Goal: Transaction & Acquisition: Purchase product/service

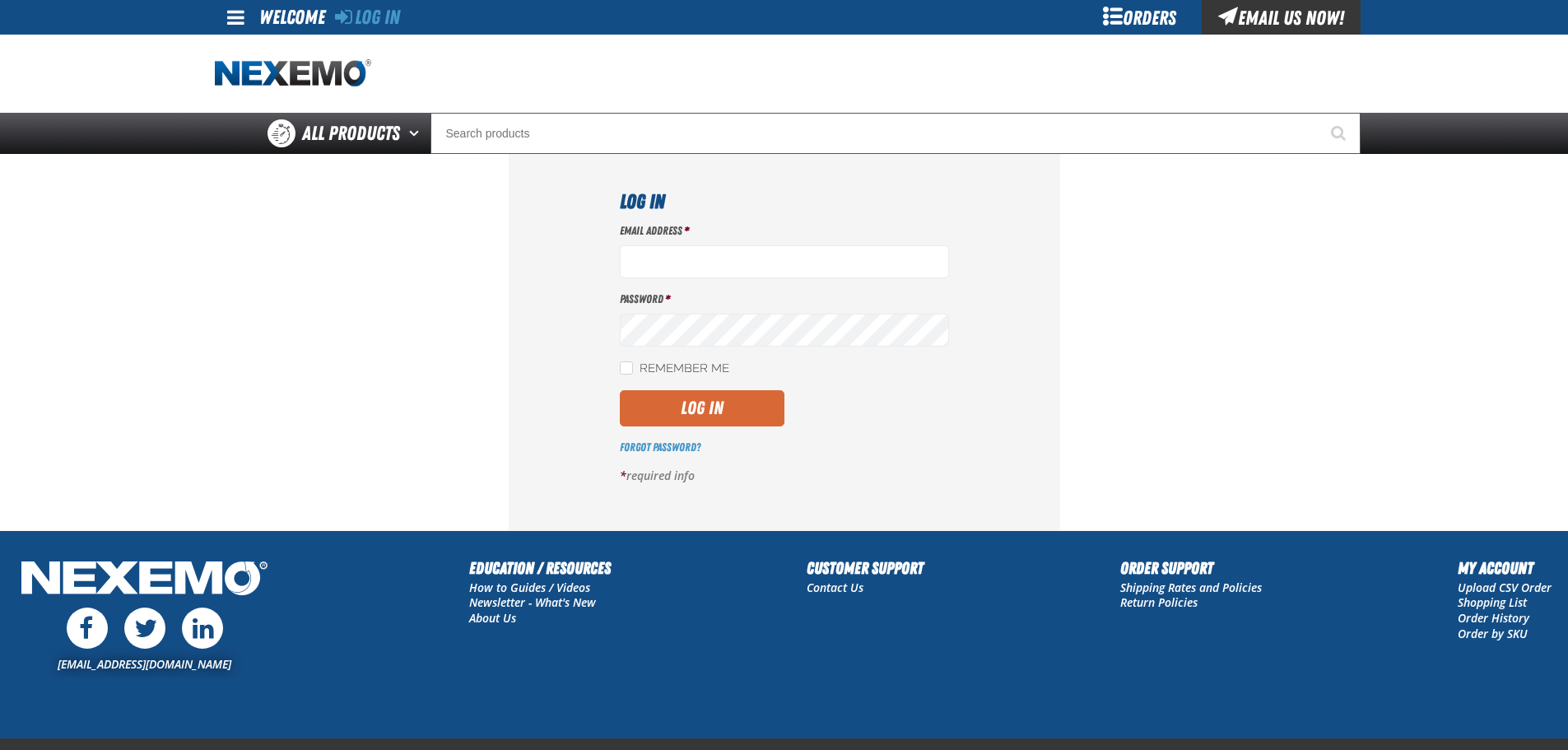
type input "[EMAIL_ADDRESS][DOMAIN_NAME]"
click at [764, 407] on button "Log In" at bounding box center [702, 408] width 165 height 36
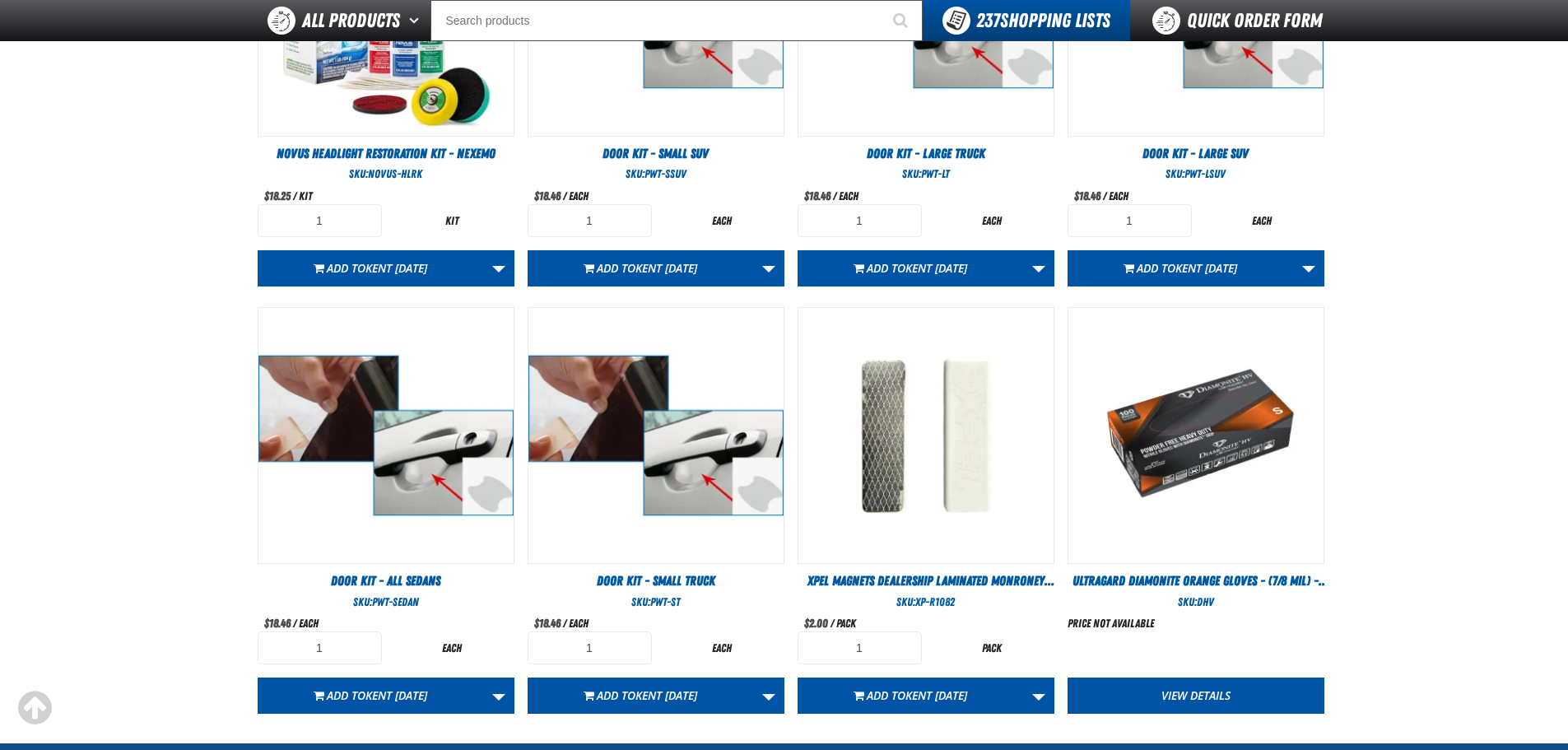
scroll to position [247, 0]
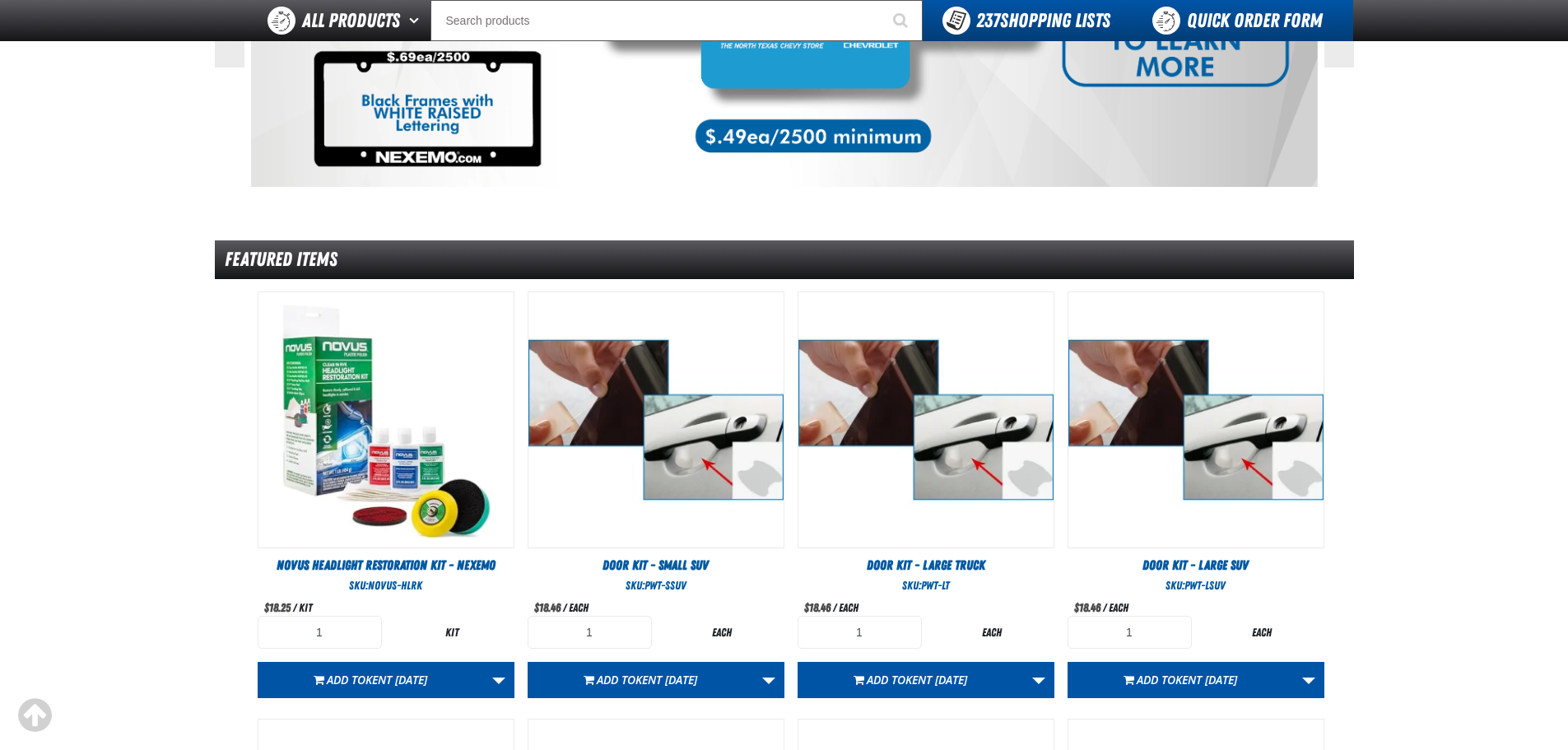
click at [1283, 23] on link "Quick Order Form" at bounding box center [1242, 20] width 223 height 41
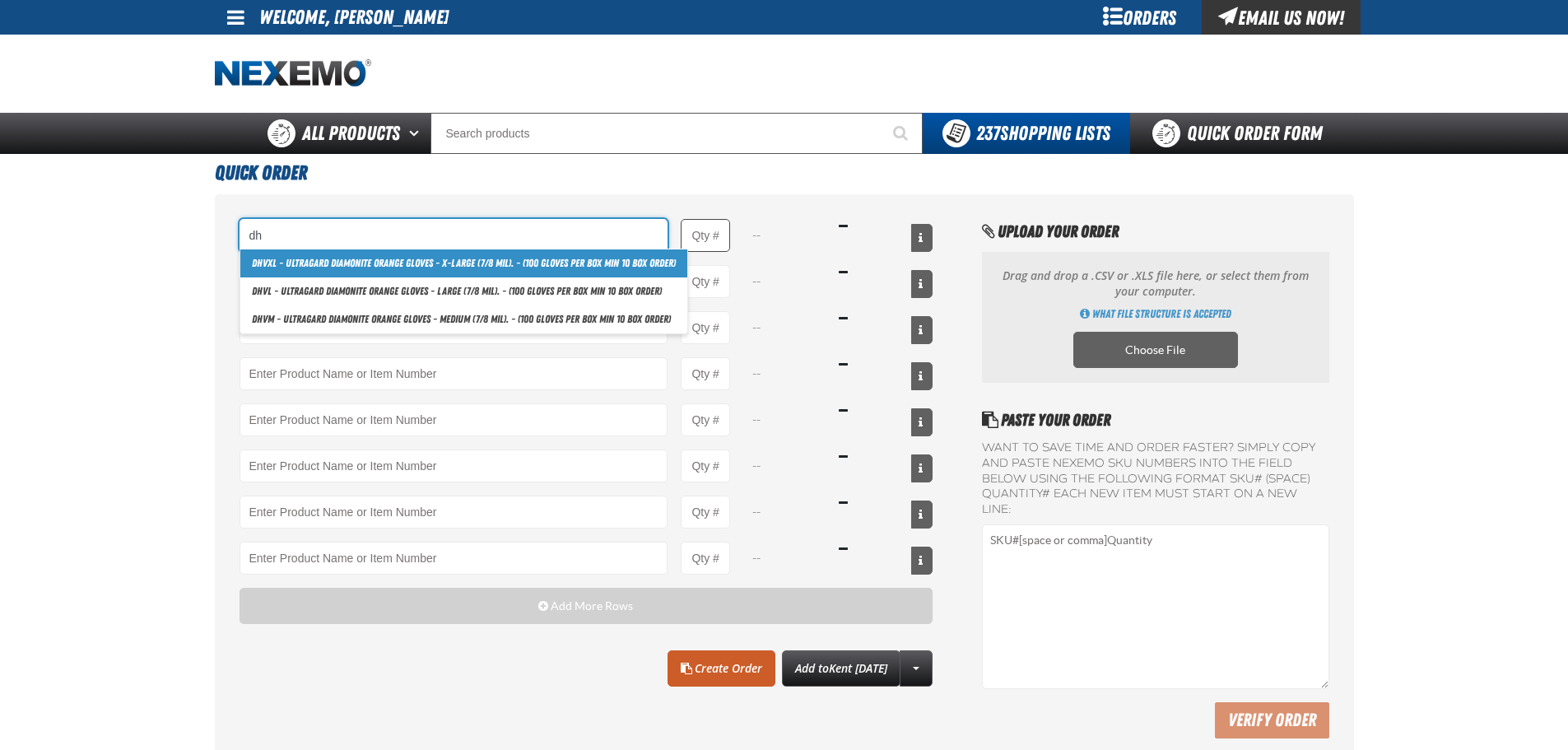
type input "d"
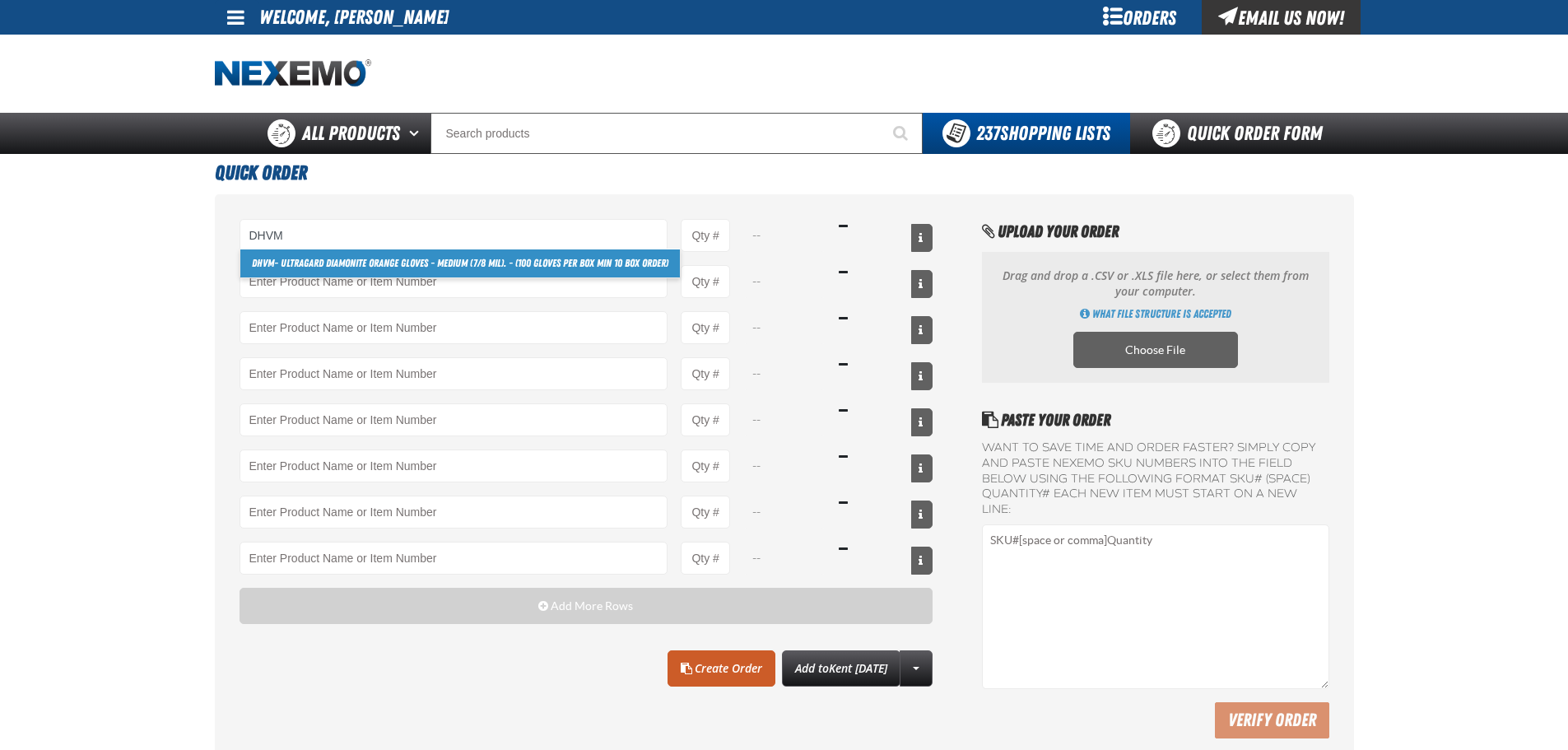
click at [450, 269] on link "DHVM - Ultragard Diamonite Orange Gloves - Medium (7/8 mil). - (100 gloves per …" at bounding box center [460, 263] width 440 height 28
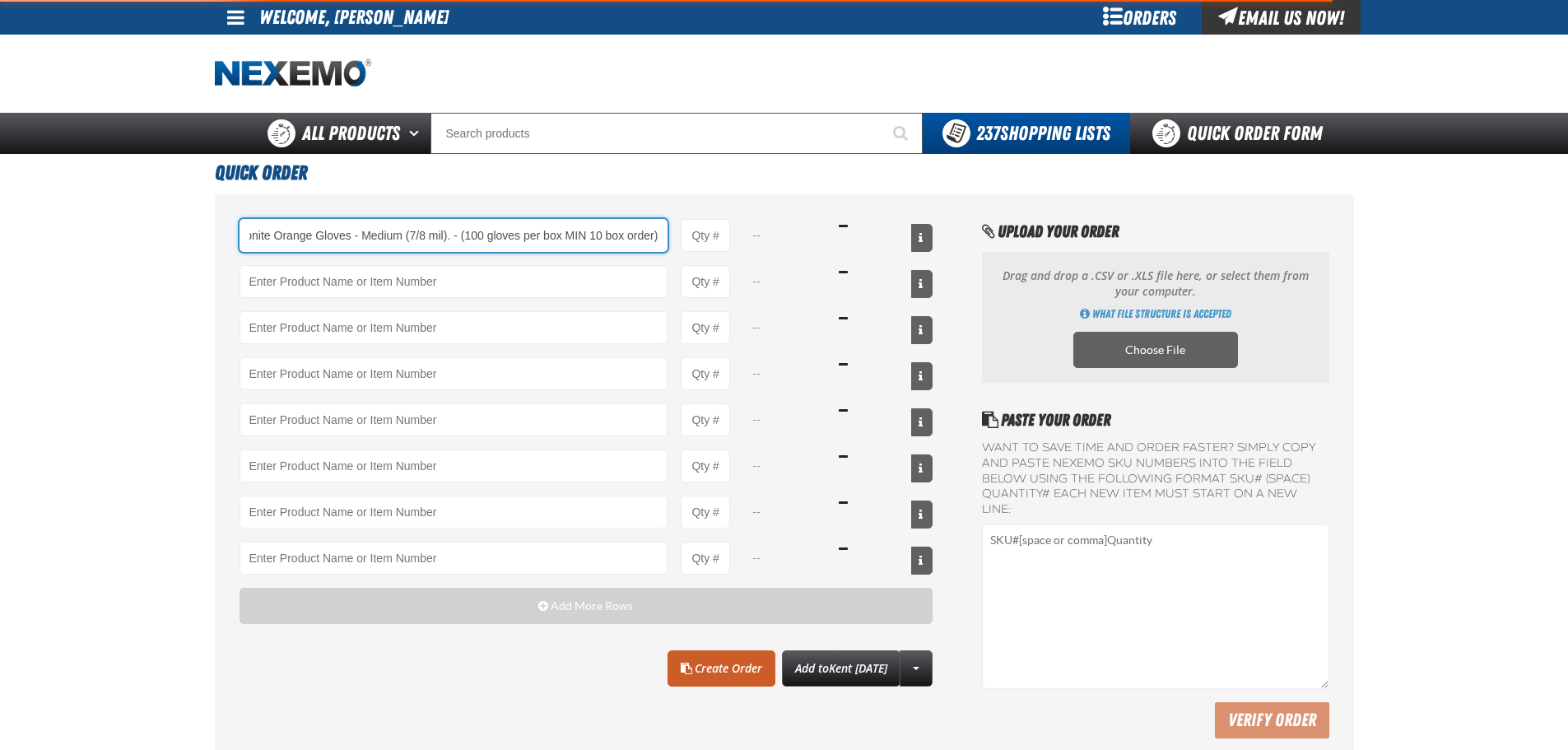
type input "DHVM - Ultragard Diamonite Orange Gloves - Medium (7/8 mil). - (100 gloves per …"
type input "1"
select select "box"
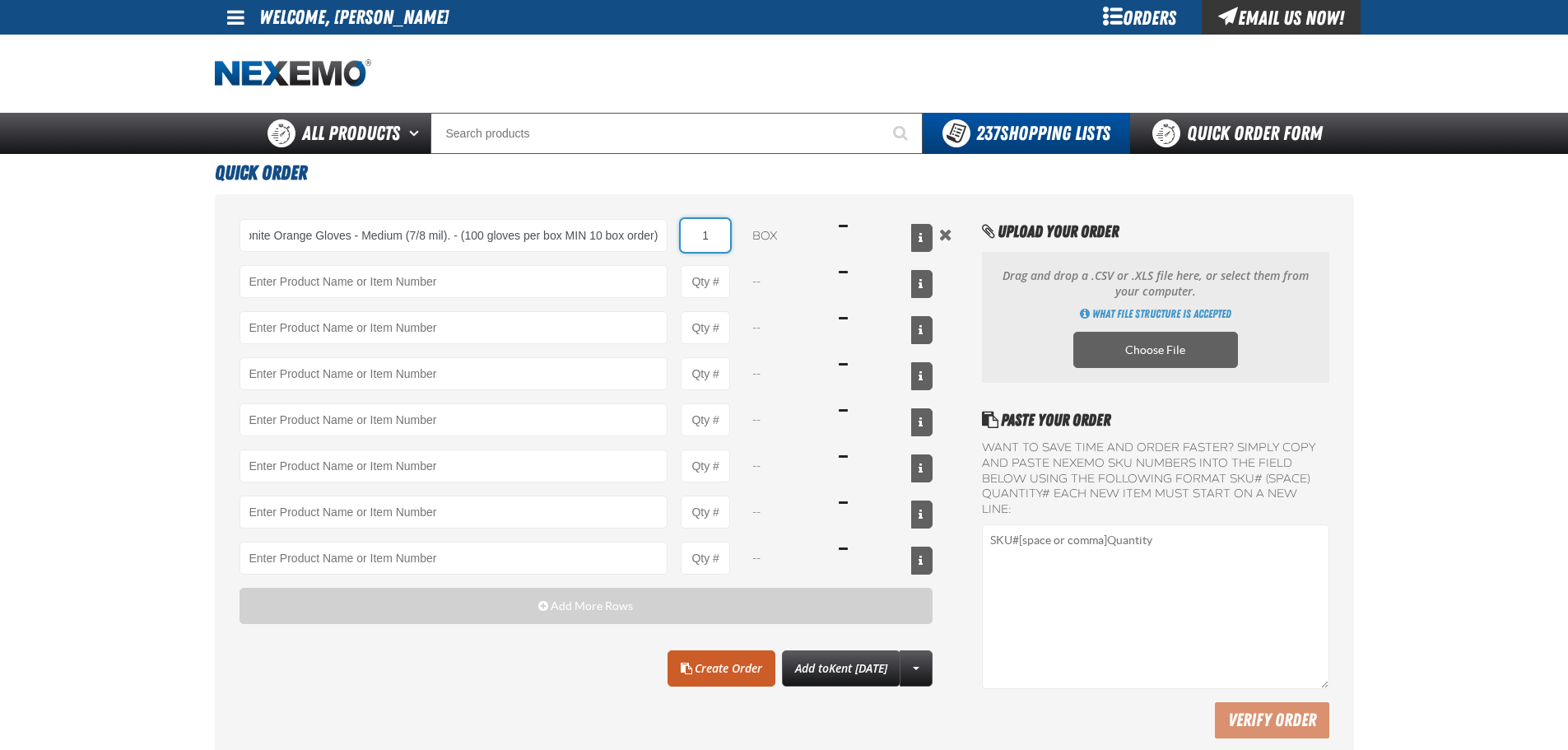
scroll to position [0, 0]
drag, startPoint x: 706, startPoint y: 235, endPoint x: 733, endPoint y: 234, distance: 27.0
click at [733, 234] on div "DHVM - Ultragard Diamonite Orange Gloves - Medium (7/8 mil). - (100 gloves per …" at bounding box center [586, 235] width 694 height 33
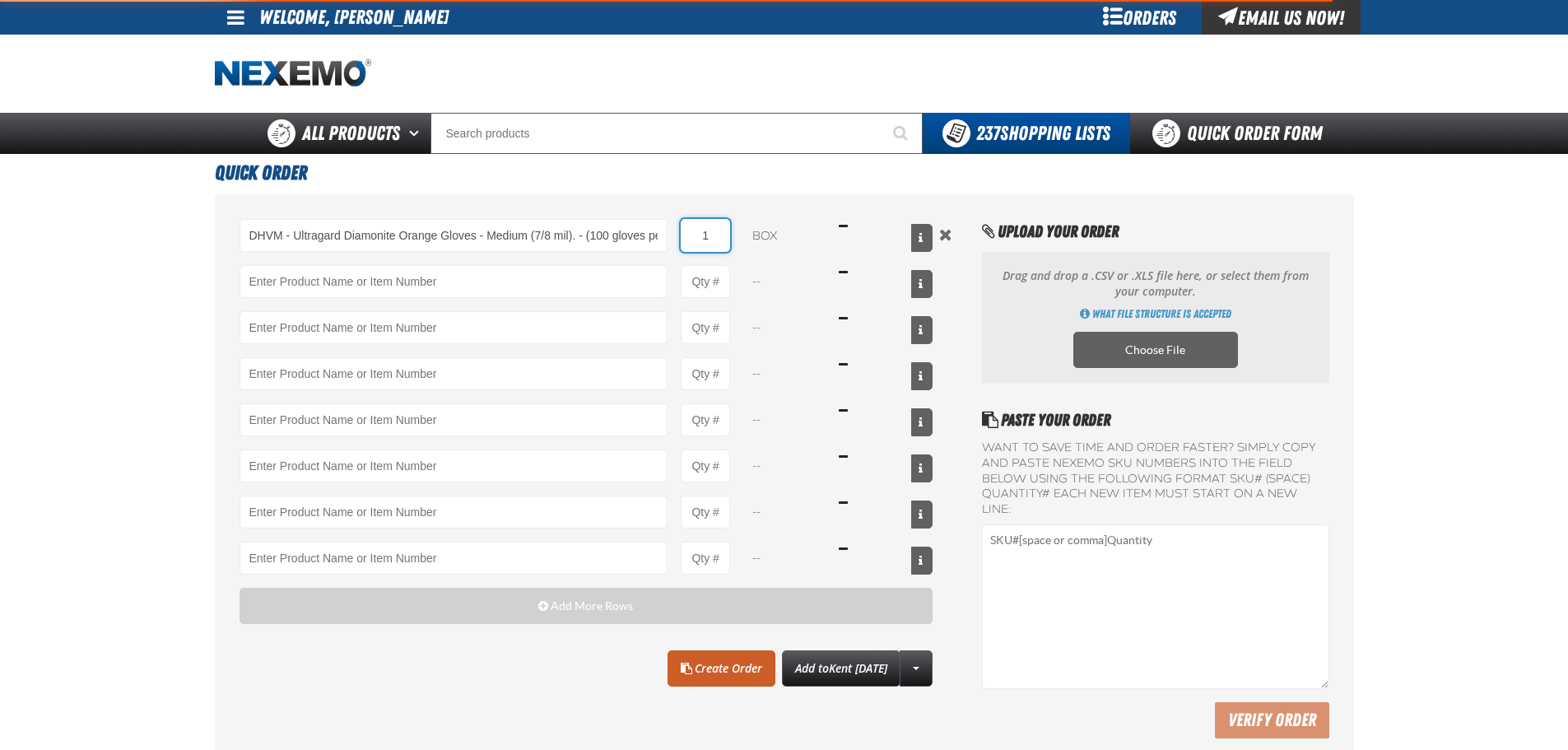
type input "DHVM - Ultragard Diamonite Orange Gloves - Medium (7/8 mil). - (100 gloves per …"
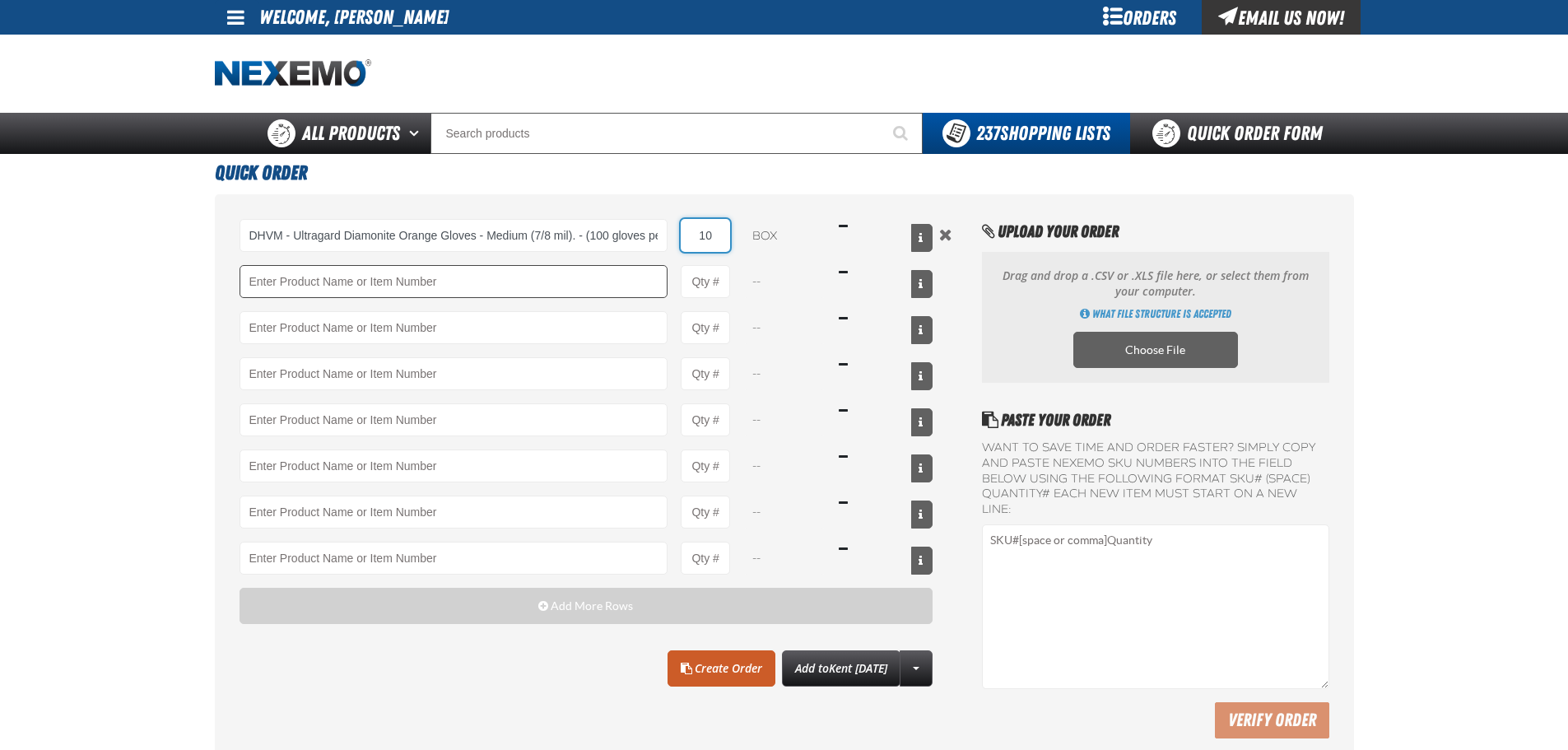
type input "10"
click at [472, 280] on input "Product" at bounding box center [454, 281] width 429 height 33
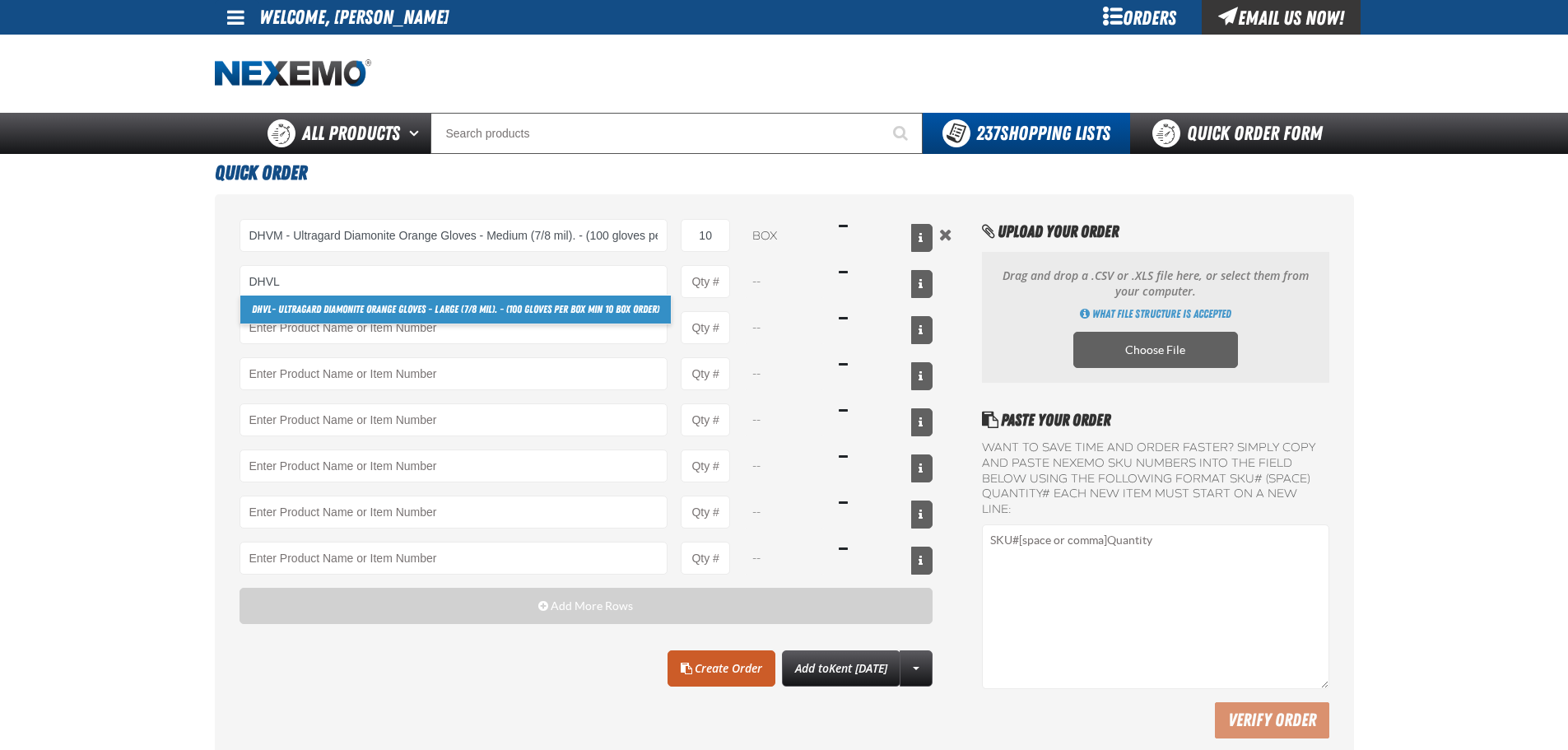
click at [397, 306] on link "DHVL - Ultragard Diamonite Orange Gloves - Large (7/8 mil). - (100 gloves per b…" at bounding box center [455, 309] width 430 height 28
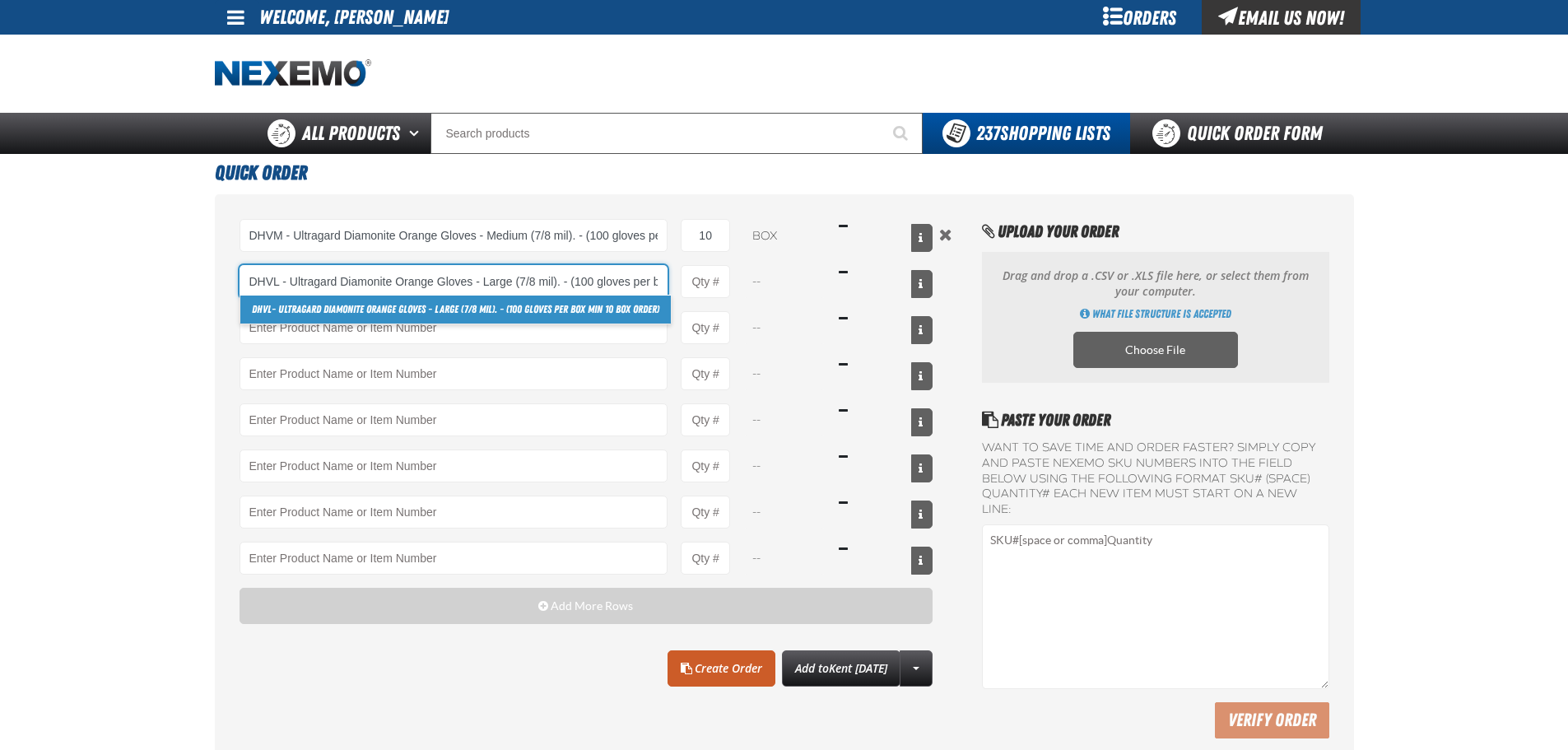
scroll to position [0, 111]
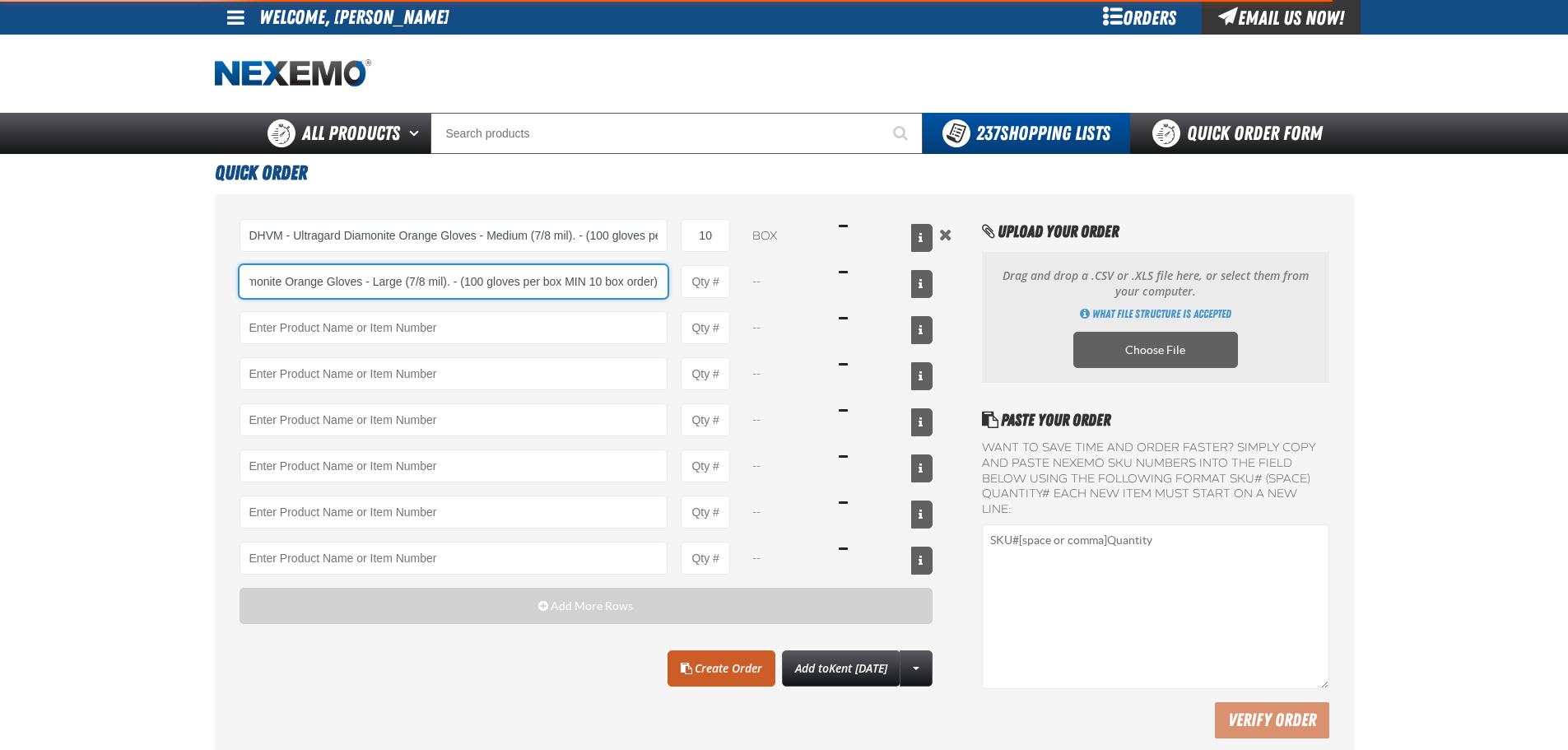
type input "DHVL - Ultragard Diamonite Orange Gloves - Large (7/8 mil). - (100 gloves per b…"
type input "1"
select select "box"
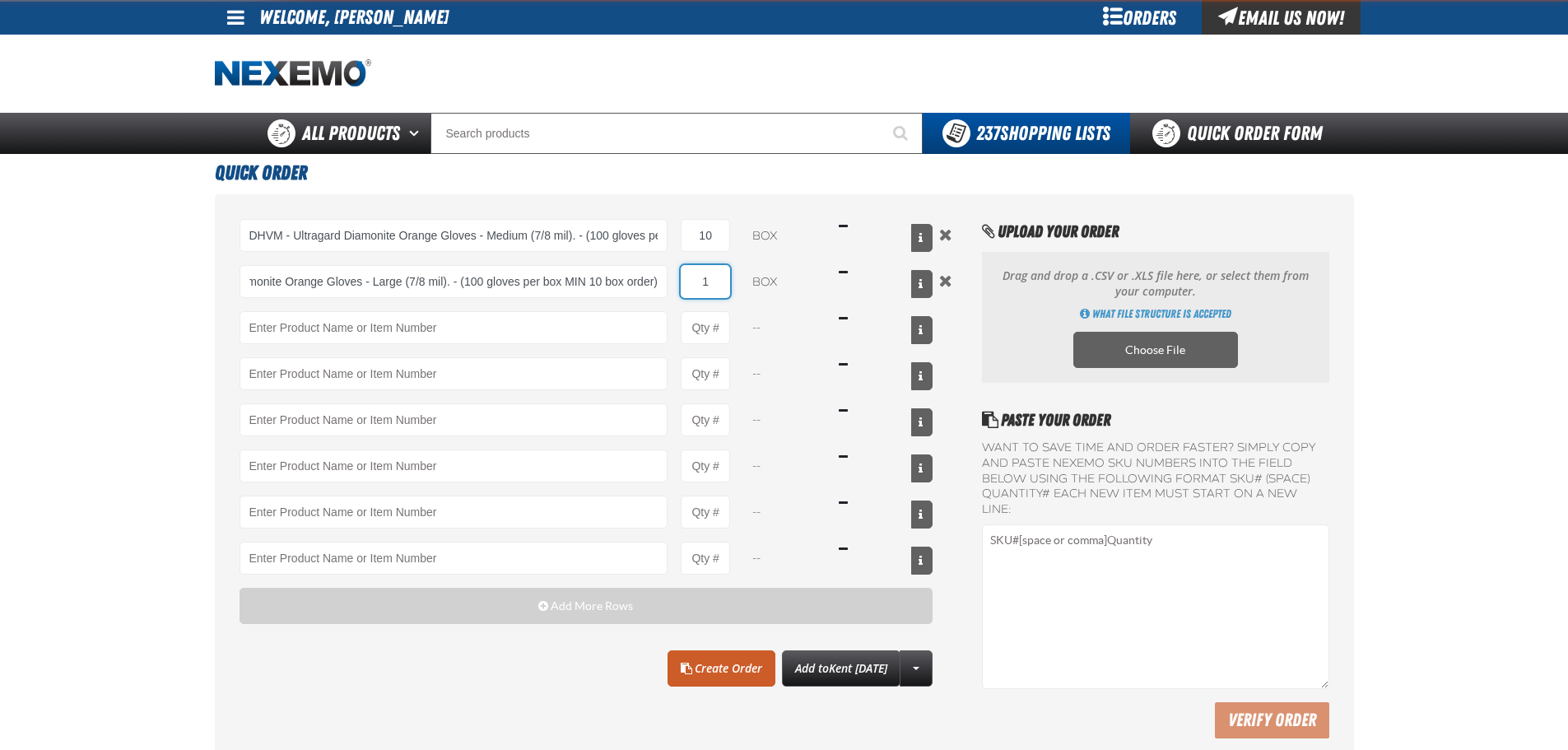
scroll to position [0, 0]
drag, startPoint x: 717, startPoint y: 278, endPoint x: 697, endPoint y: 279, distance: 20.0
click at [697, 279] on input "1" at bounding box center [705, 281] width 49 height 33
type input "DHVL - Ultragard Diamonite Orange Gloves - Large (7/8 mil). - (100 gloves per b…"
type input "10"
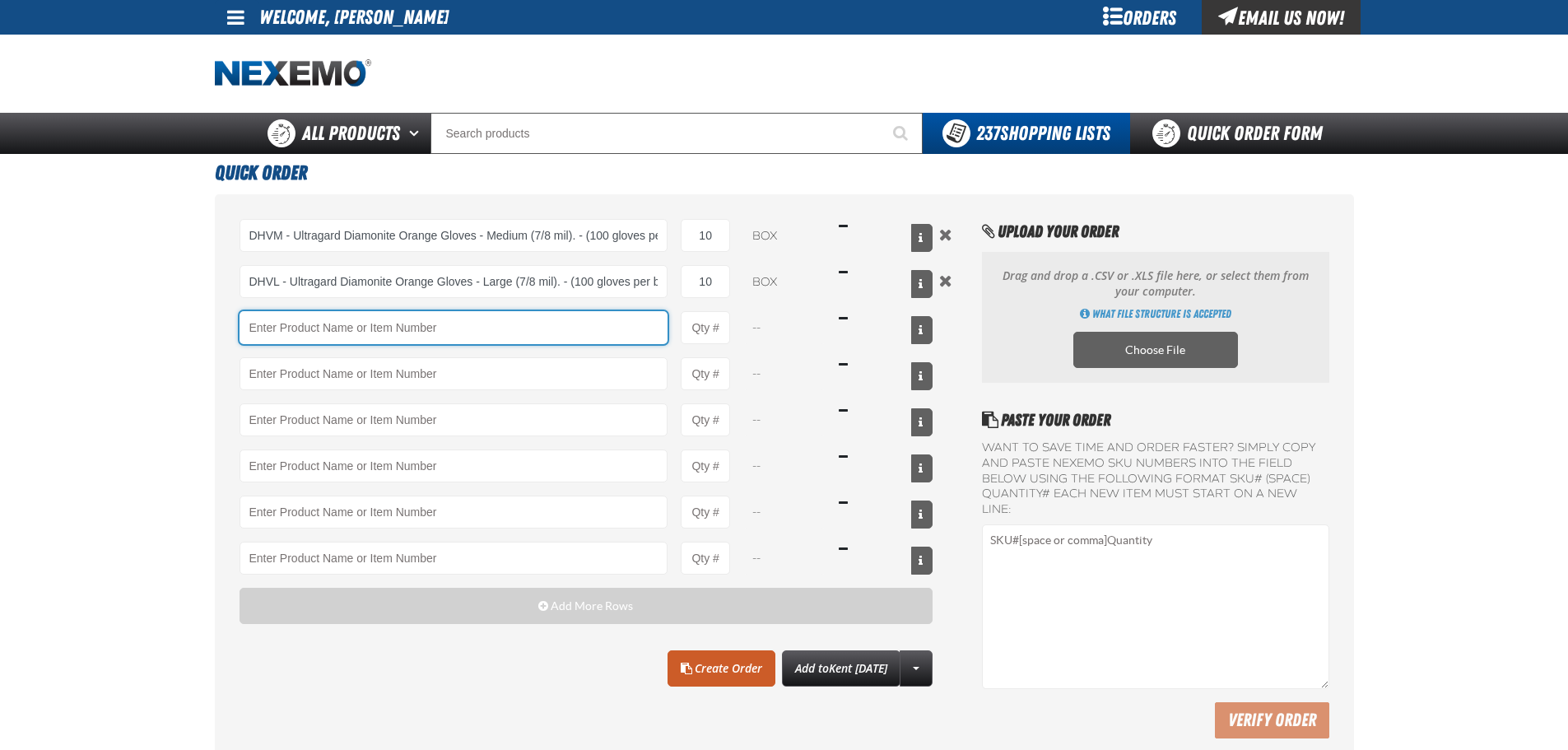
click at [501, 336] on input "Product" at bounding box center [454, 327] width 429 height 33
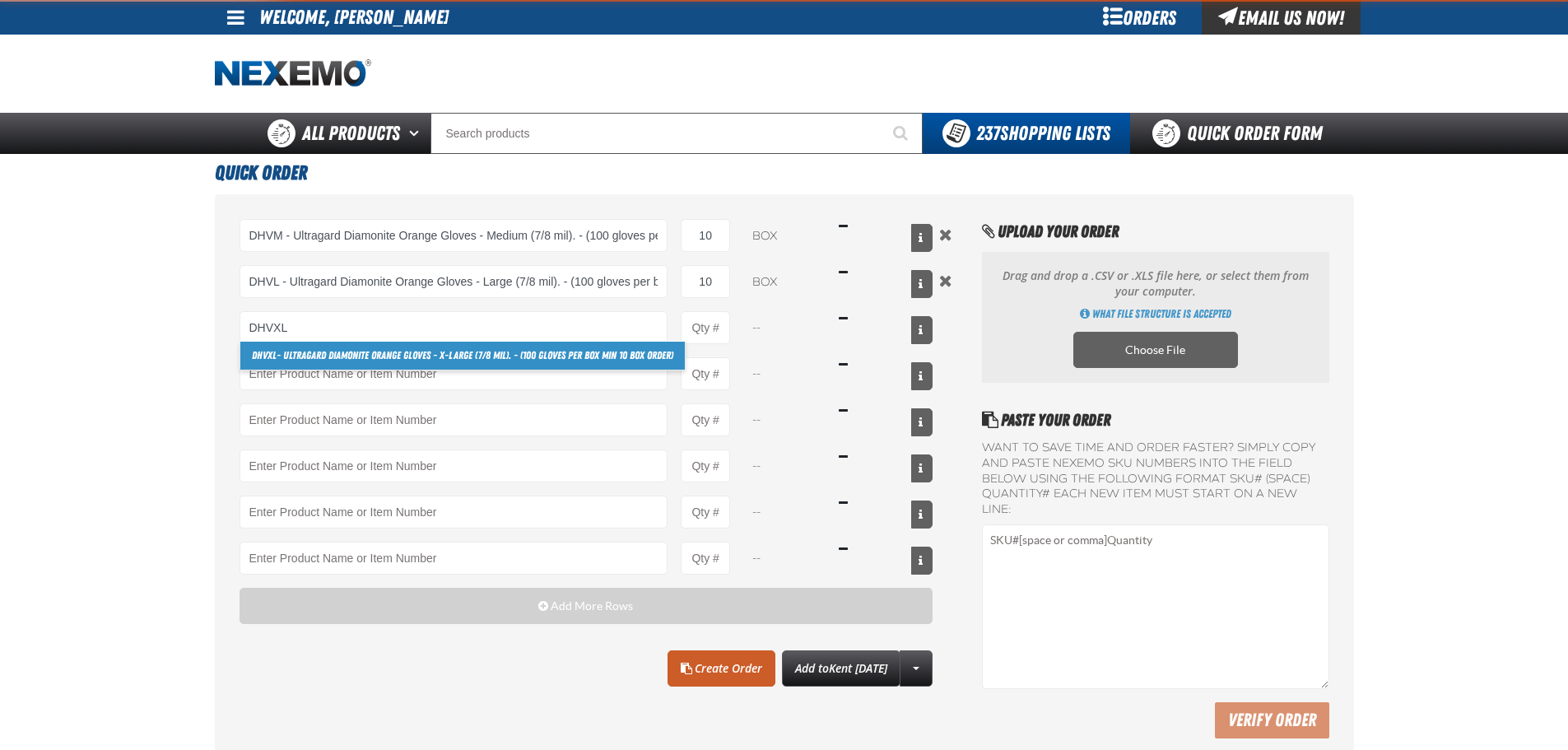
click at [401, 345] on link "DHVXL - Ultragard Diamonite Orange Gloves - X-Large (7/8 mil). - (100 gloves pe…" at bounding box center [462, 355] width 445 height 28
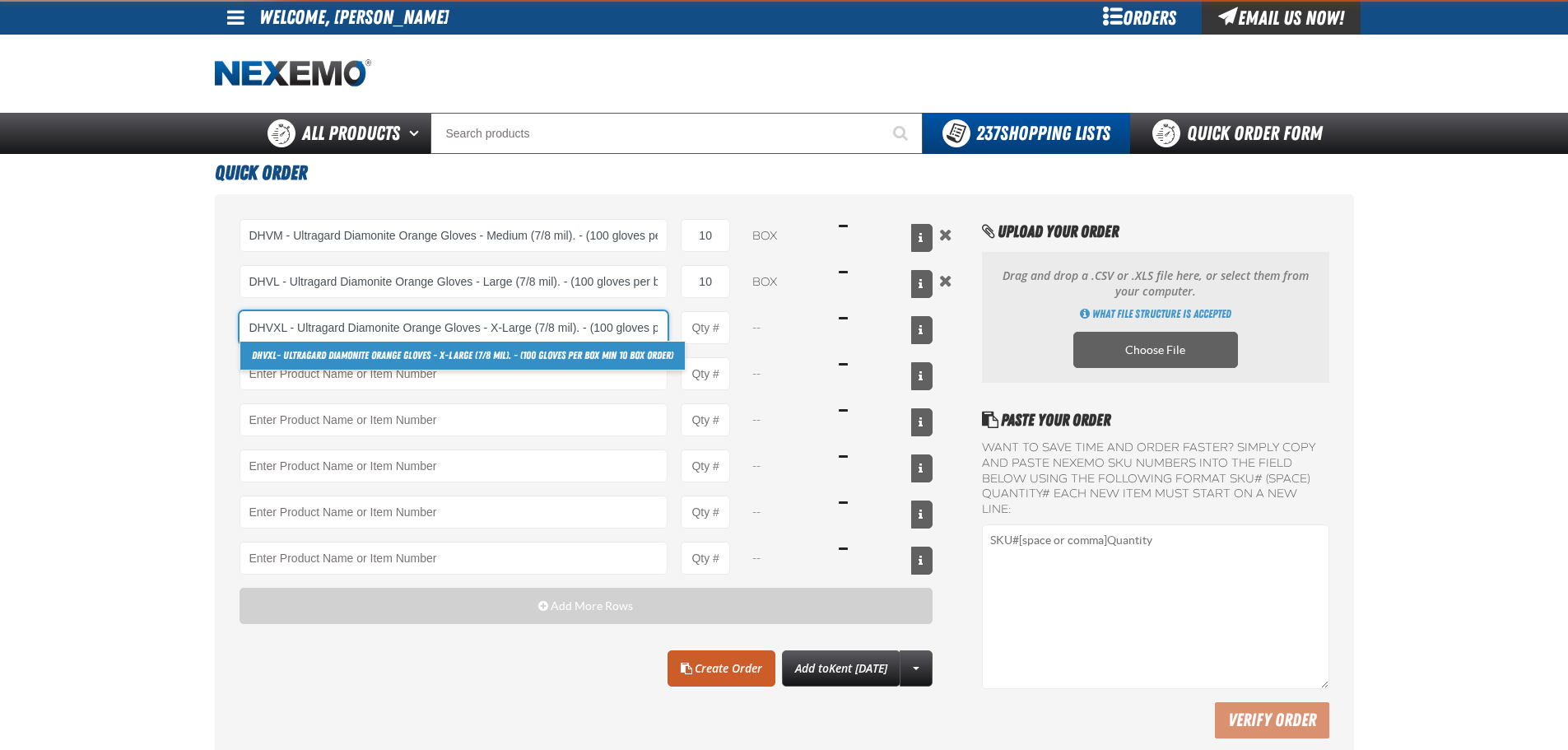
scroll to position [0, 129]
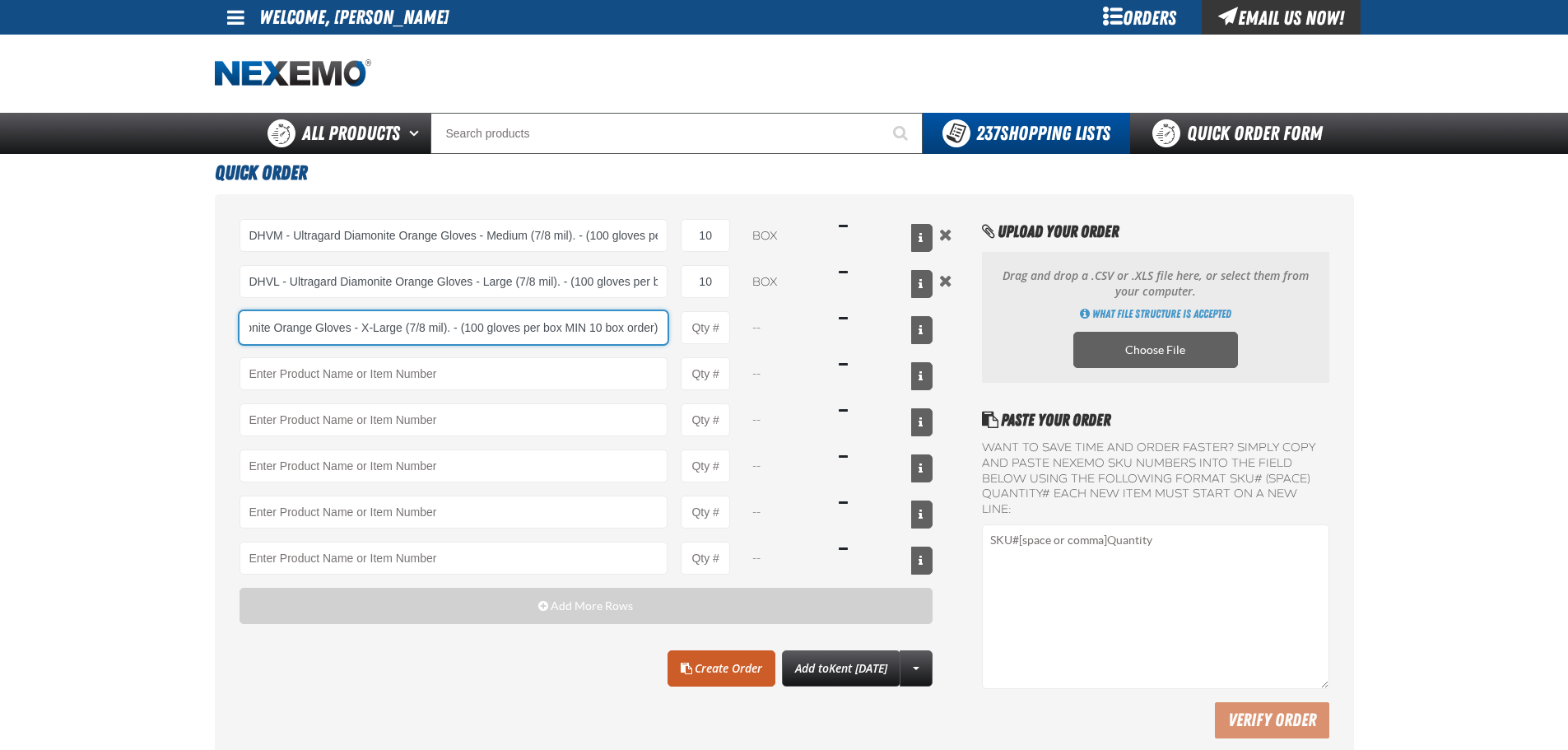
type input "DHVXL - Ultragard Diamonite Orange Gloves - X-Large (7/8 mil). - (100 gloves pe…"
type input "1"
select select "box"
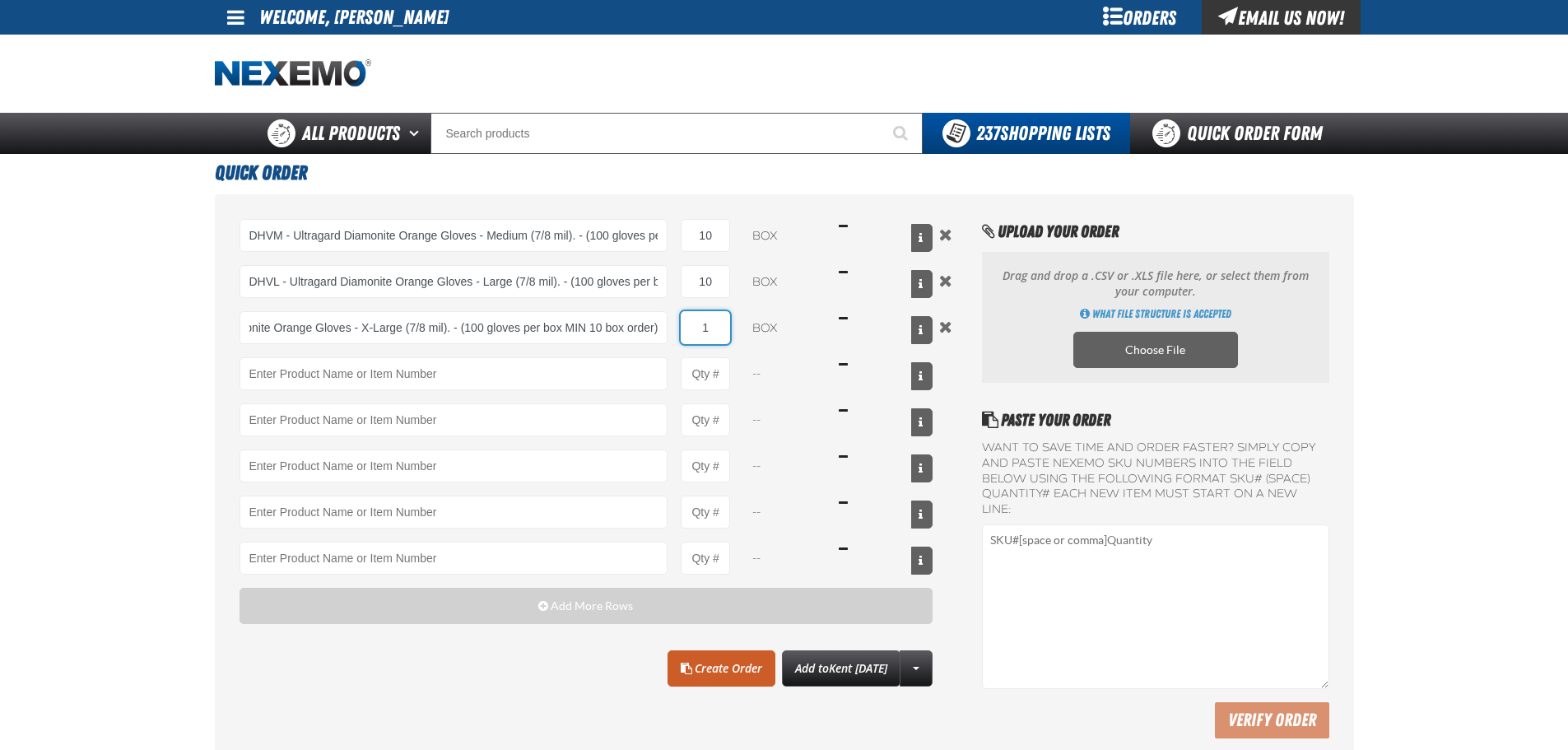
scroll to position [0, 0]
drag, startPoint x: 716, startPoint y: 324, endPoint x: 671, endPoint y: 322, distance: 45.0
click at [675, 322] on div "DHVXL - Ultragard Diamonite Orange Gloves - X-Large (7/8 mil). - (100 gloves pe…" at bounding box center [586, 327] width 694 height 33
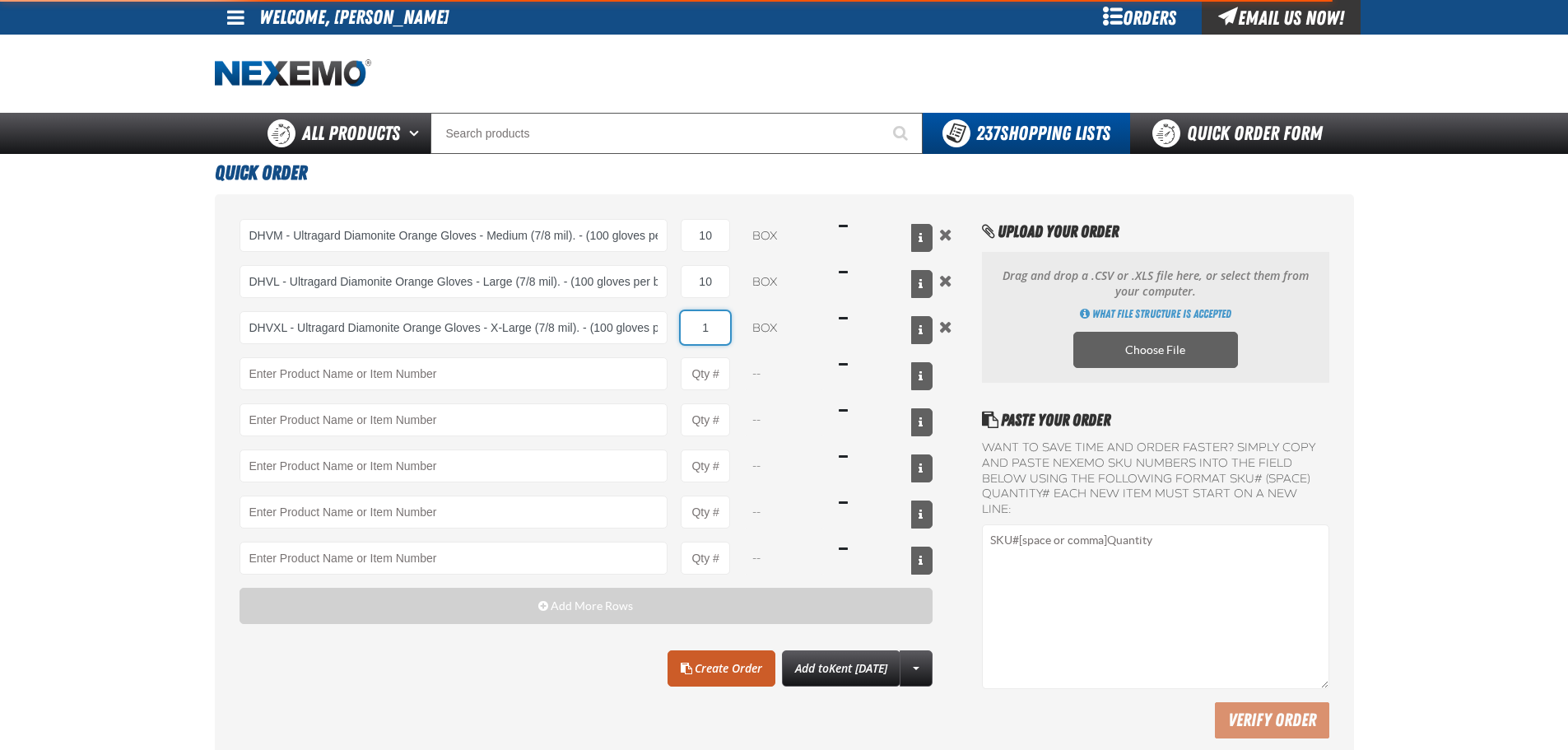
type input "DHVXL - Ultragard Diamonite Orange Gloves - X-Large (7/8 mil). - (100 gloves pe…"
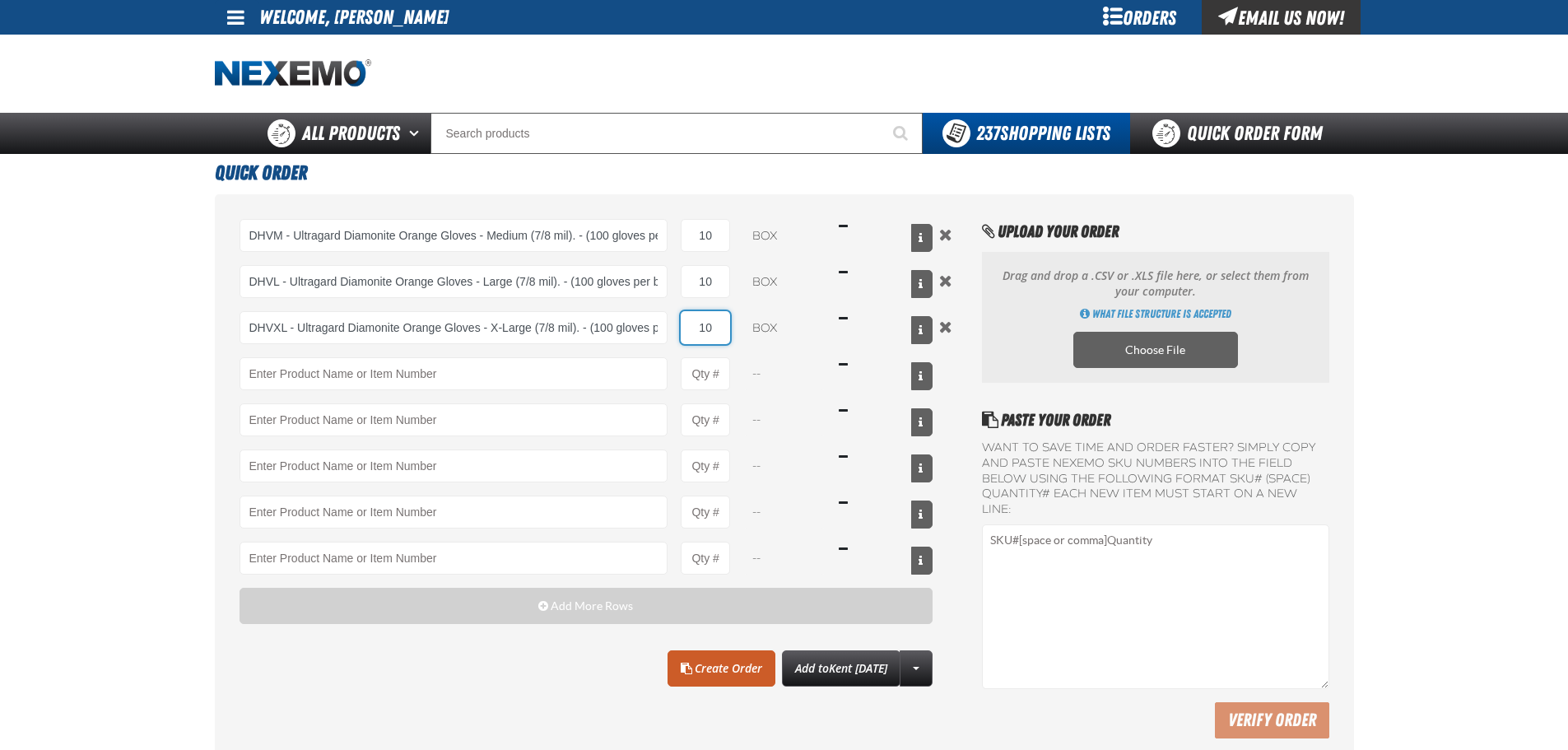
type input "10"
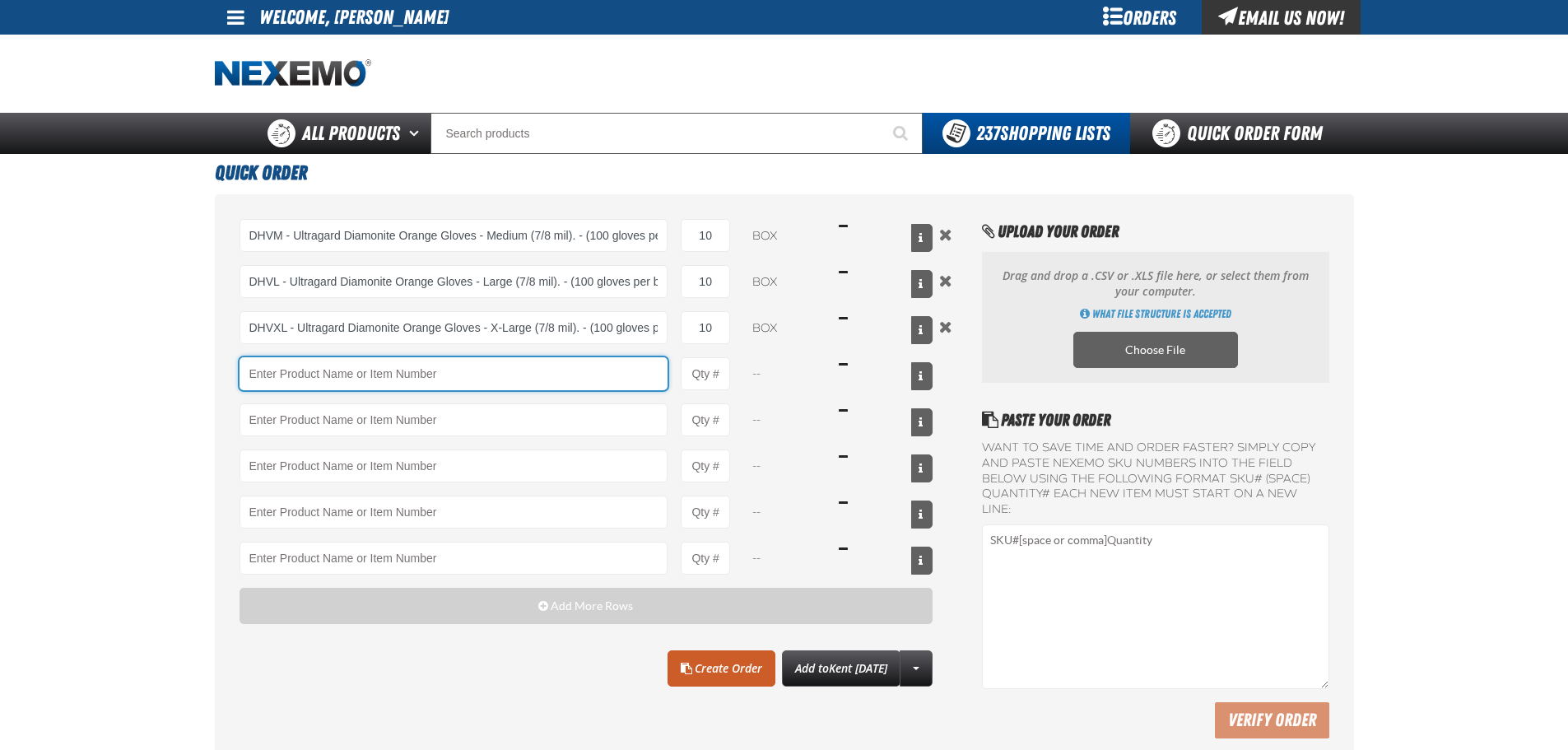
click at [497, 359] on input "Product" at bounding box center [454, 373] width 429 height 33
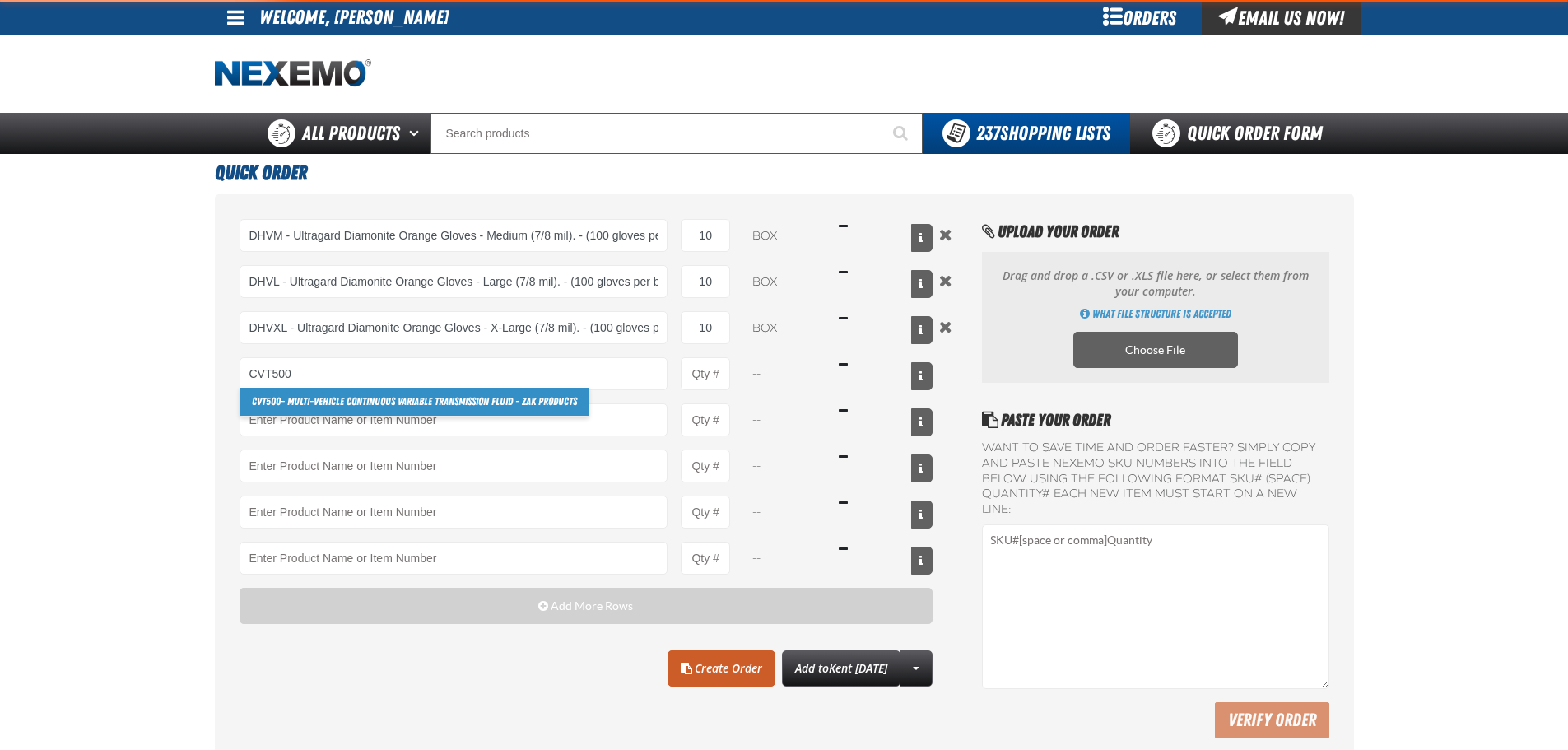
drag, startPoint x: 418, startPoint y: 386, endPoint x: 400, endPoint y: 398, distance: 21.6
click at [400, 397] on link "CVT500 - Multi-Vehicle Continuous Variable Transmission Fluid - ZAK Products" at bounding box center [414, 401] width 348 height 28
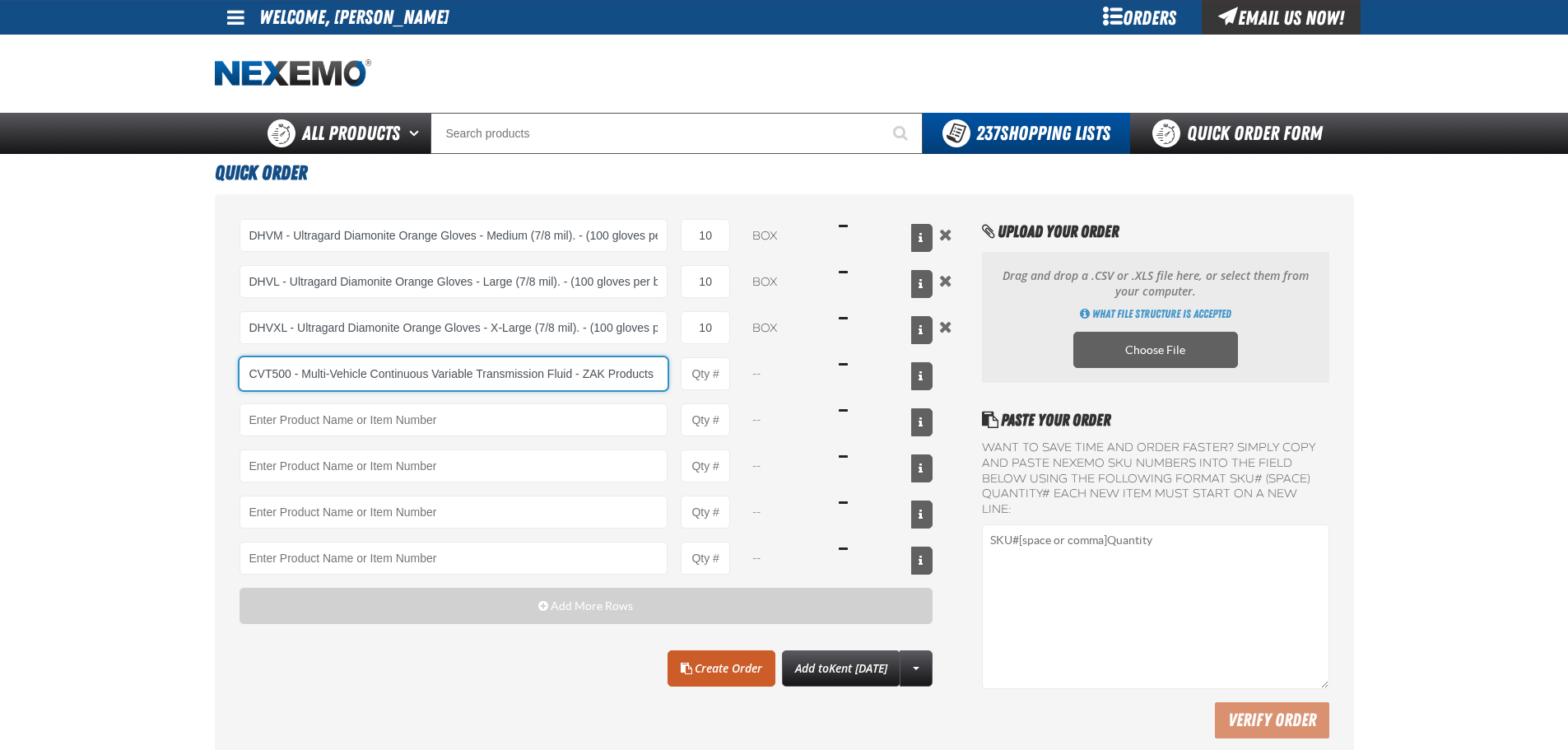
type input "CVT500 - Multi-Vehicle Continuous Variable Transmission Fluid - ZAK Products"
type input "1"
select select "bottle"
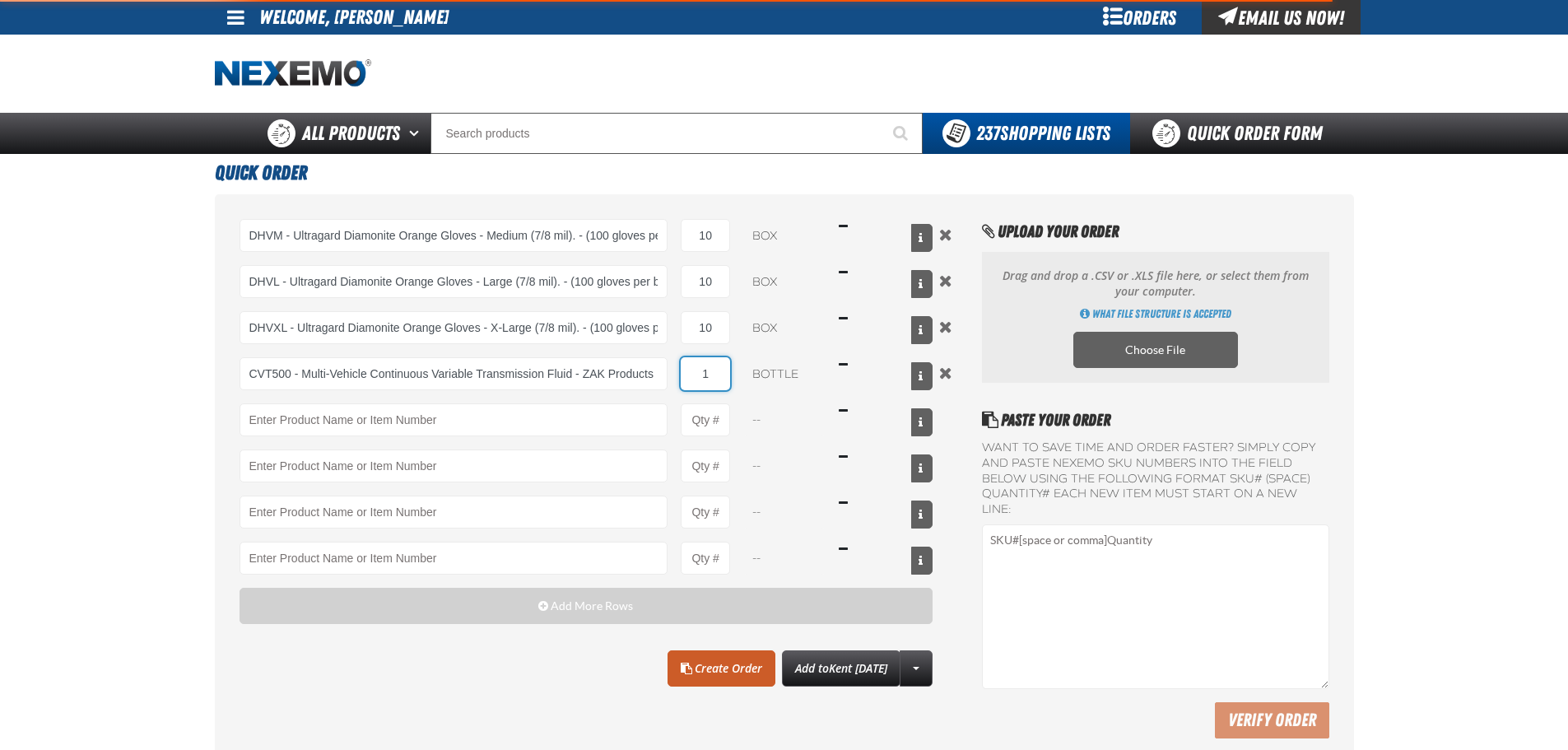
drag, startPoint x: 702, startPoint y: 368, endPoint x: 722, endPoint y: 372, distance: 20.4
click at [722, 372] on input "1" at bounding box center [705, 373] width 49 height 33
type input "CVT500 - Multi-Vehicle Continuous Variable Transmission Fluid - ZAK Products"
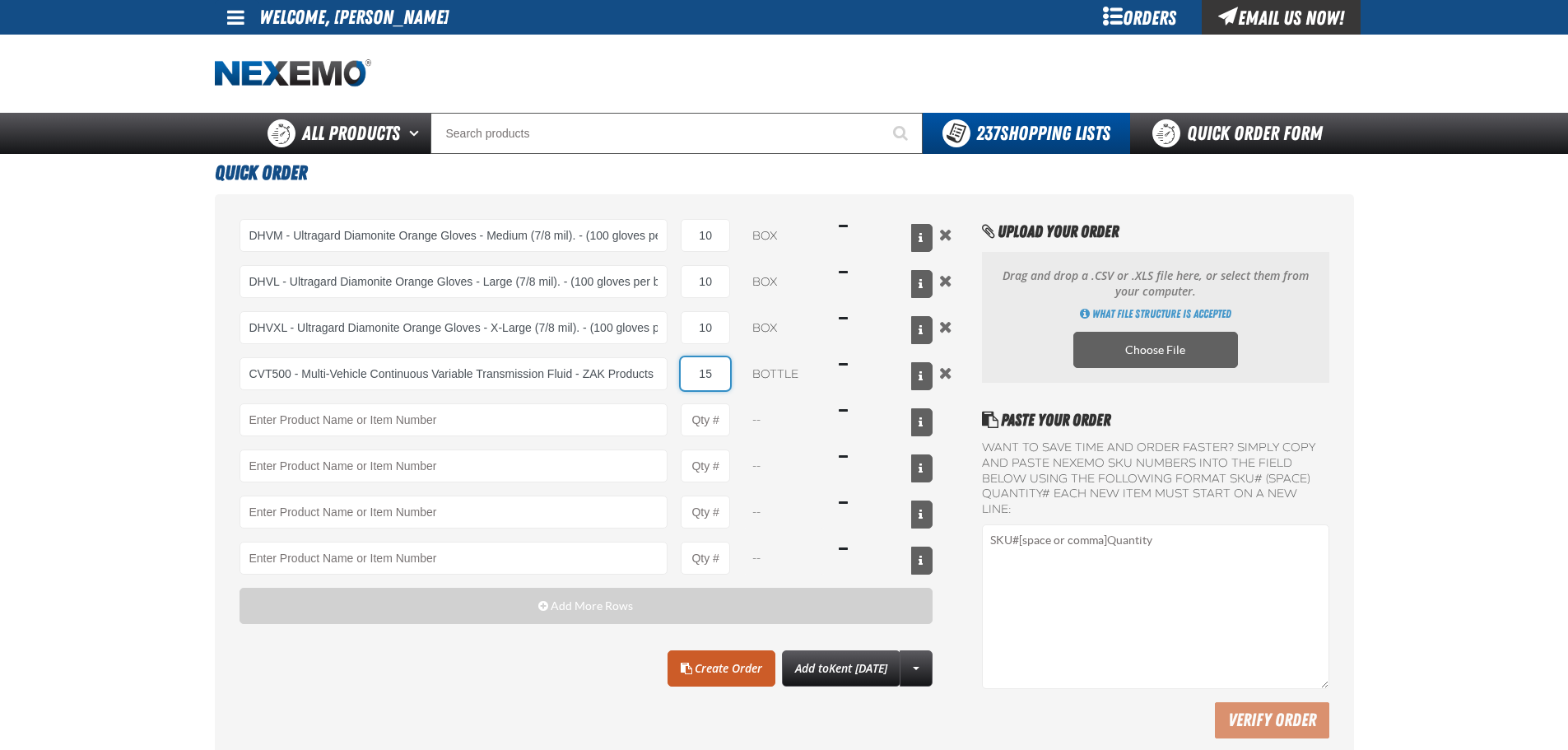
type input "1"
click at [708, 373] on input "Product Quantity" at bounding box center [705, 373] width 49 height 33
type input "168"
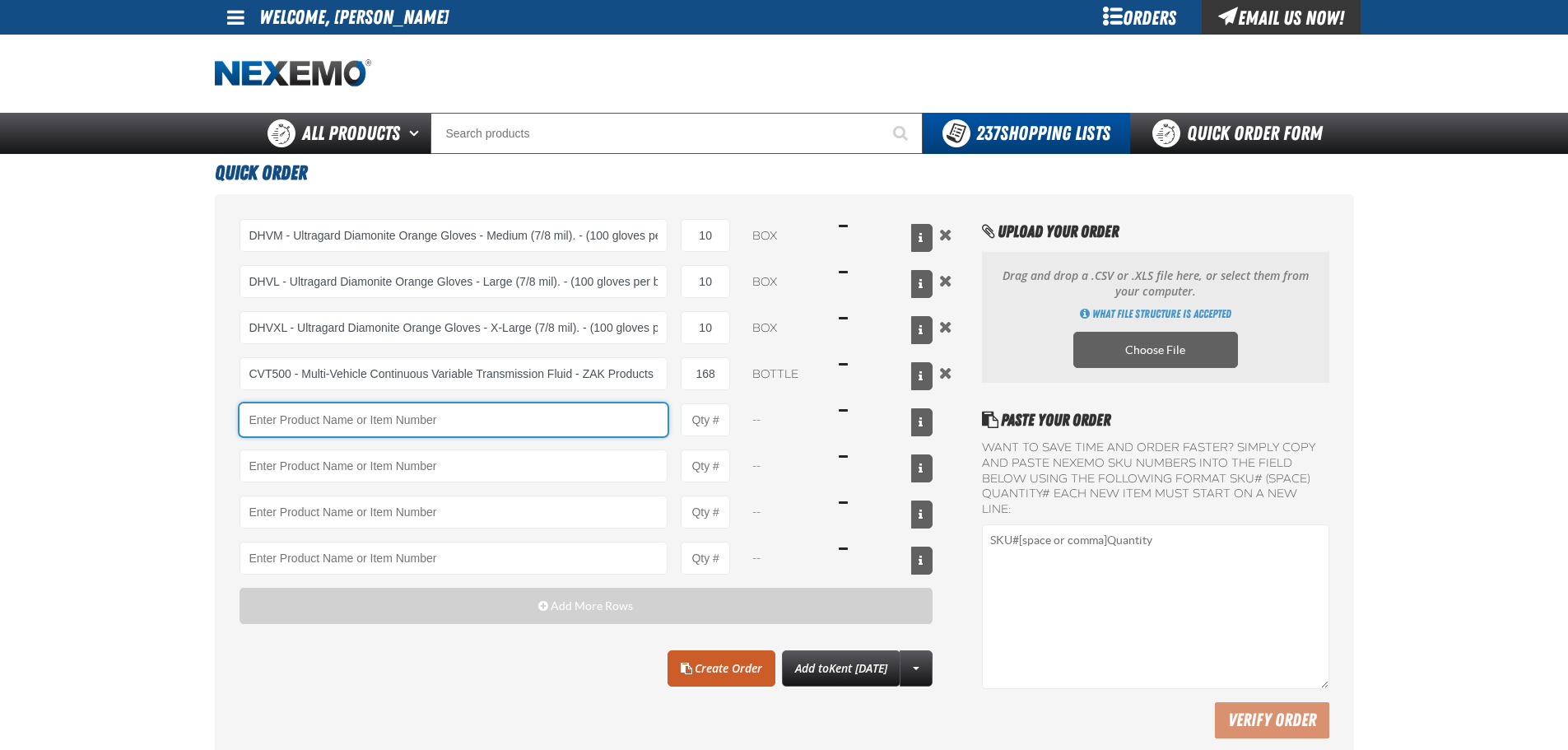
click at [501, 429] on input "Product" at bounding box center [454, 419] width 429 height 33
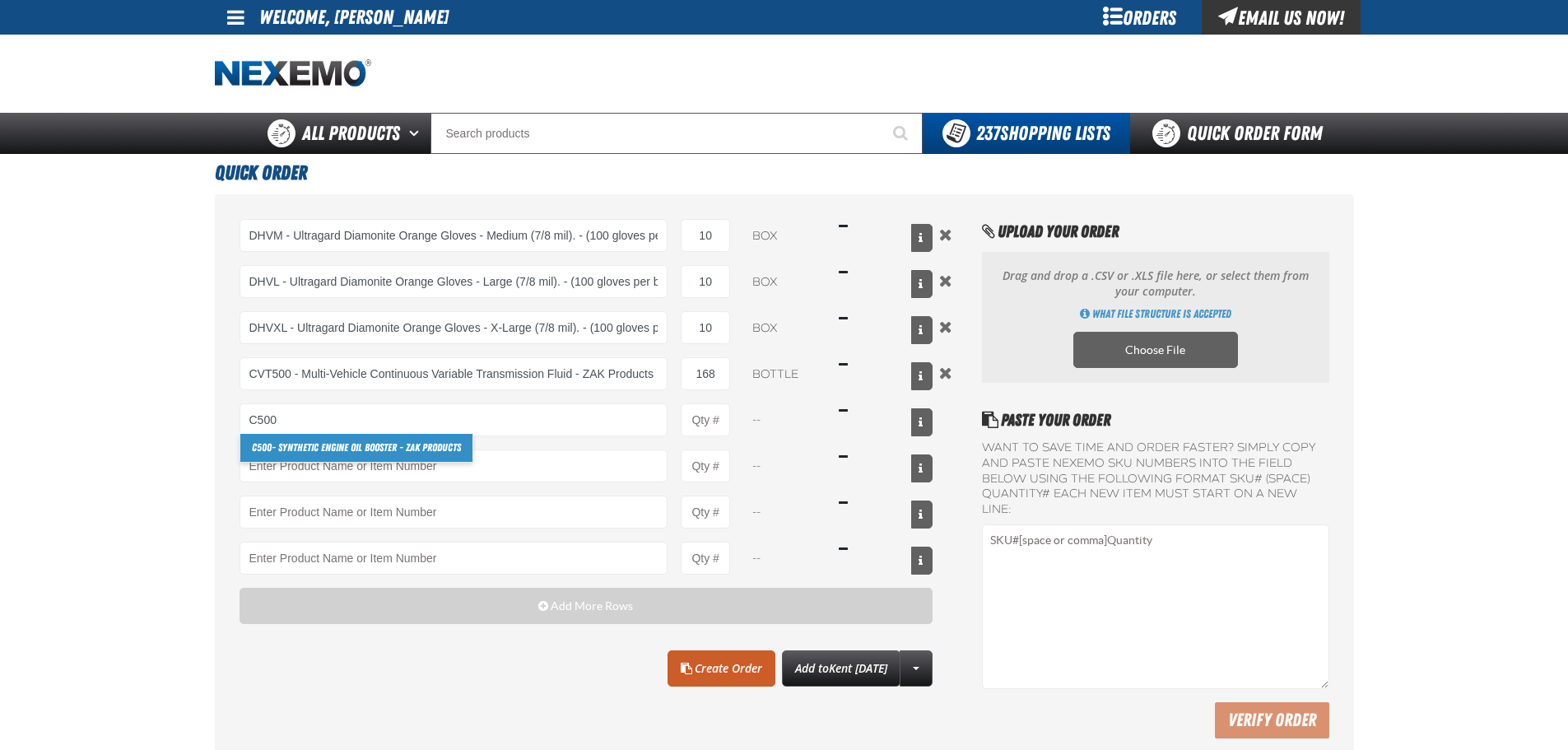
click at [413, 450] on link "C500 - Synthetic Engine Oil Booster - ZAK Products" at bounding box center [356, 447] width 232 height 28
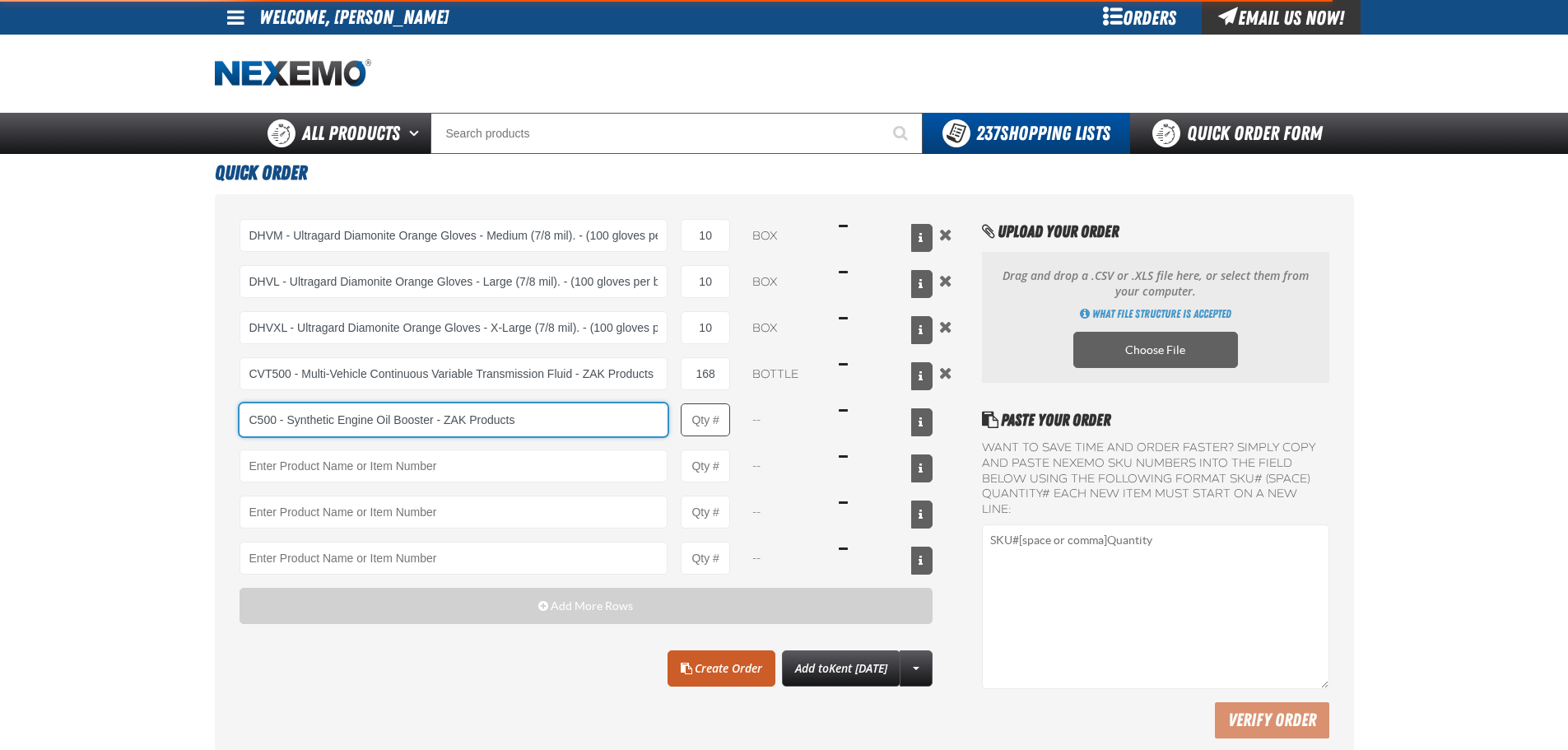
type input "C500 - Synthetic Engine Oil Booster - ZAK Products"
type input "1"
select select "bottle"
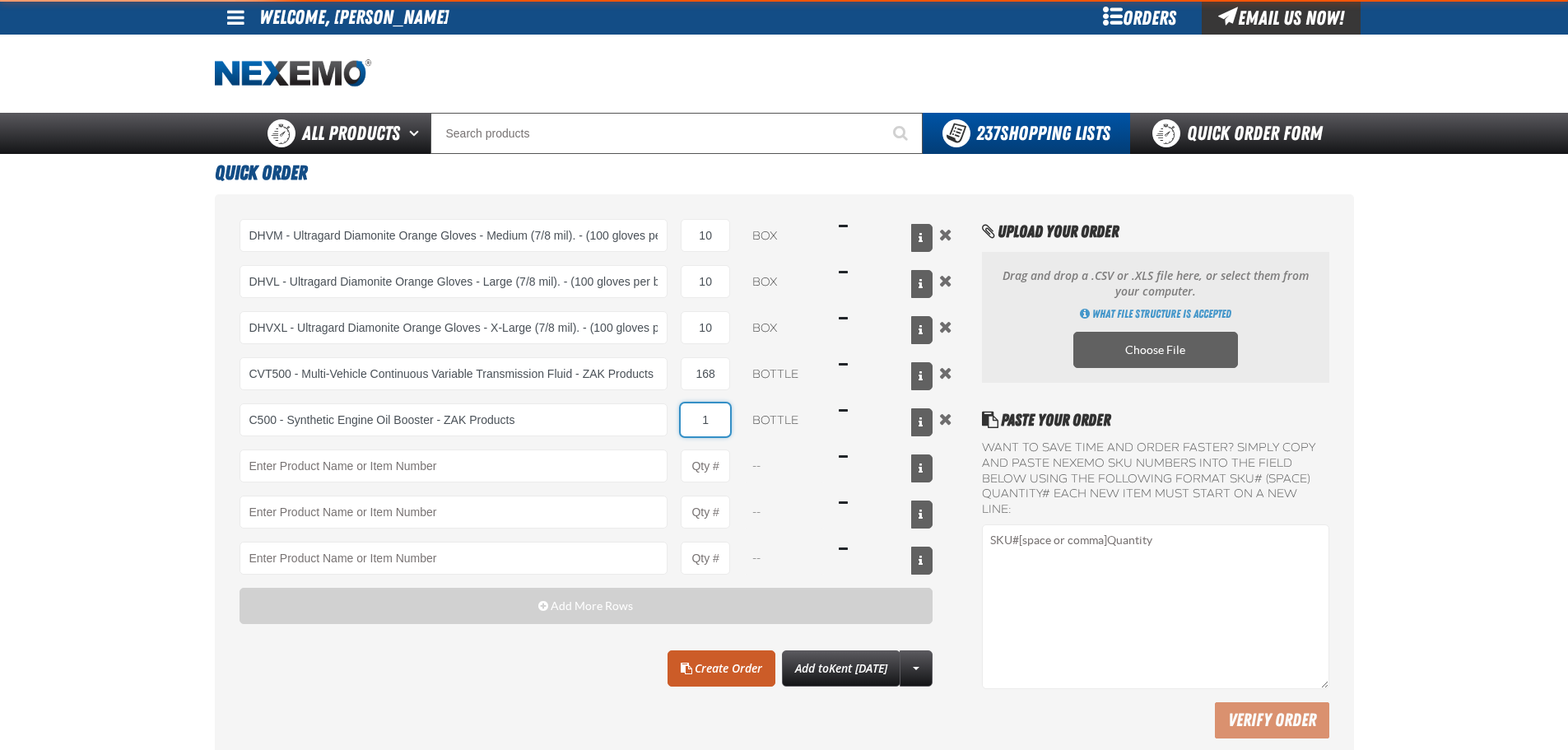
click at [691, 417] on input "1" at bounding box center [705, 419] width 49 height 33
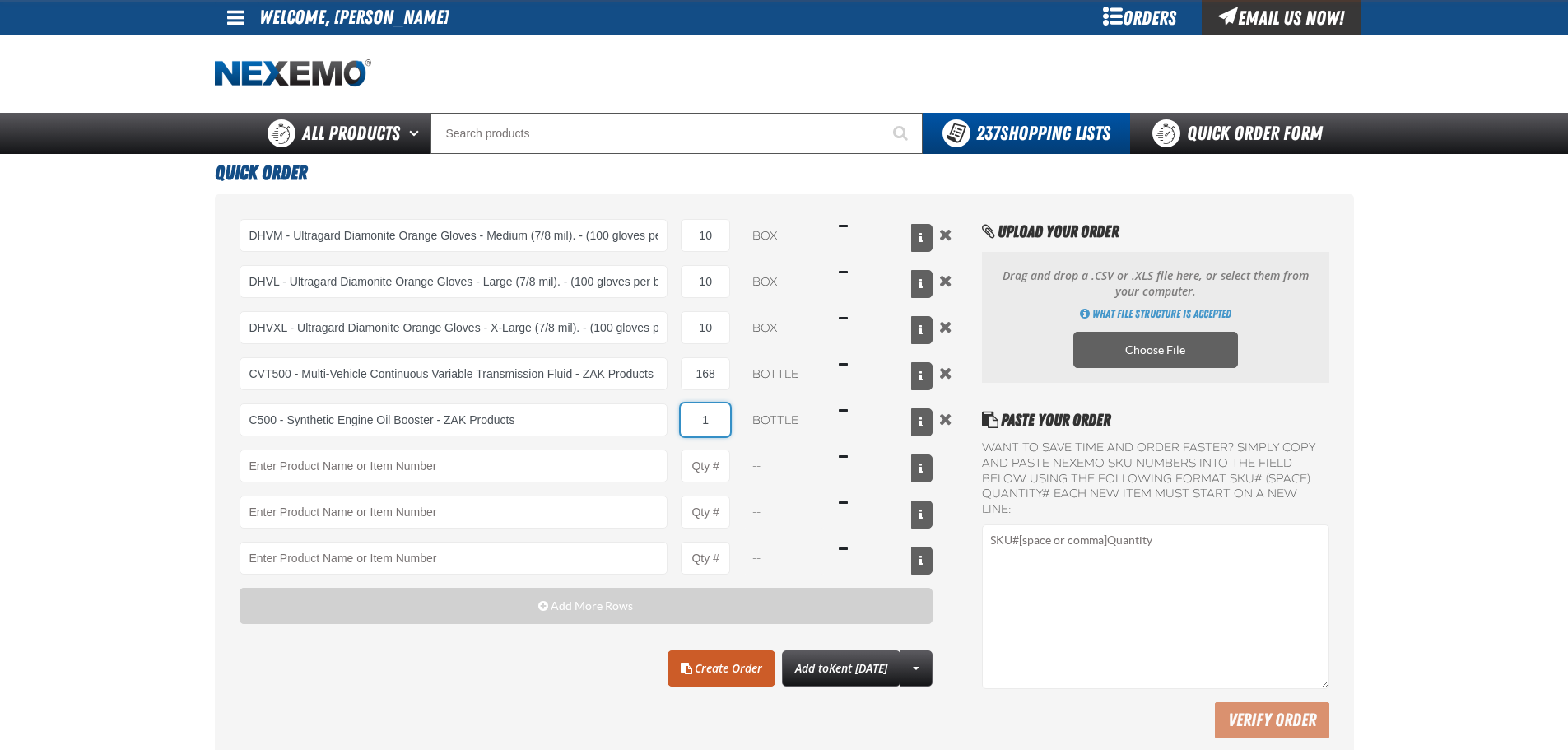
click at [691, 417] on input "1" at bounding box center [705, 419] width 49 height 33
type input "C500 - Synthetic Engine Oil Booster - ZAK Products"
type input "48"
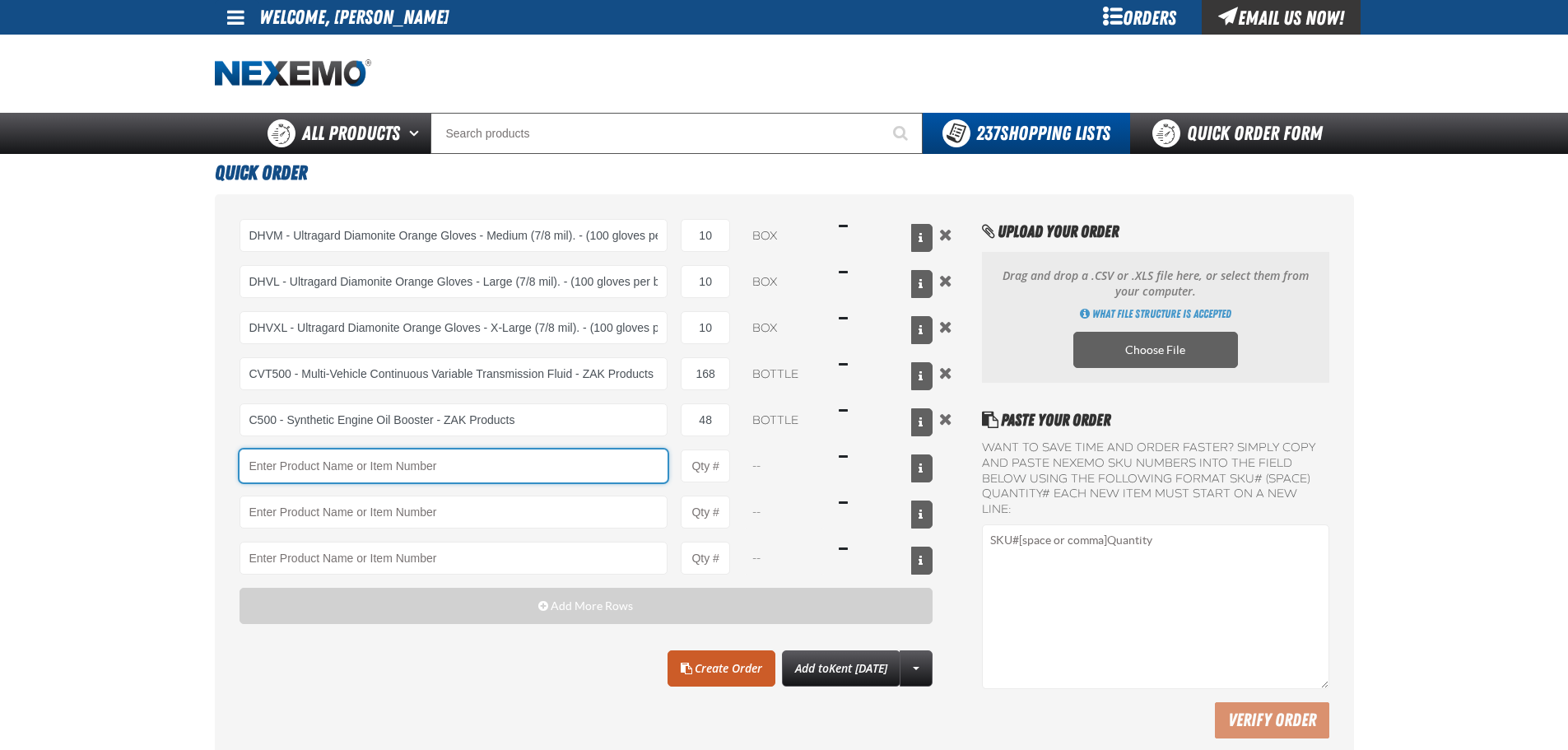
click at [639, 470] on input "Product" at bounding box center [454, 465] width 429 height 33
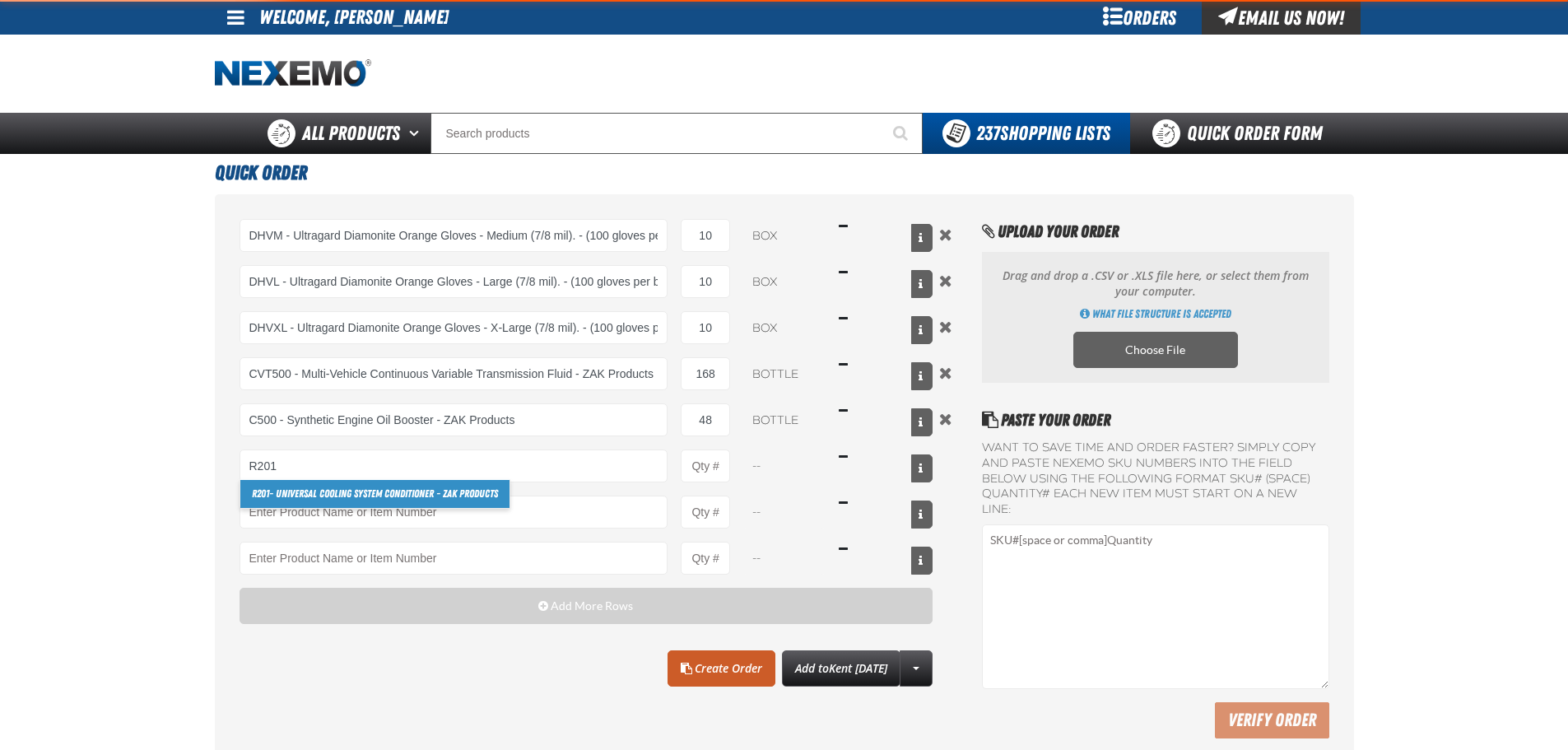
click at [339, 486] on link "R201 - Universal Cooling System Conditioner - ZAK Products" at bounding box center [375, 493] width 270 height 28
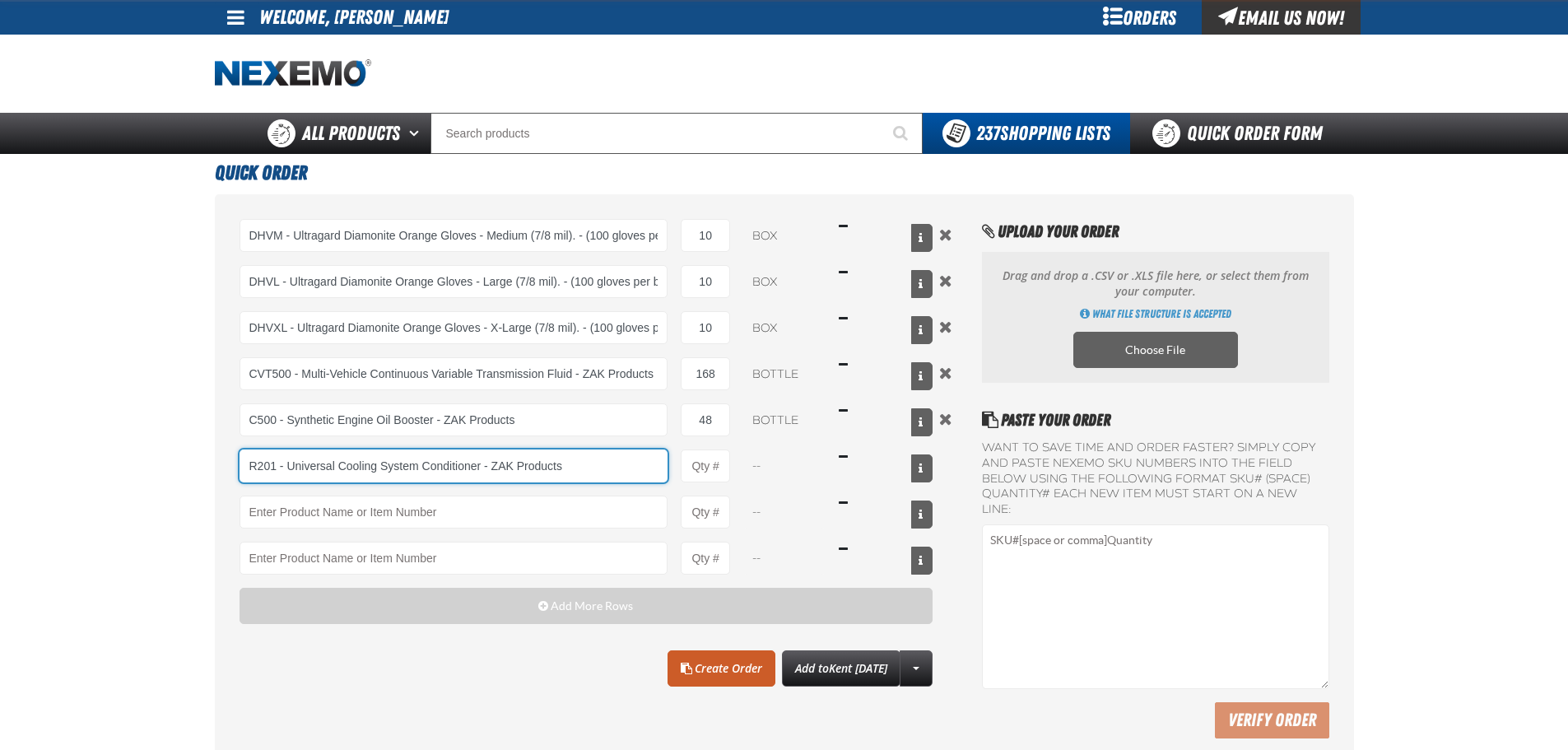
type input "R201 - Universal Cooling System Conditioner - ZAK Products"
type input "1"
select select "bottle"
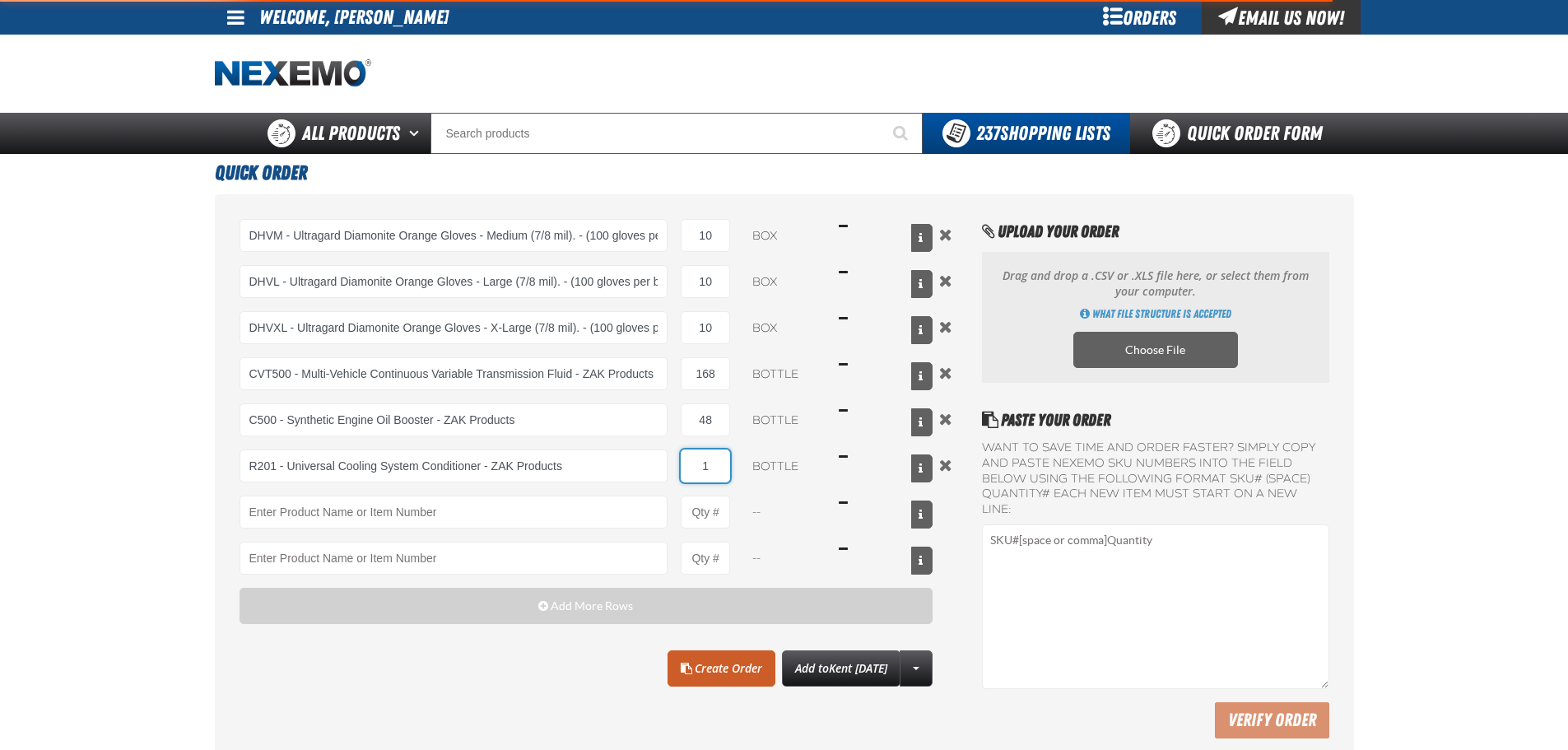
drag, startPoint x: 699, startPoint y: 473, endPoint x: 718, endPoint y: 469, distance: 19.4
click at [718, 469] on input "1" at bounding box center [705, 465] width 49 height 33
type input "R201 - Universal Cooling System Conditioner - ZAK Products"
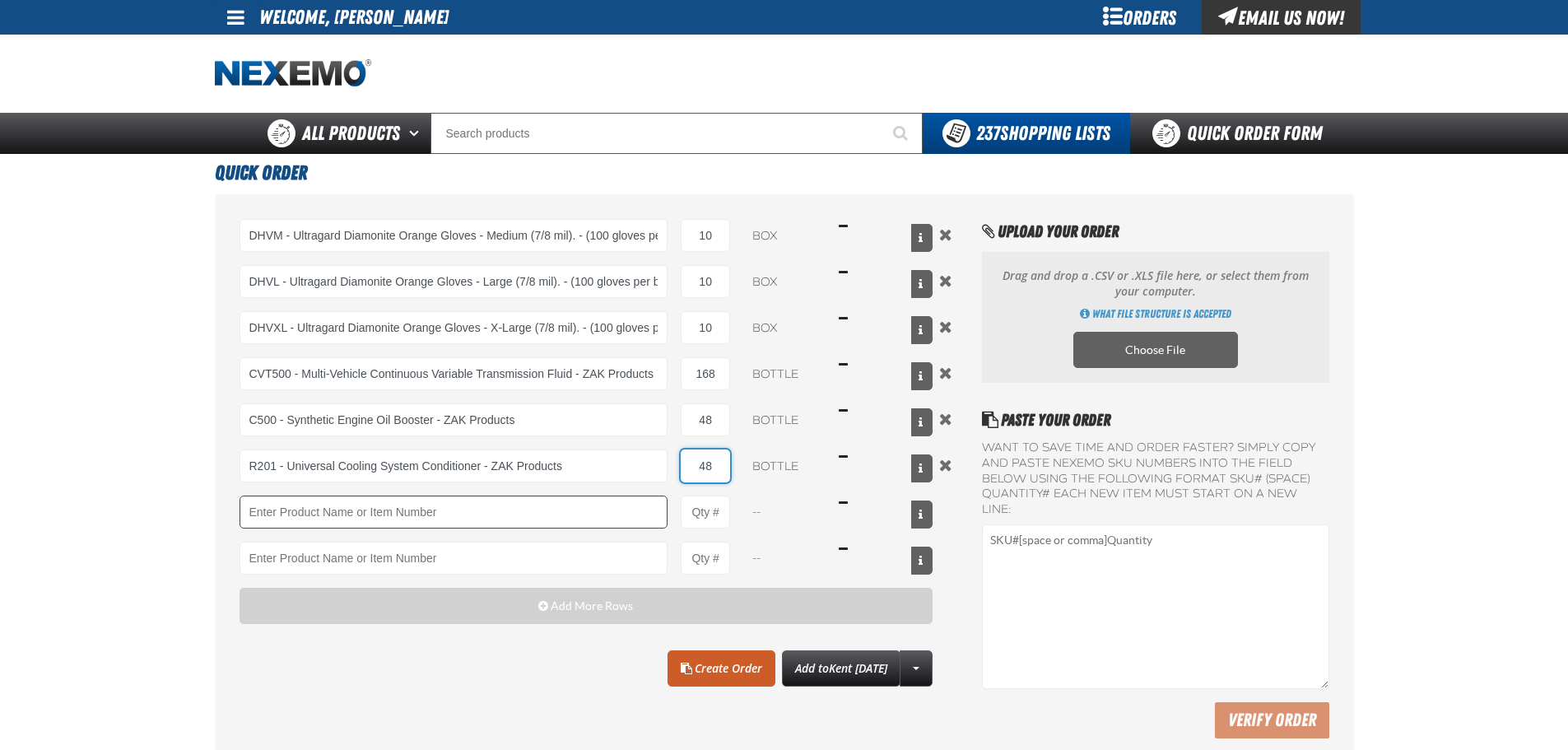
type input "48"
click at [609, 518] on input "Product" at bounding box center [454, 511] width 429 height 33
click at [319, 547] on link "F610 - Z-Tech - ZAK Products" at bounding box center [309, 539] width 138 height 28
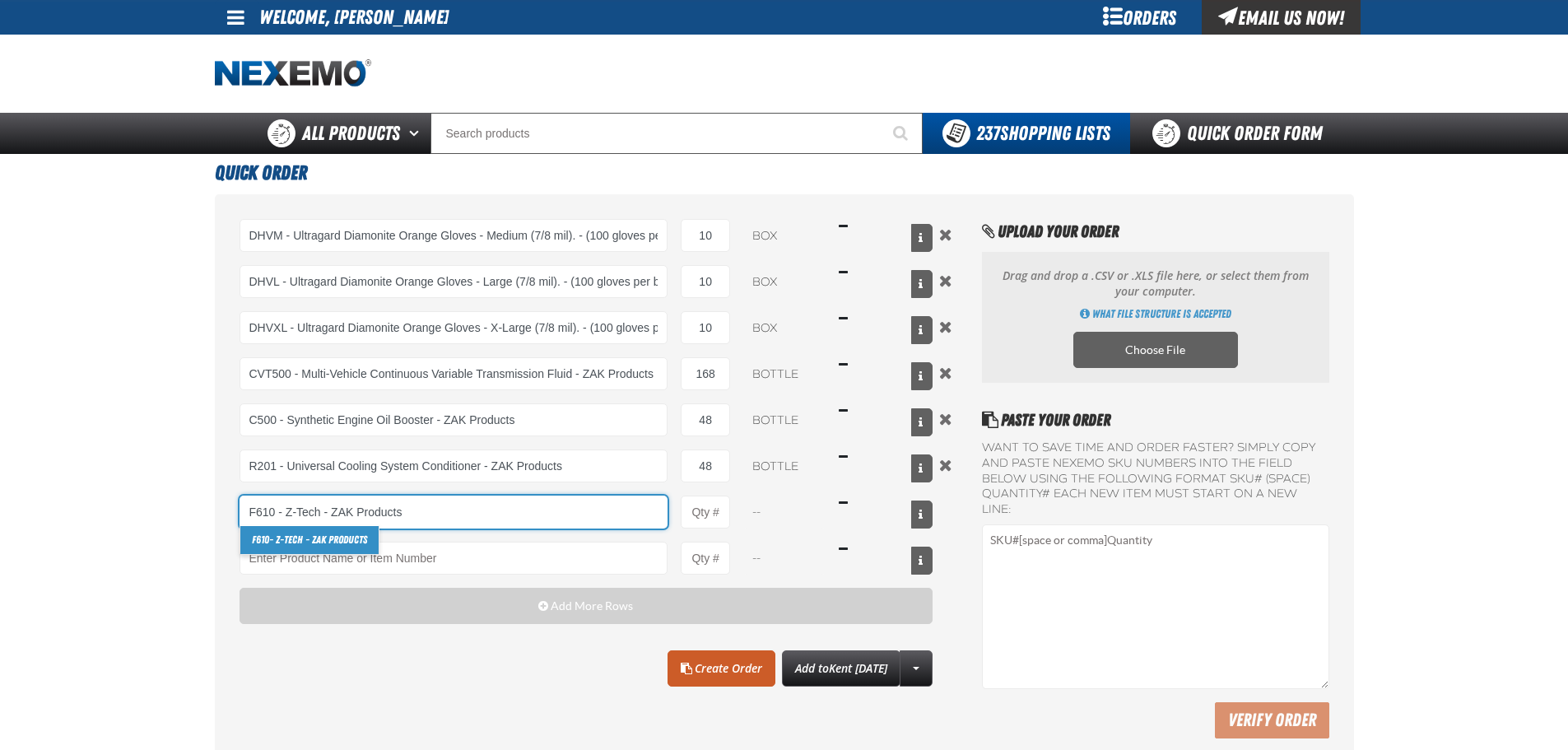
type input "F610 - Z-Tech - ZAK Products"
type input "1"
select select "bottle"
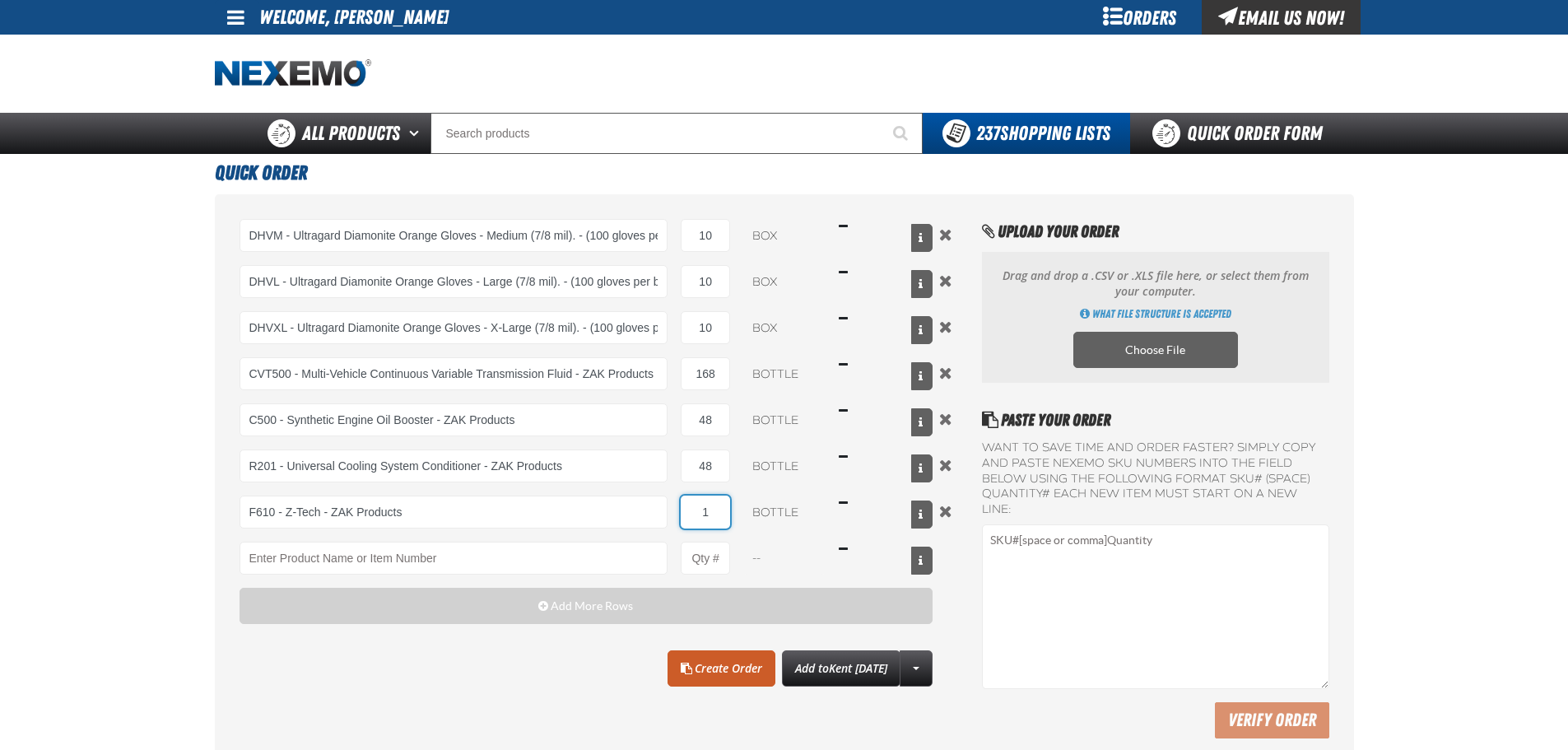
drag, startPoint x: 703, startPoint y: 506, endPoint x: 718, endPoint y: 505, distance: 15.0
click at [718, 505] on input "1" at bounding box center [705, 511] width 49 height 33
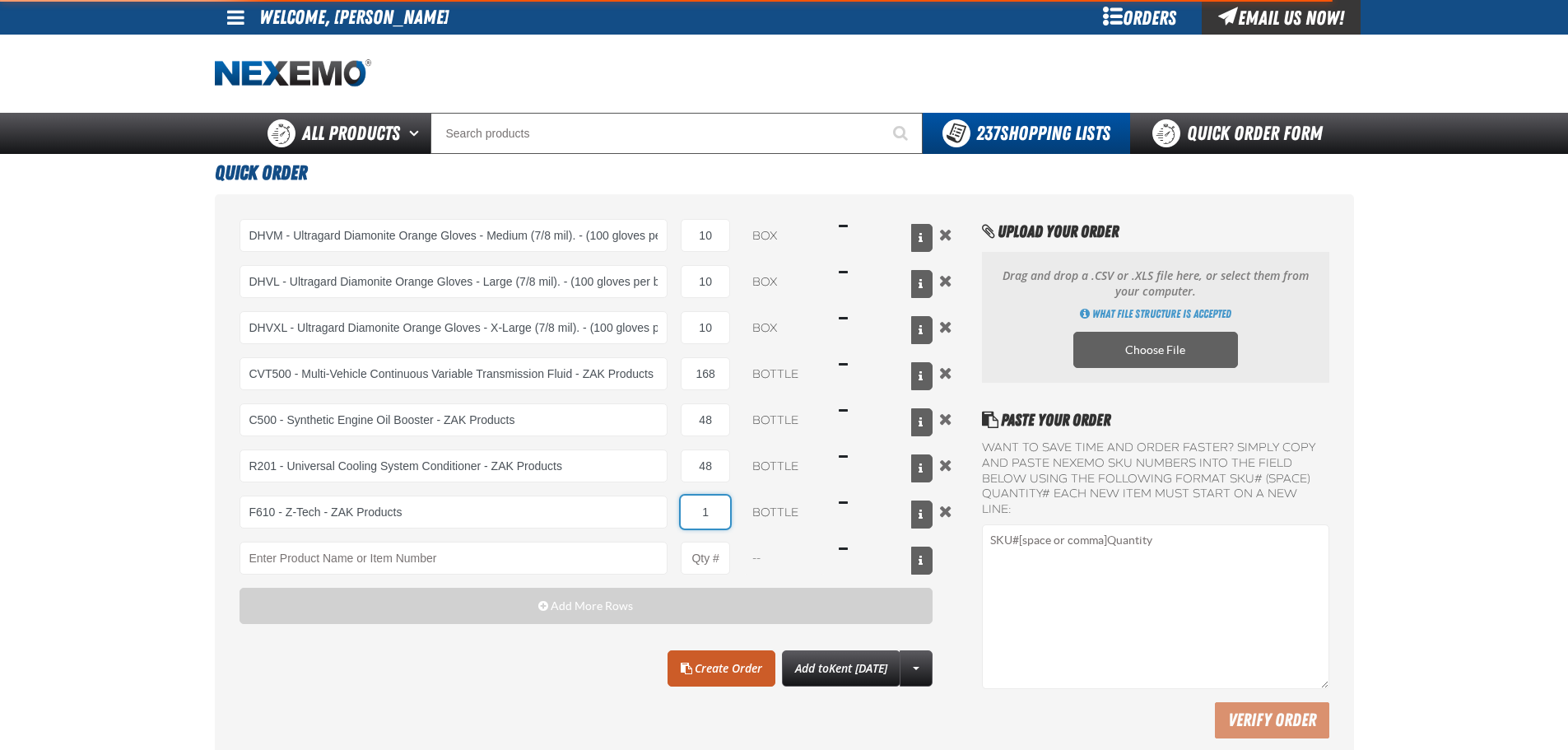
type input "F610 - Z-Tech - ZAK Products"
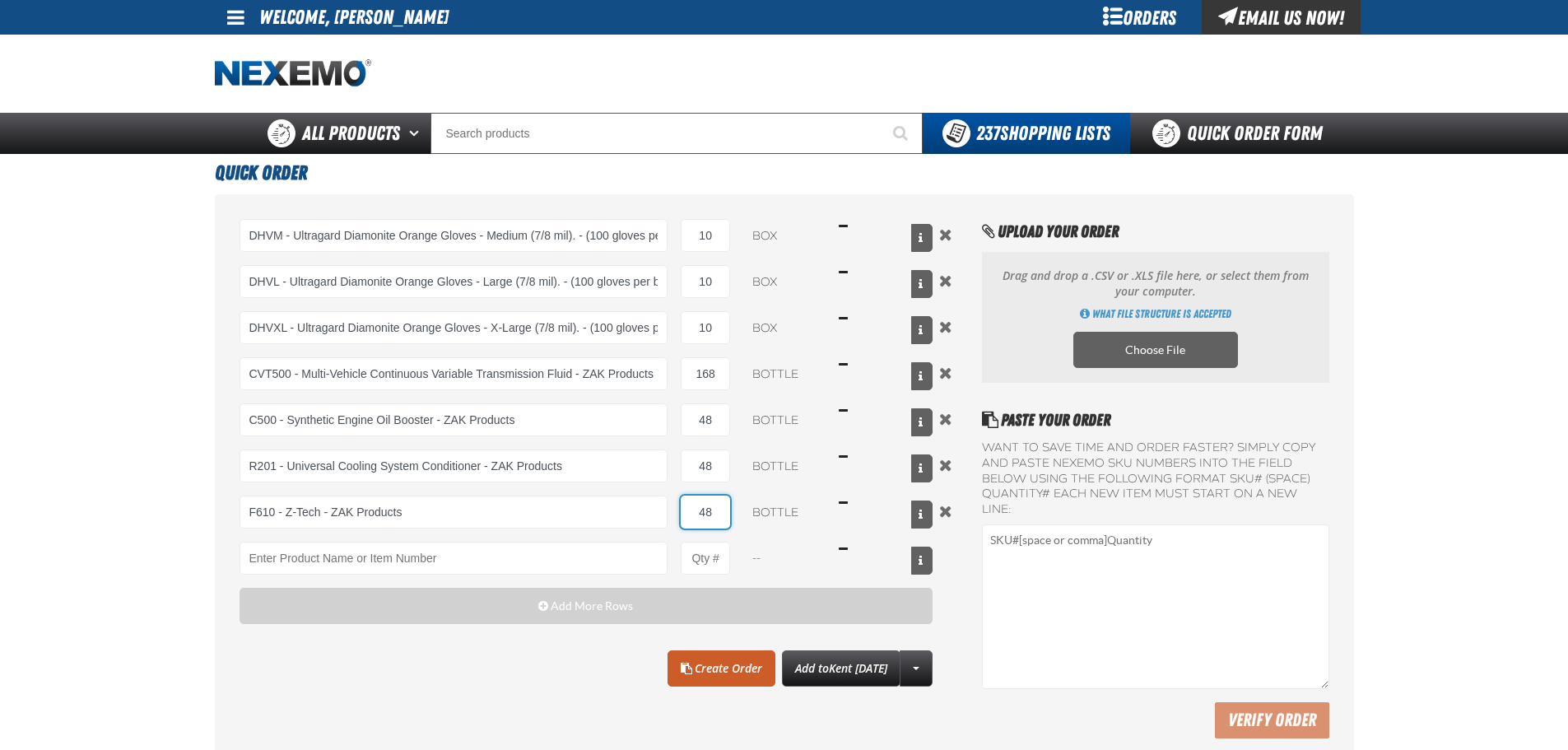
type input "48"
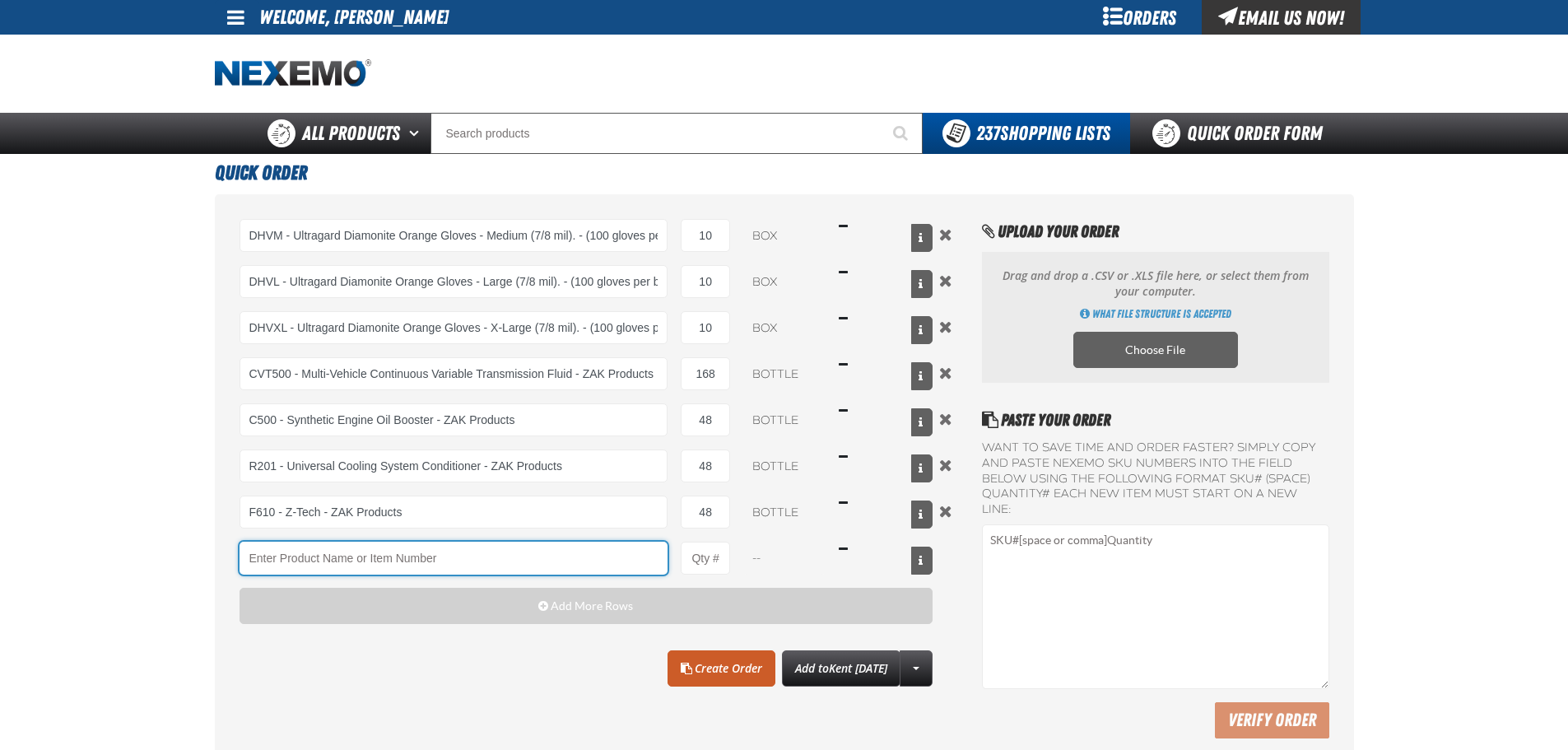
click at [527, 550] on input "Product" at bounding box center [454, 557] width 429 height 33
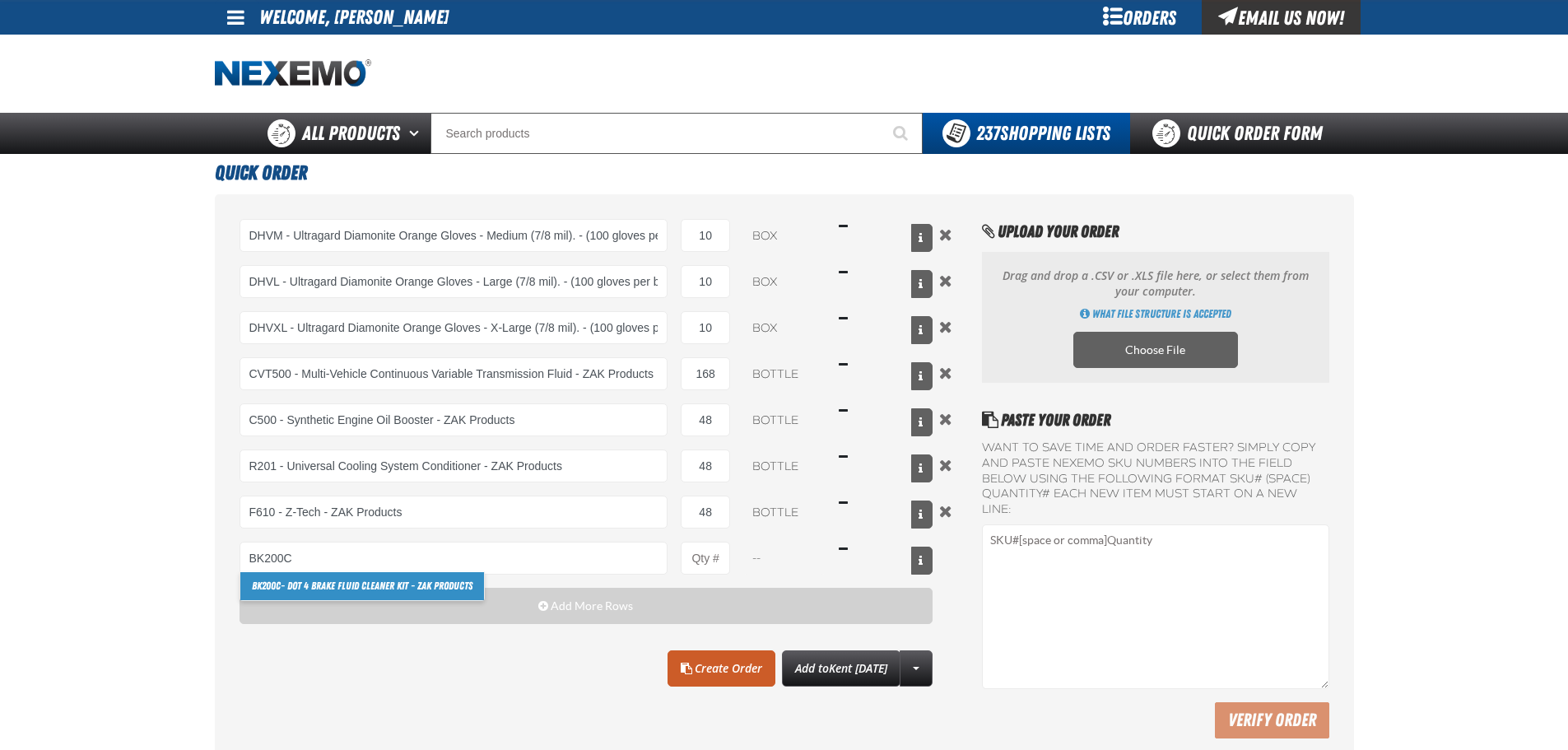
drag, startPoint x: 334, startPoint y: 588, endPoint x: 356, endPoint y: 576, distance: 25.1
click at [334, 588] on link "BK200C - DOT 4 Brake Fluid Cleaner Kit - ZAK Products" at bounding box center [362, 585] width 244 height 28
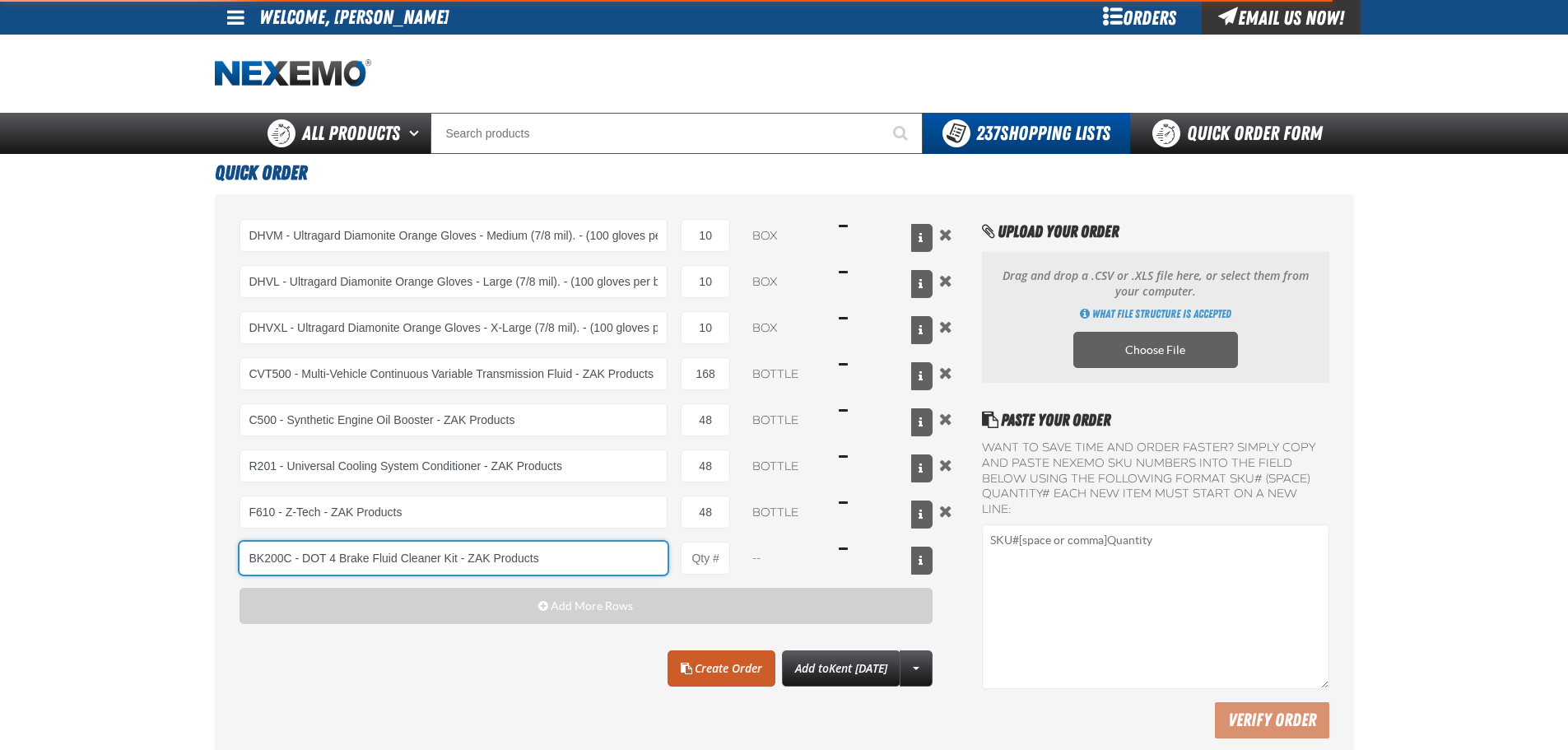
type input "BK200C - DOT 4 Brake Fluid Cleaner Kit - ZAK Products"
type input "1"
select select "kit"
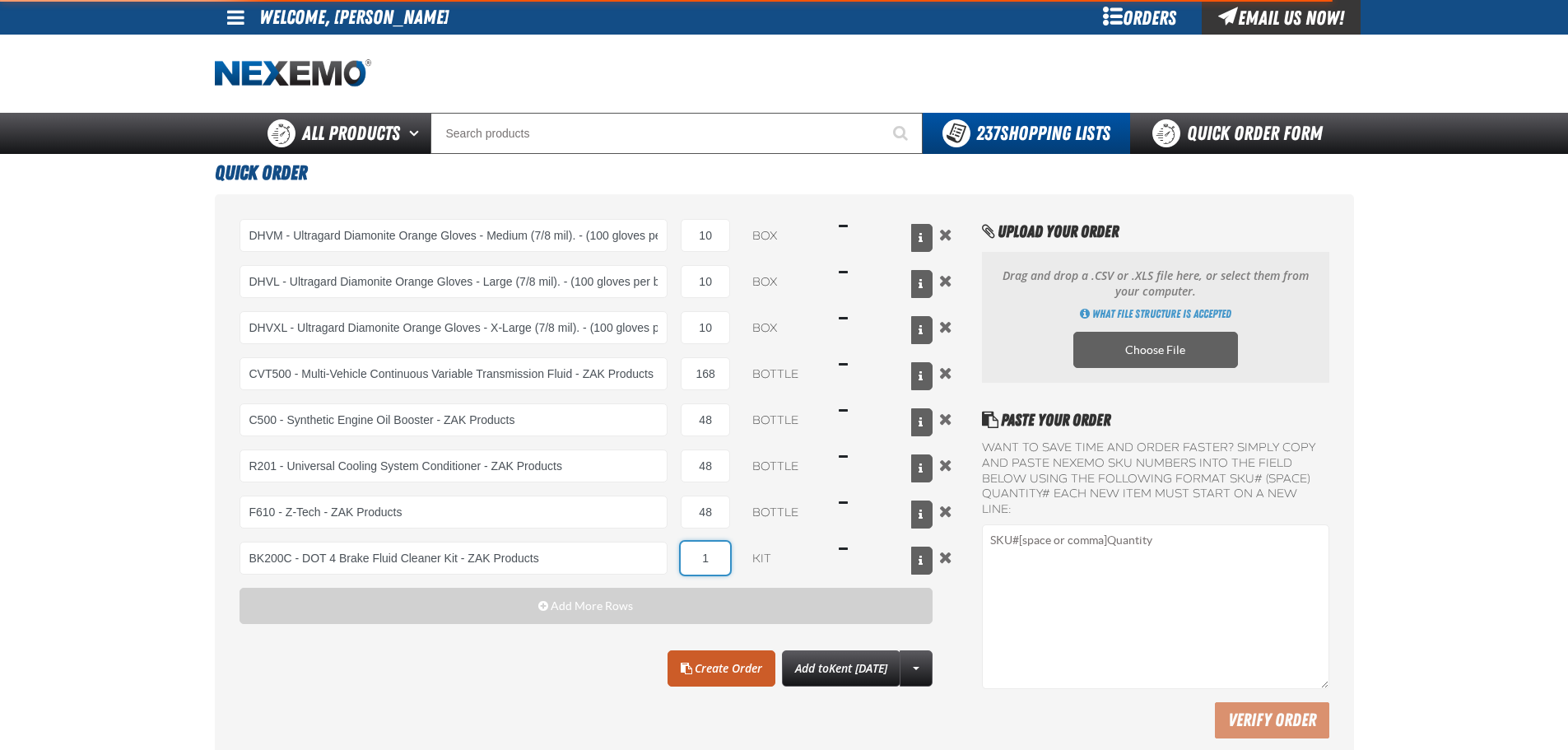
type input "BK200C - DOT 4 Brake Fluid Cleaner Kit - ZAK Products"
click at [707, 555] on input "1" at bounding box center [705, 557] width 49 height 33
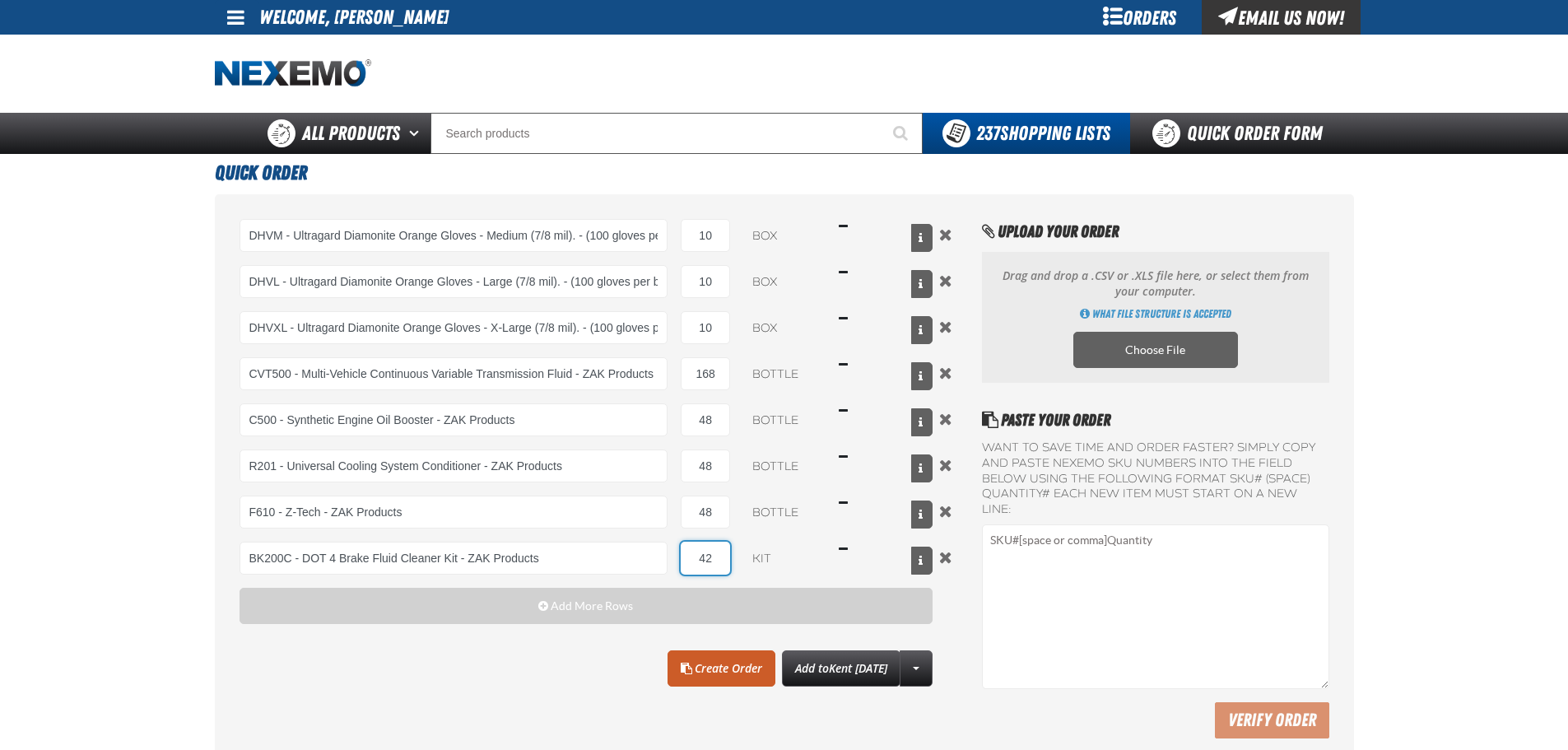
drag, startPoint x: 717, startPoint y: 557, endPoint x: 670, endPoint y: 558, distance: 47.0
click at [670, 558] on div "BK200C - DOT 4 Brake Fluid Cleaner Kit - ZAK Products BK200C - DOT 4 Brake Flui…" at bounding box center [586, 557] width 694 height 33
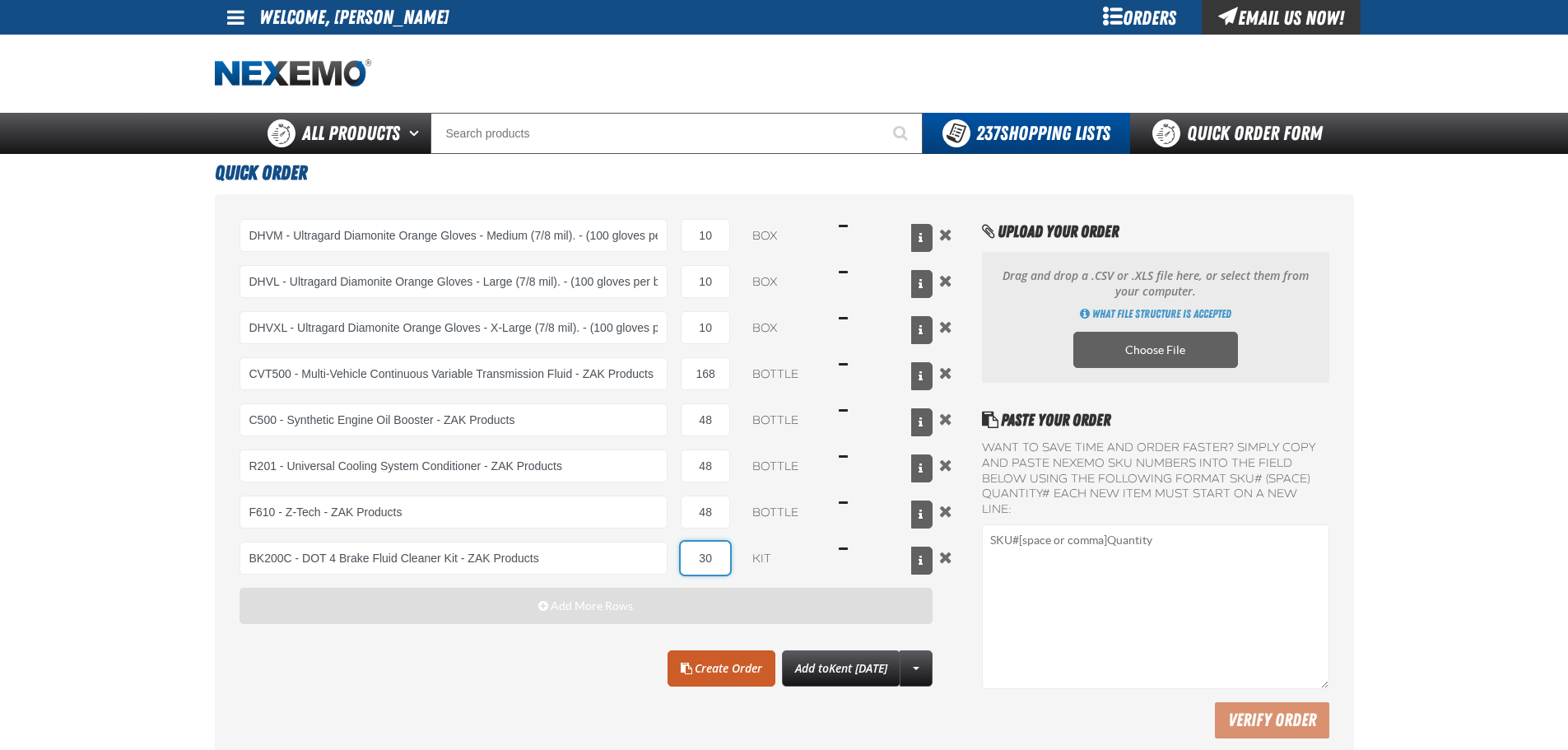
type input "30"
click at [668, 588] on button "Add More Rows" at bounding box center [586, 605] width 694 height 36
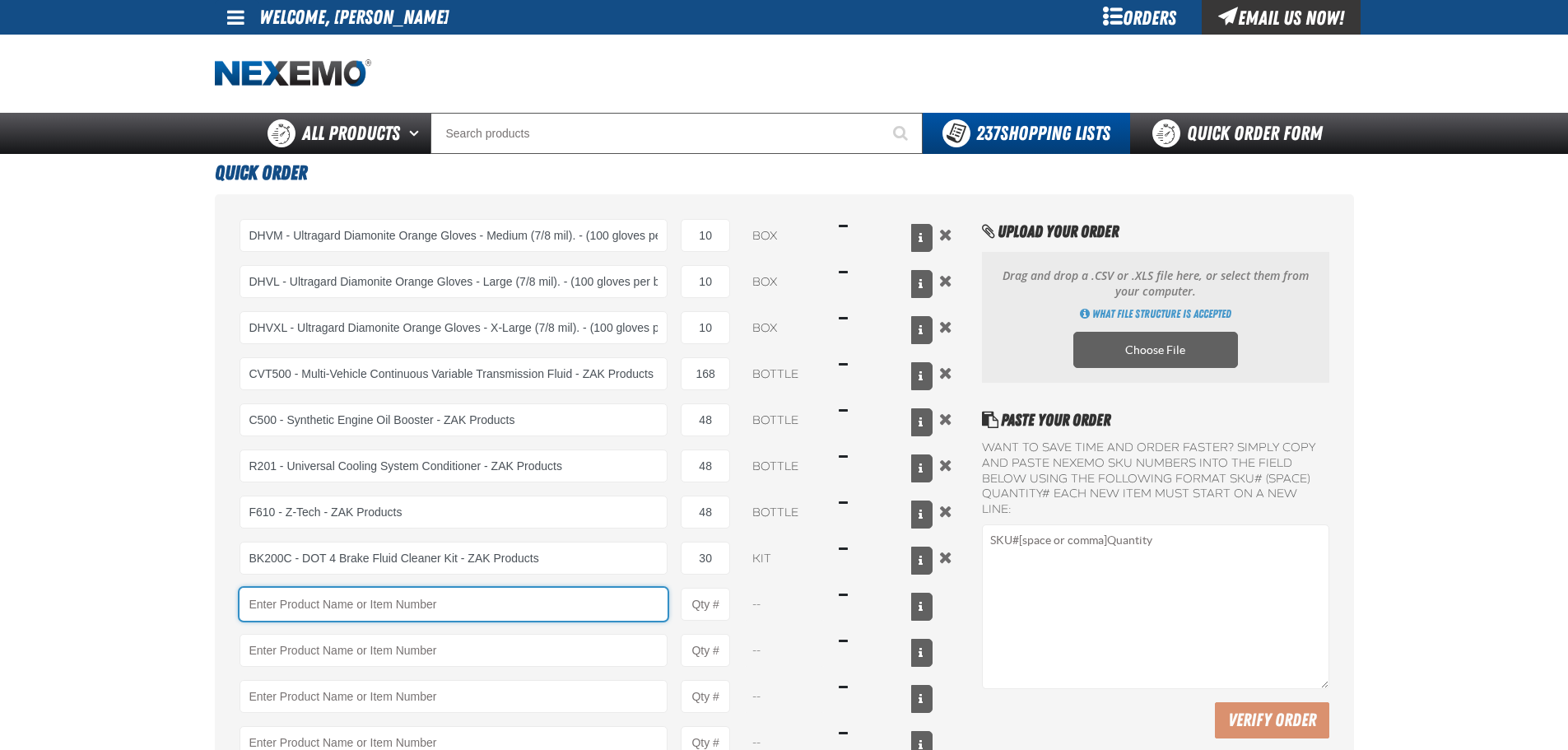
click at [551, 598] on input "Product" at bounding box center [454, 604] width 429 height 33
type input "BK303"
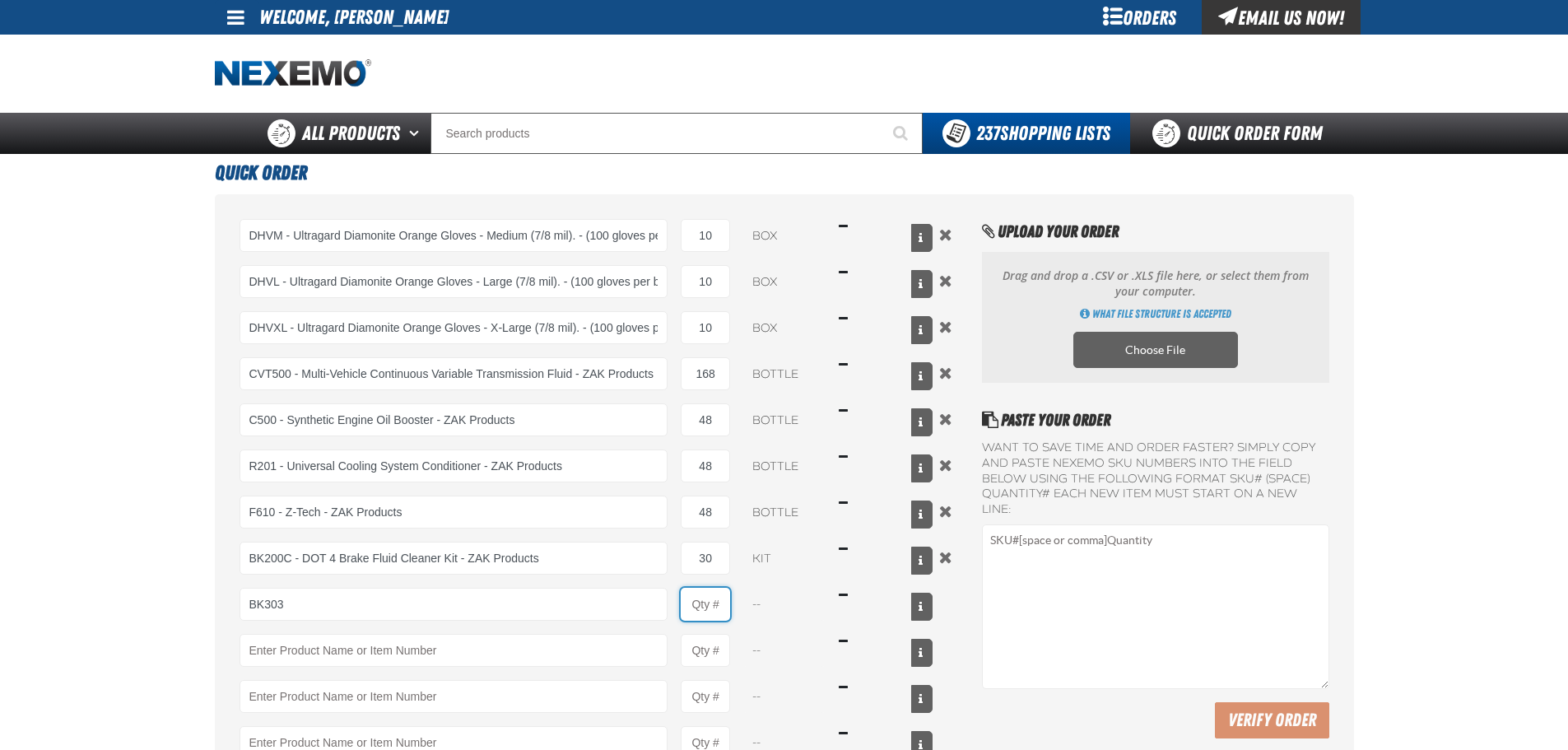
click at [714, 608] on input "Product Quantity" at bounding box center [705, 604] width 49 height 33
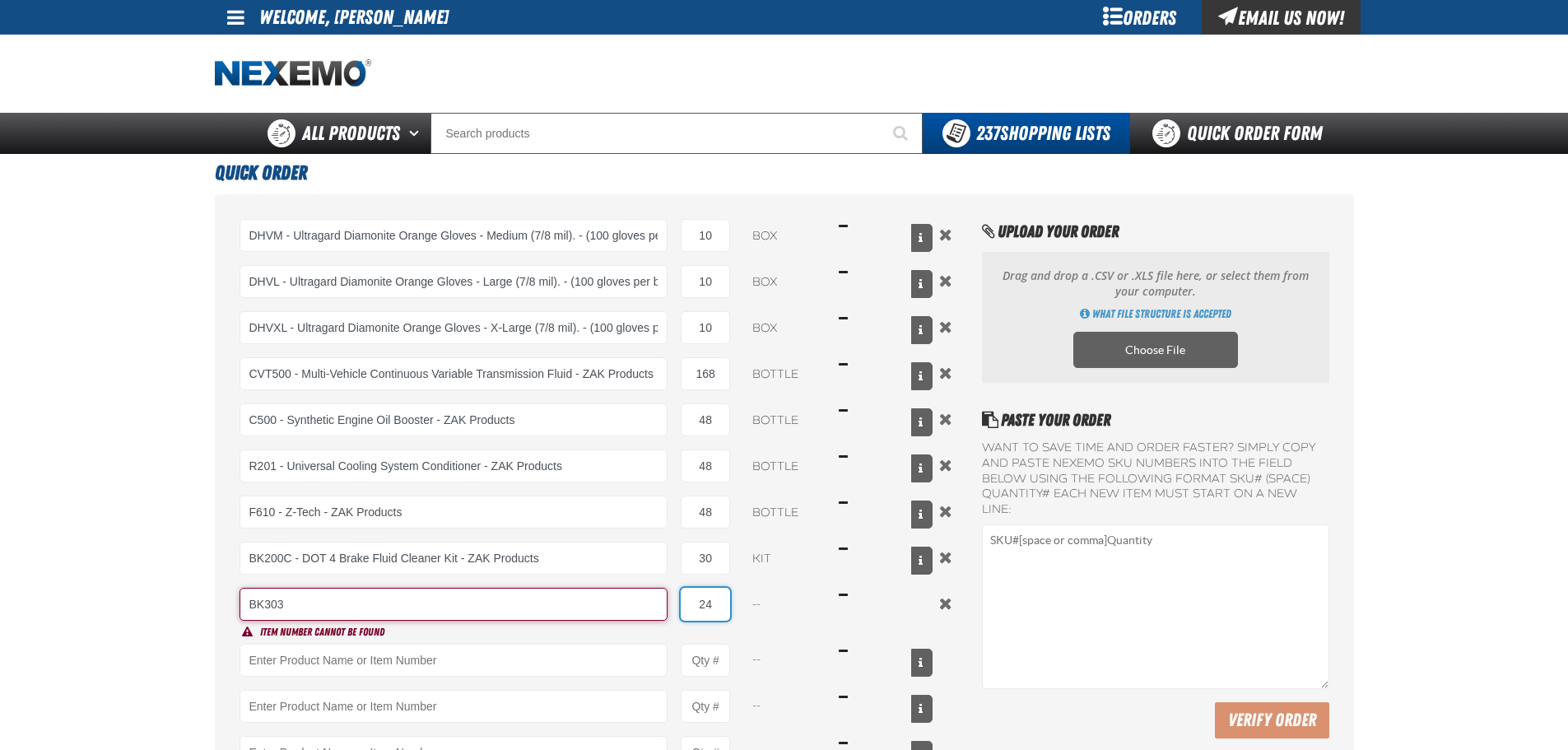
type input "24"
click at [308, 606] on input "BK303" at bounding box center [454, 604] width 429 height 33
click at [273, 610] on input "BK303" at bounding box center [454, 604] width 429 height 33
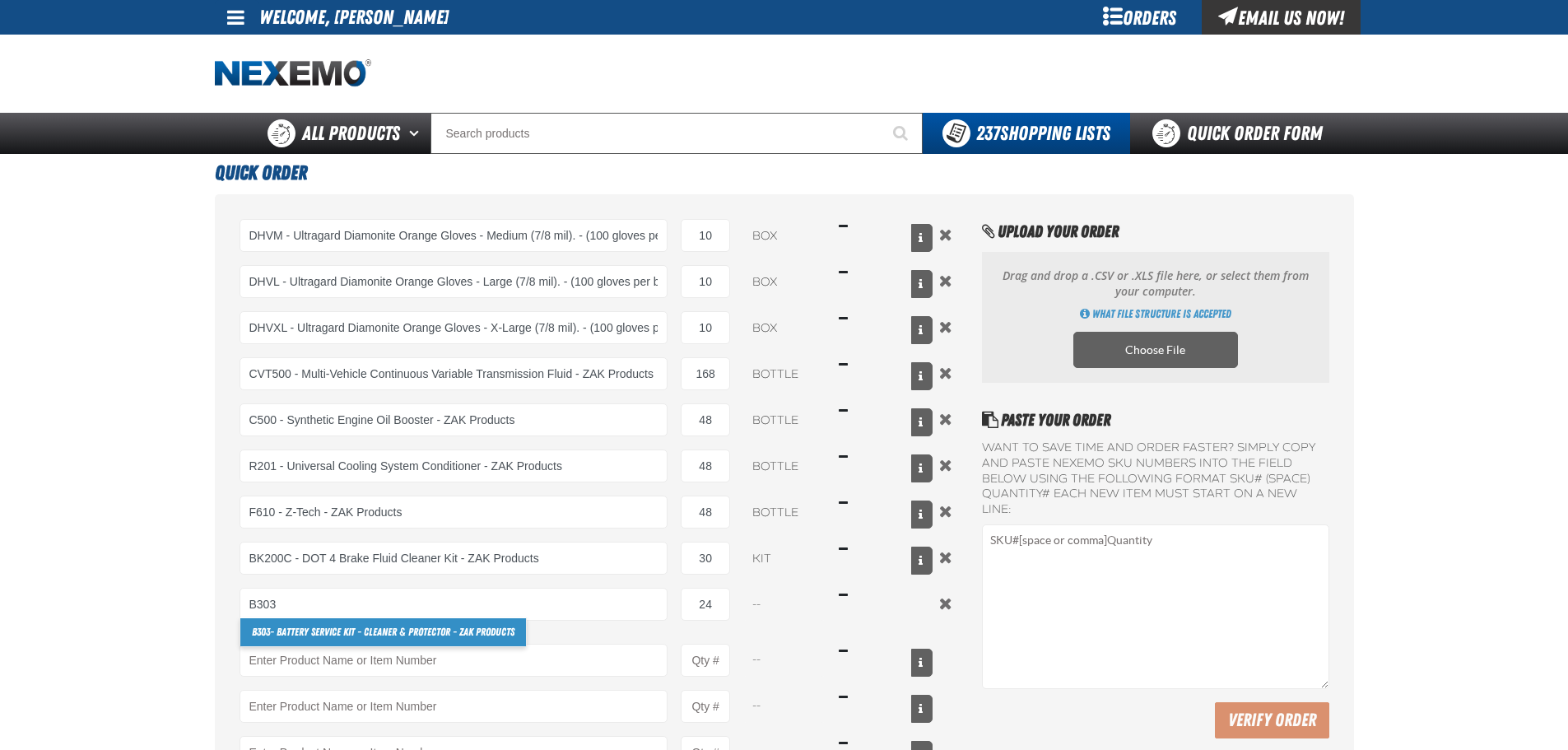
click at [288, 629] on link "B303 - Battery Service Kit - Cleaner & Protector - ZAK Products" at bounding box center [383, 632] width 285 height 28
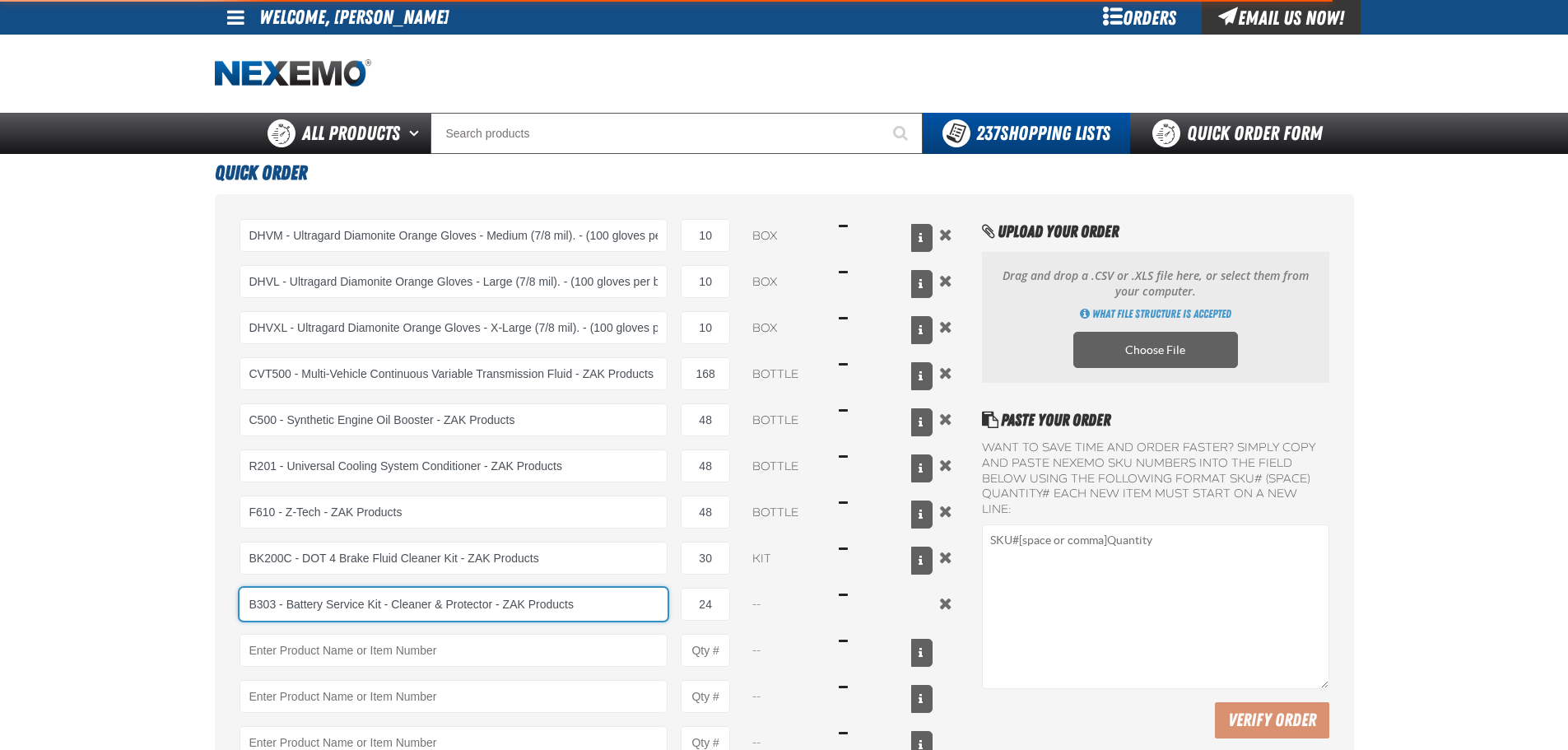
type input "B303 - Battery Service Kit - Cleaner &amp; Protector - ZAK Products"
select select "kit"
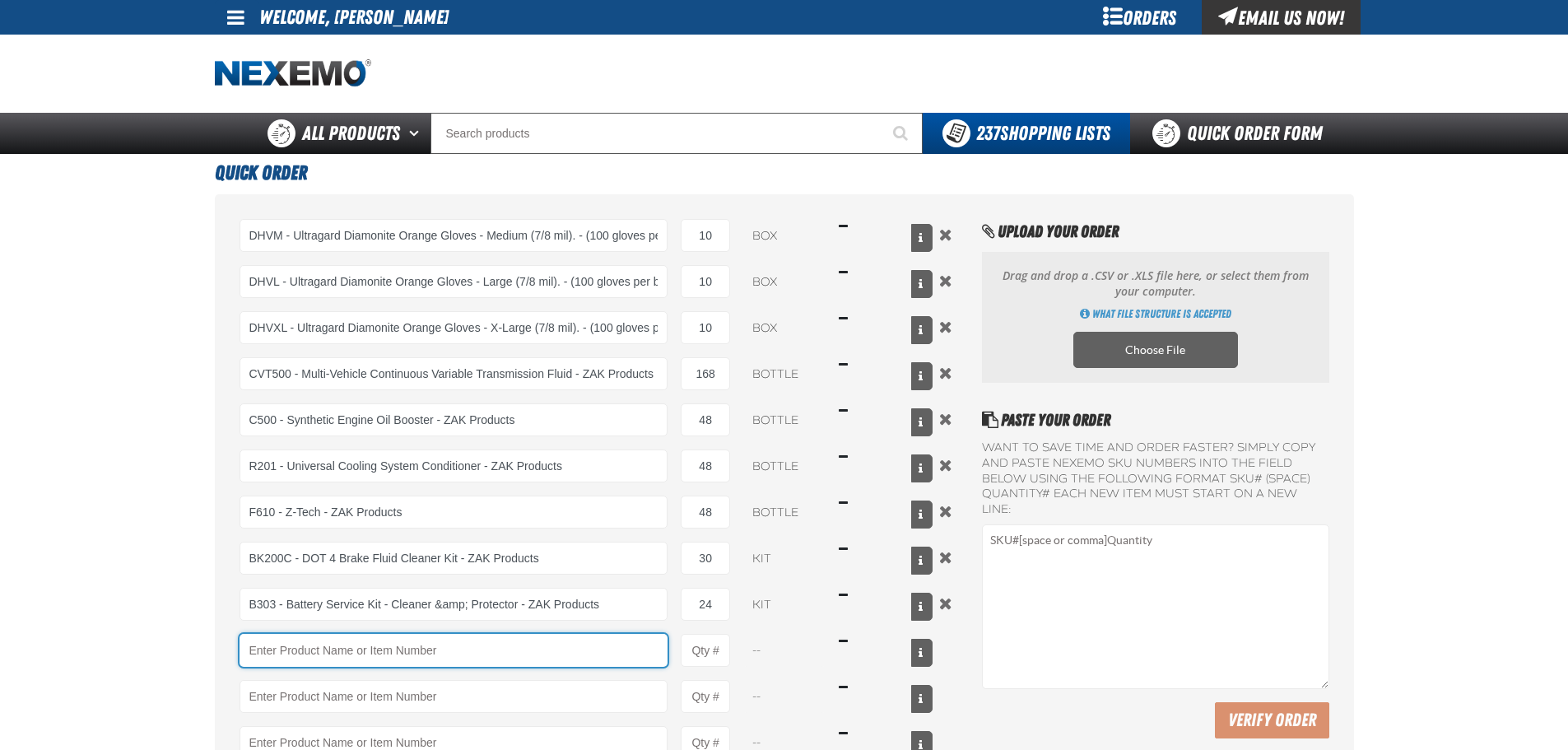
click at [443, 646] on input "Product" at bounding box center [454, 650] width 429 height 33
type input "B303 - Battery Service Kit - Cleaner &amp; Protector - ZAK Products"
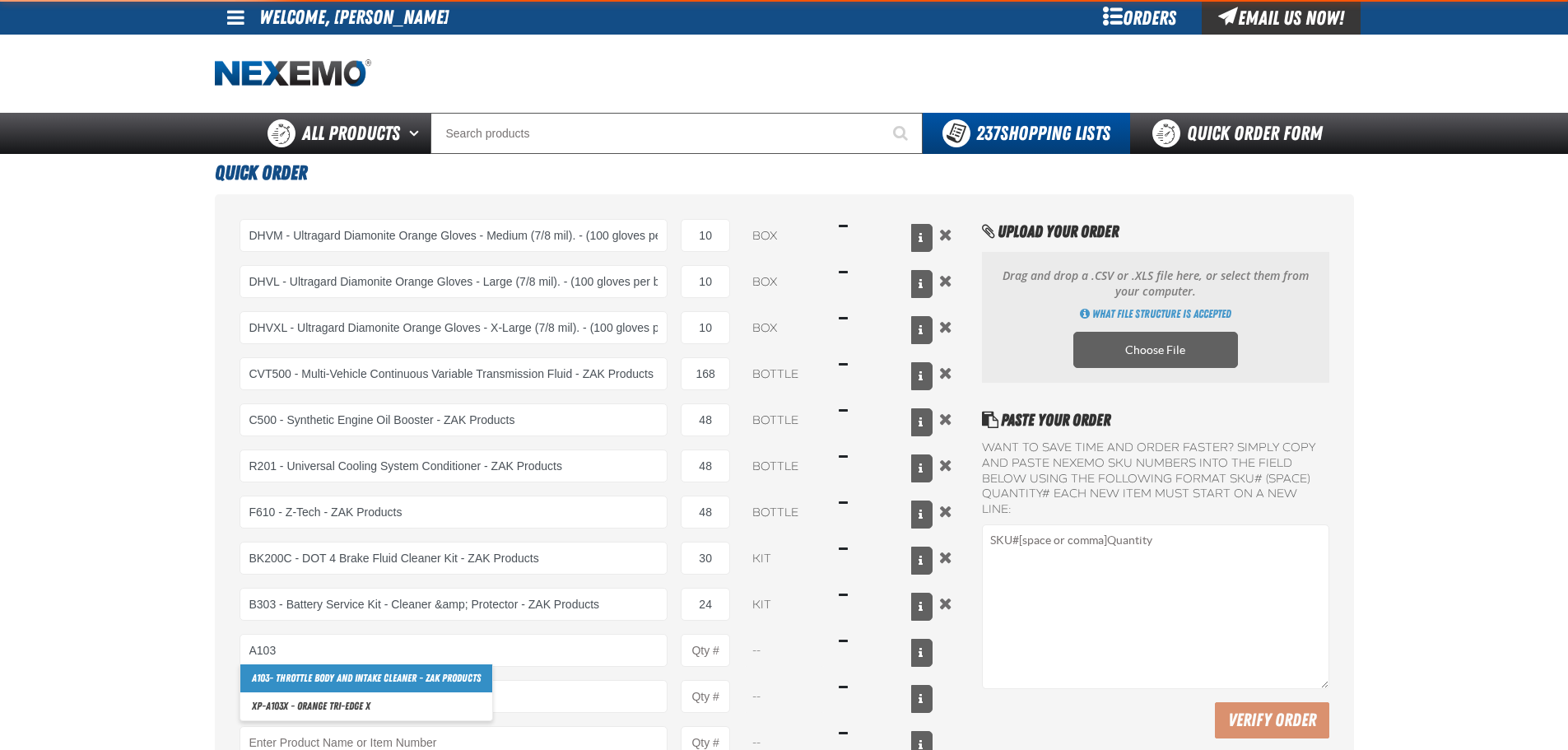
click at [353, 670] on link "A103 - Throttle Body and Intake Cleaner - ZAK Products" at bounding box center [366, 678] width 252 height 28
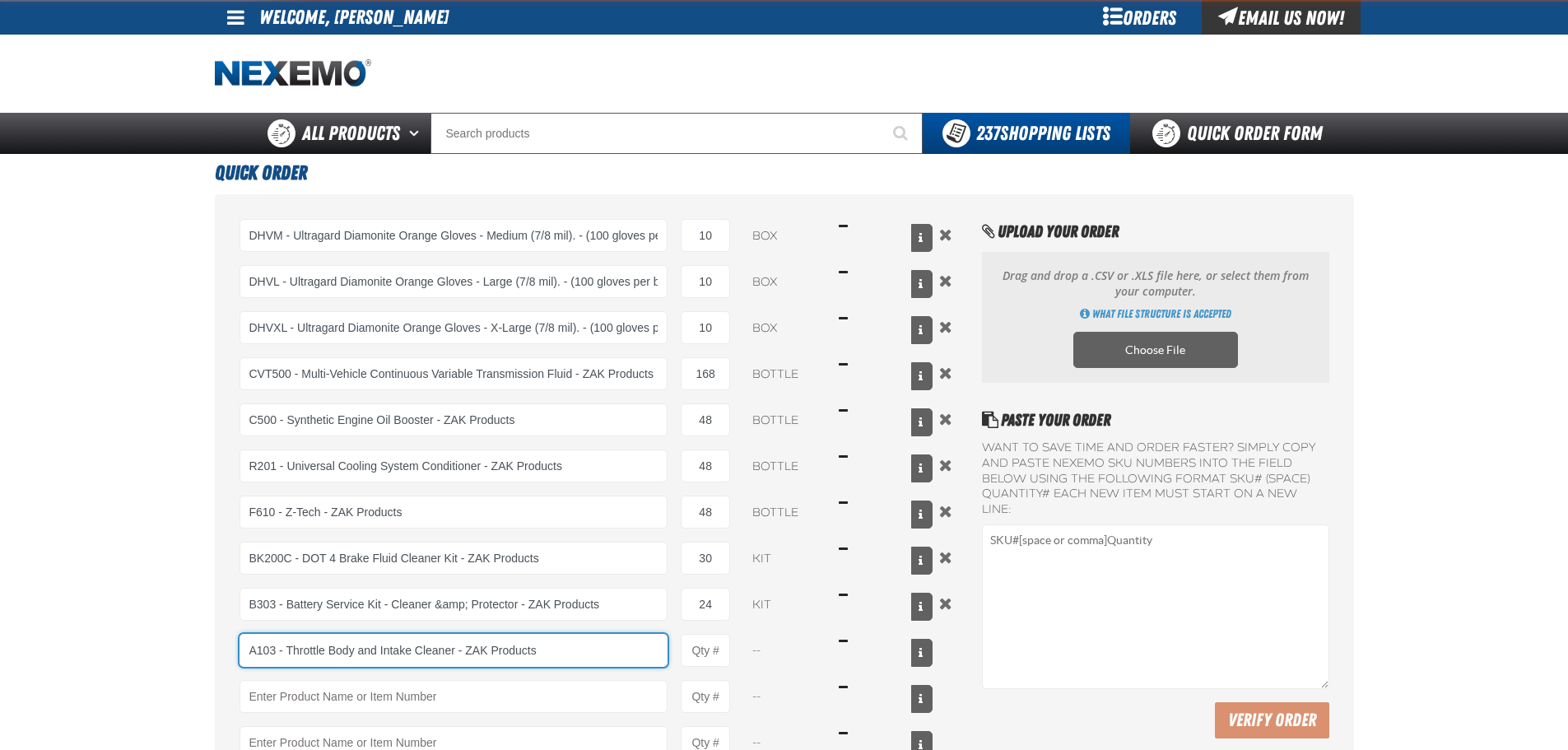
type input "A103 - Throttle Body and Intake Cleaner - ZAK Products"
type input "1"
select select "can"
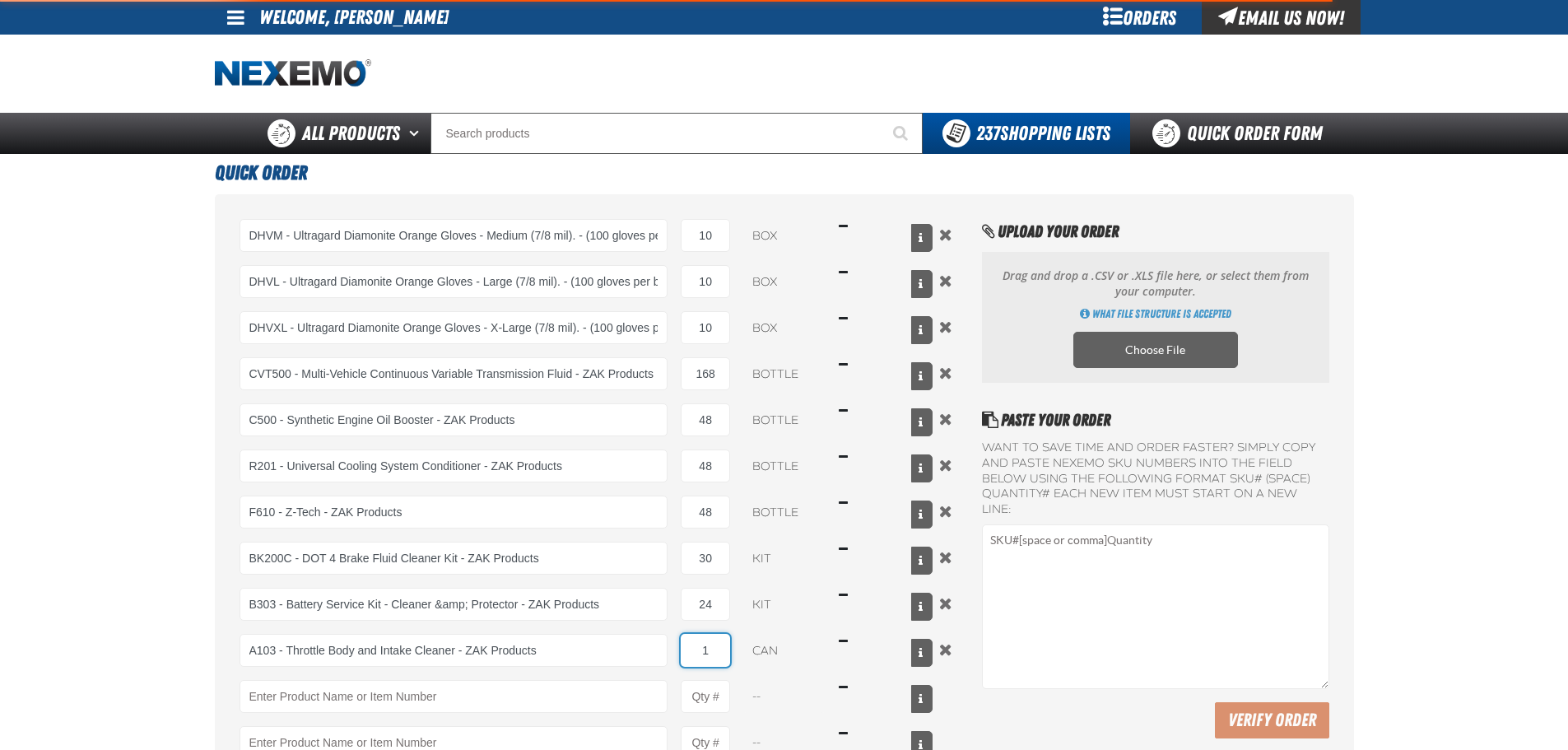
drag, startPoint x: 714, startPoint y: 653, endPoint x: 678, endPoint y: 650, distance: 36.1
click at [679, 650] on div "A103 - Throttle Body and Intake Cleaner - ZAK Products A103 - Throttle Body and…" at bounding box center [586, 650] width 694 height 33
type input "A103 - Throttle Body and Intake Cleaner - ZAK Products"
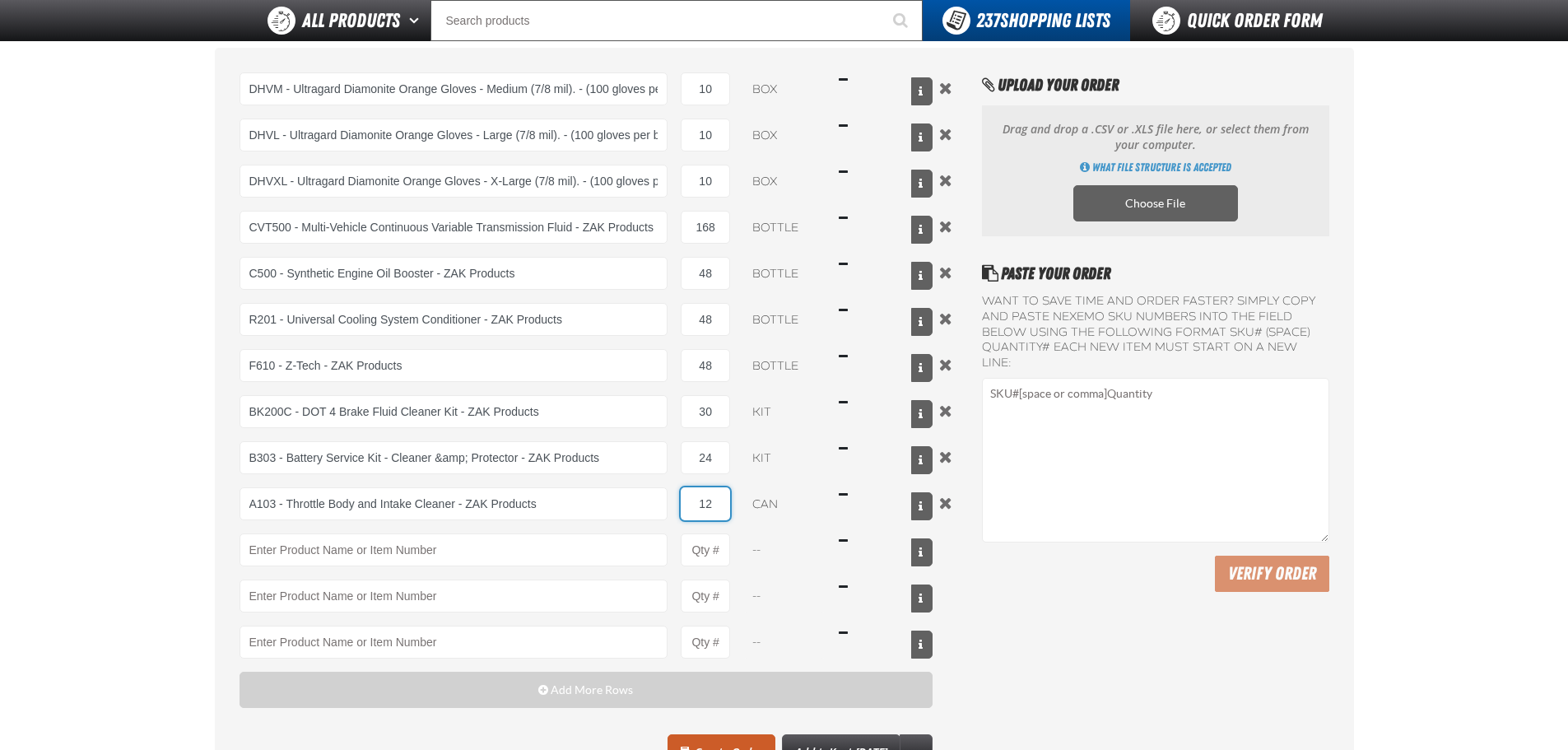
scroll to position [247, 0]
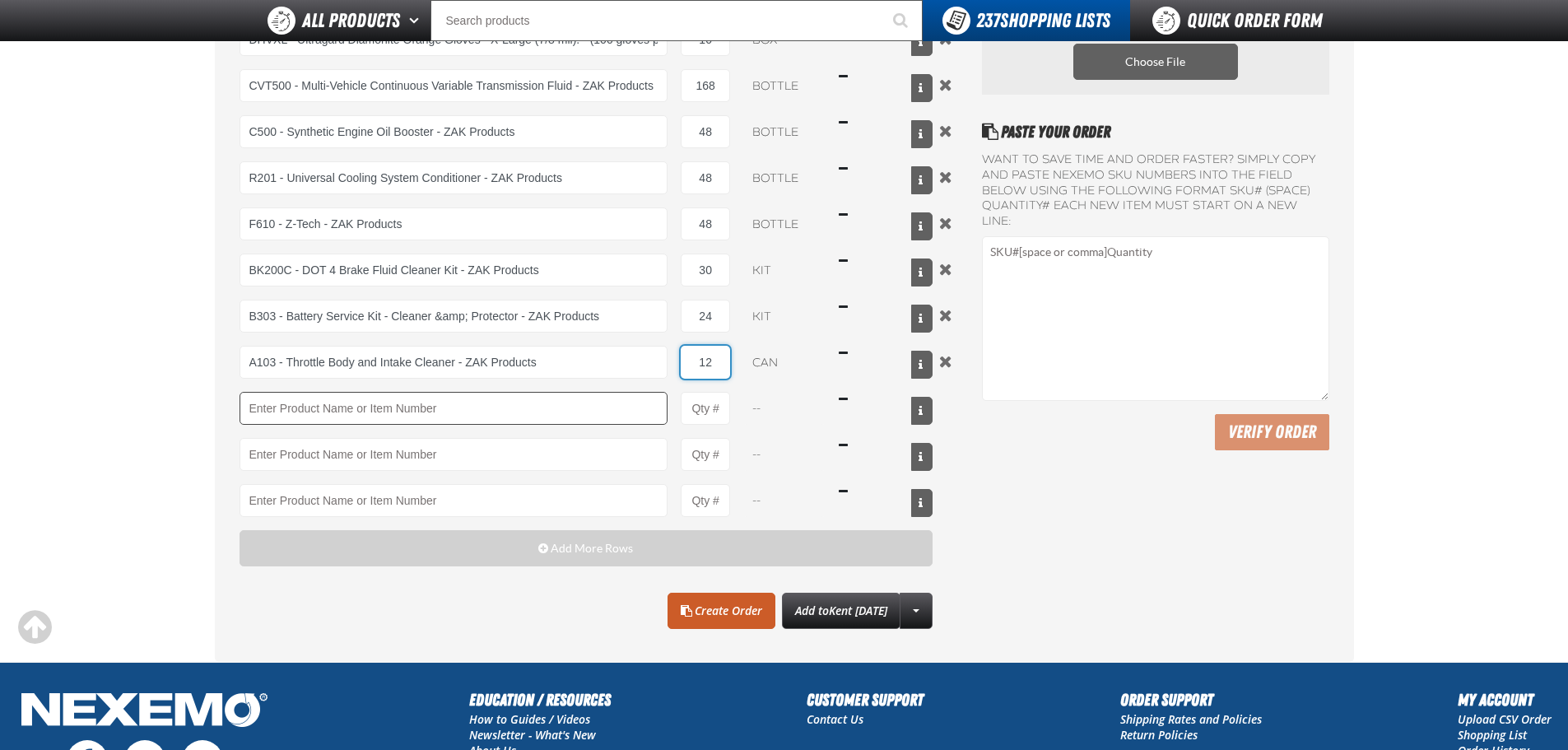
type input "12"
click at [357, 407] on input "Product" at bounding box center [454, 408] width 429 height 33
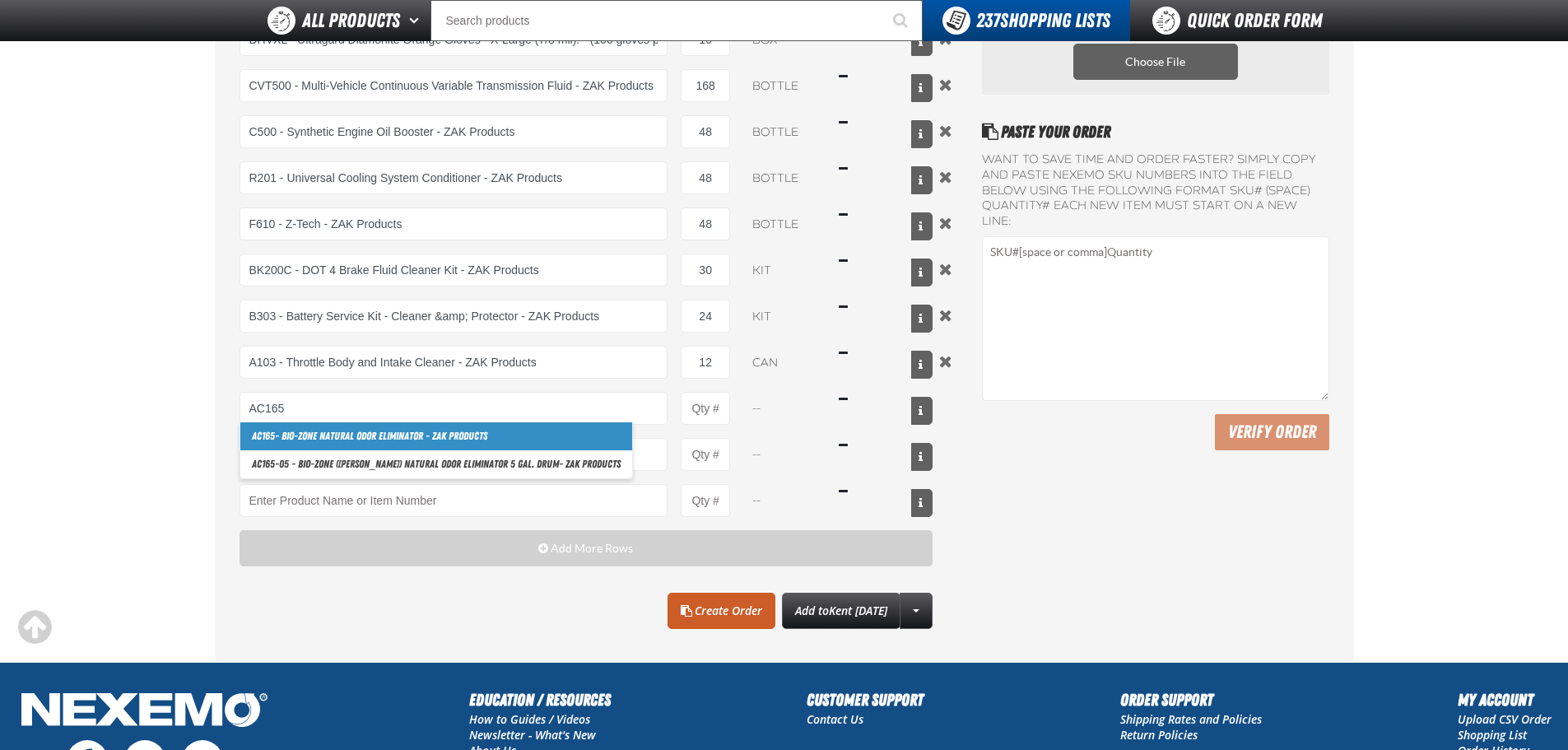
drag, startPoint x: 314, startPoint y: 428, endPoint x: 322, endPoint y: 429, distance: 8.1
click at [315, 428] on link "AC165 - Bio-Zone Natural Odor Eliminator - ZAK Products" at bounding box center [436, 435] width 392 height 28
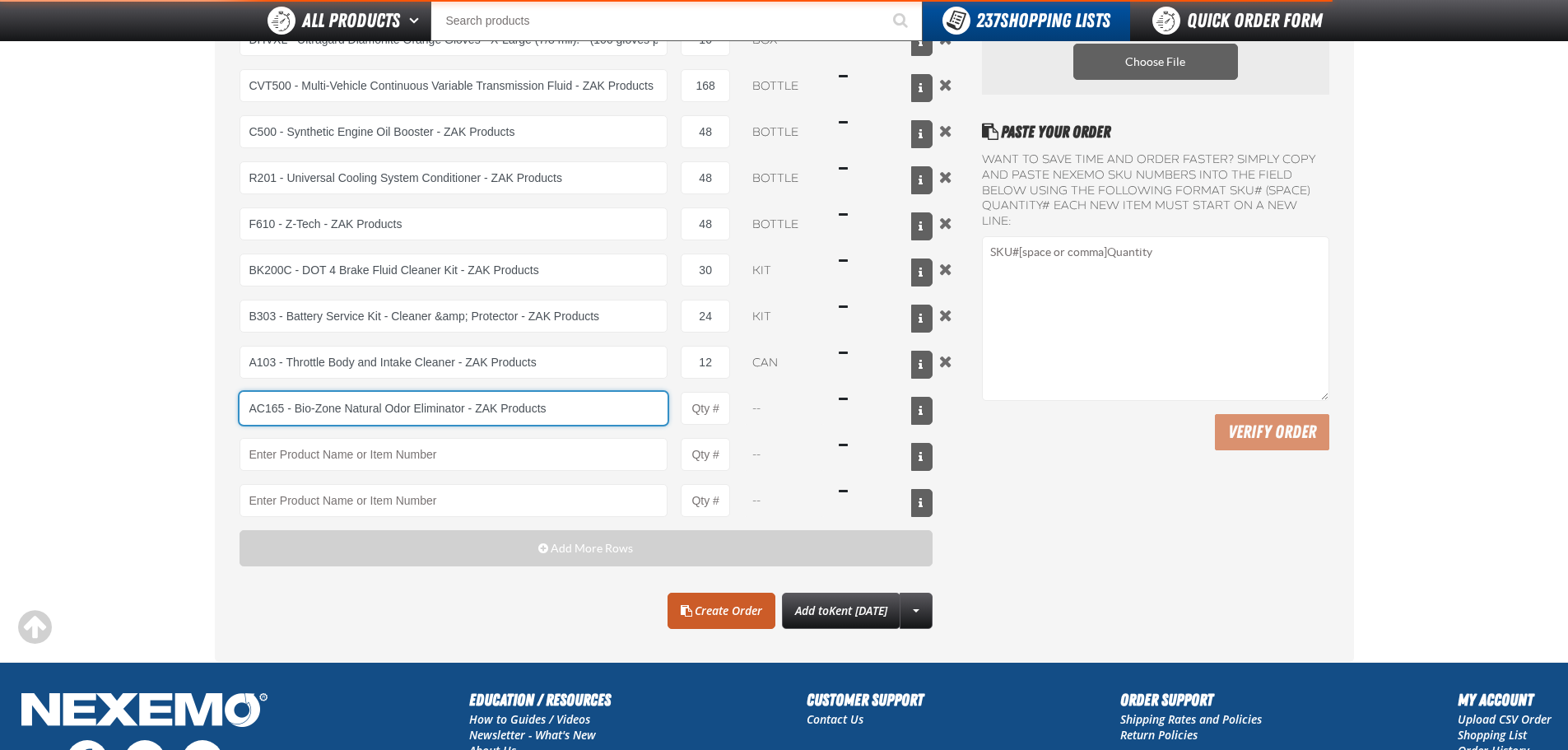
type input "AC165 - Bio-Zone Natural Odor Eliminator - ZAK Products"
type input "1"
select select "bottle"
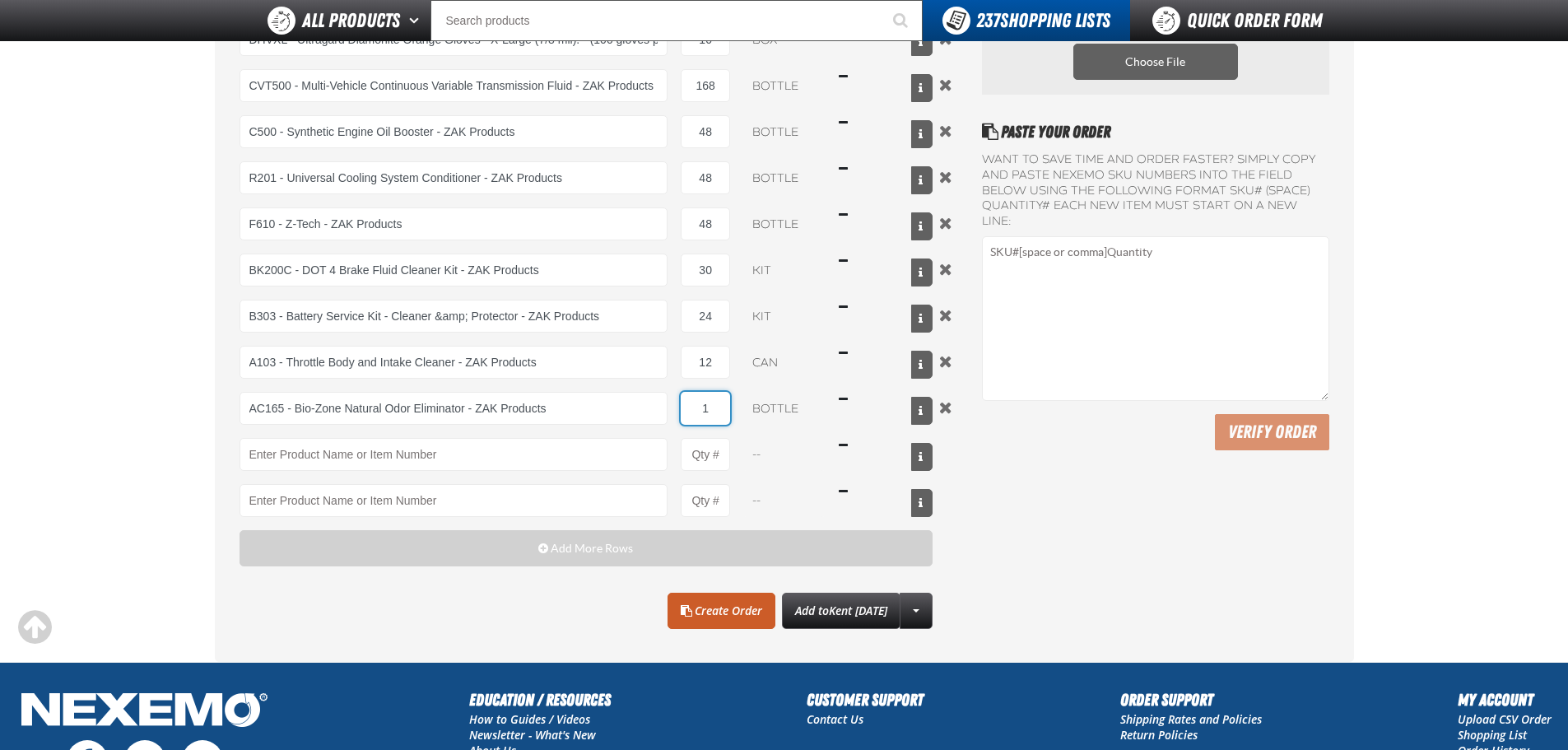
type input "AC165 - Bio-Zone Natural Odor Eliminator - ZAK Products"
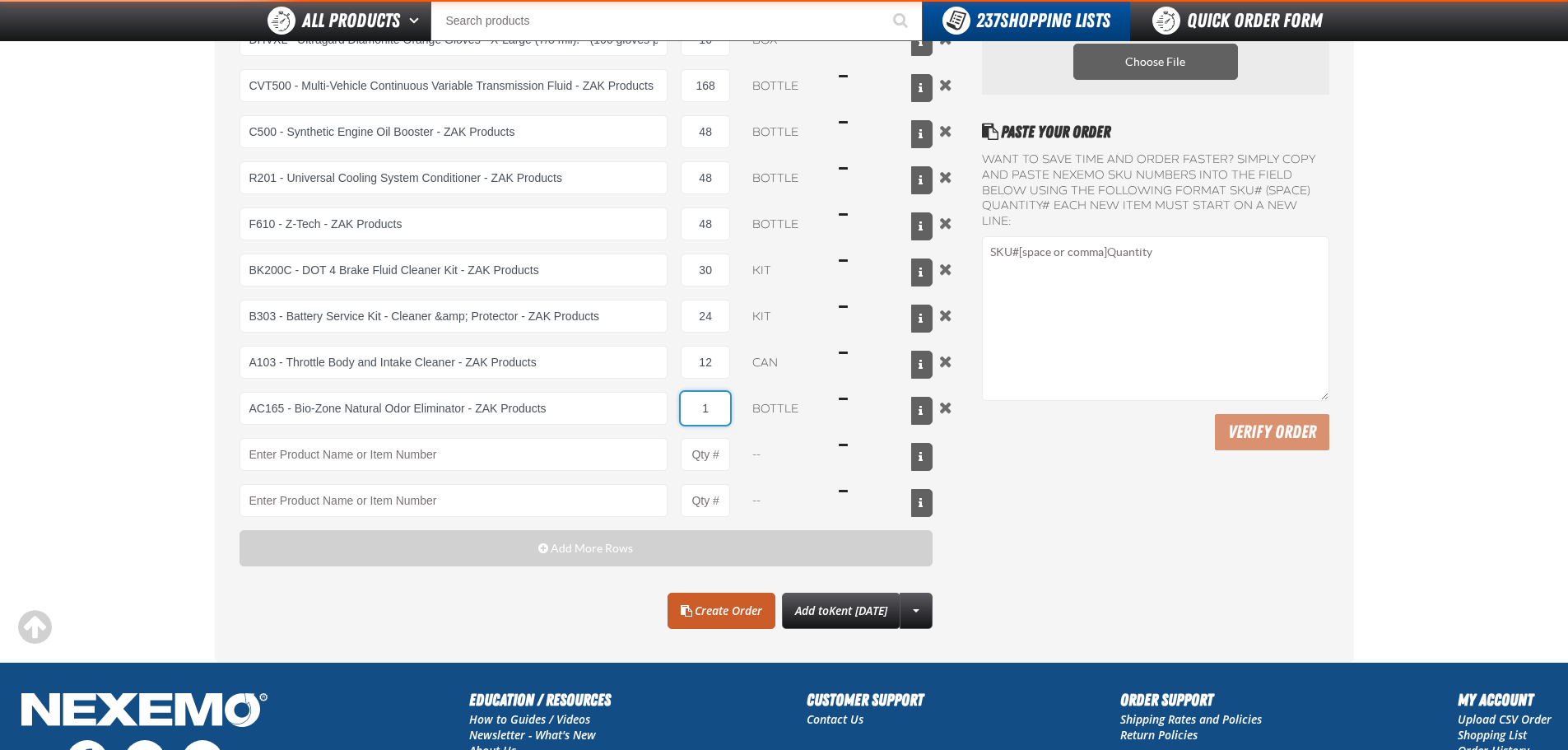
drag, startPoint x: 714, startPoint y: 407, endPoint x: 694, endPoint y: 408, distance: 20.0
click at [694, 408] on input "1" at bounding box center [705, 408] width 49 height 33
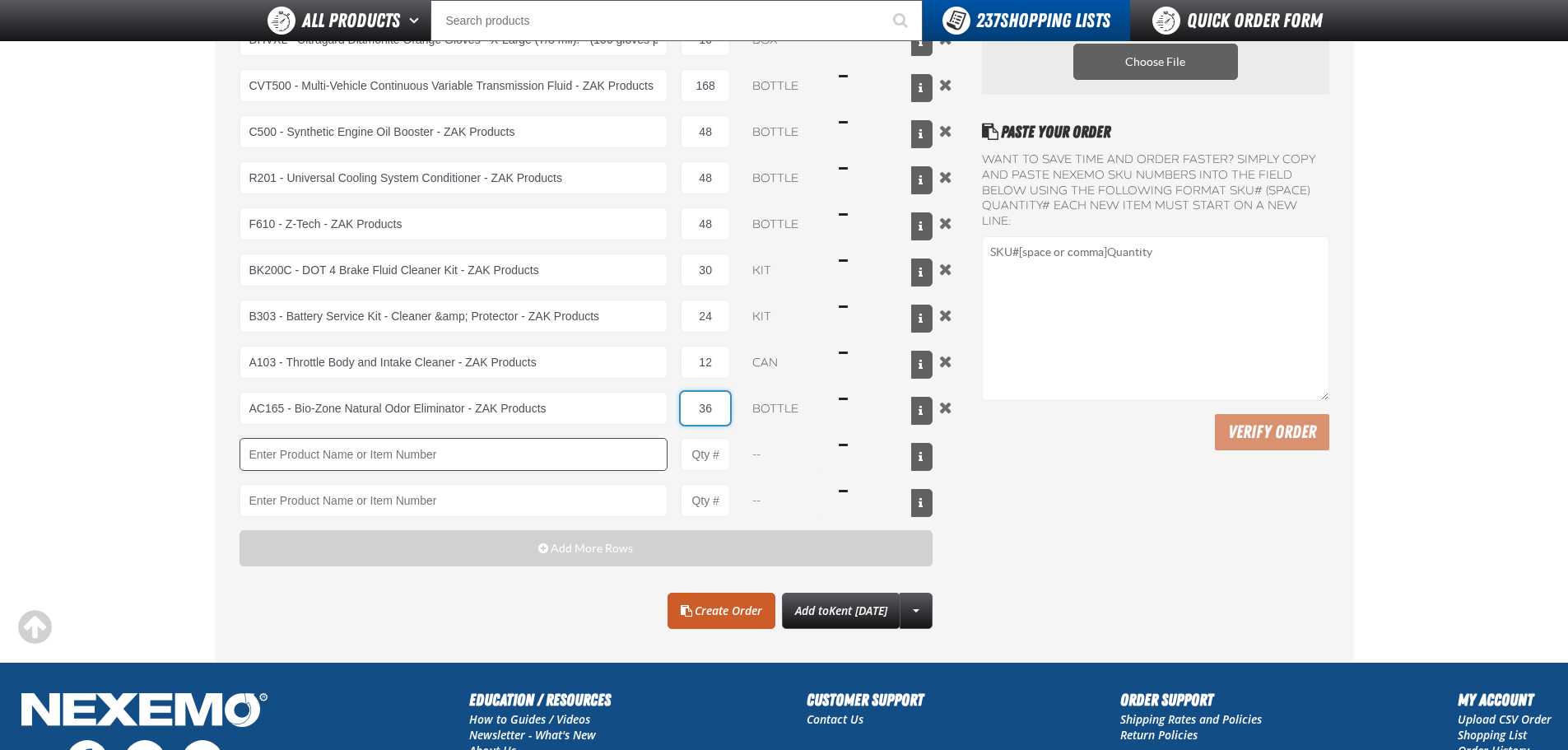
type input "36"
click at [522, 440] on input "Product" at bounding box center [454, 454] width 429 height 33
drag, startPoint x: 368, startPoint y: 468, endPoint x: 356, endPoint y: 483, distance: 19.2
click at [356, 483] on link "FM620 - Fuel Injection Cleaner - ZAK Products" at bounding box center [347, 482] width 214 height 28
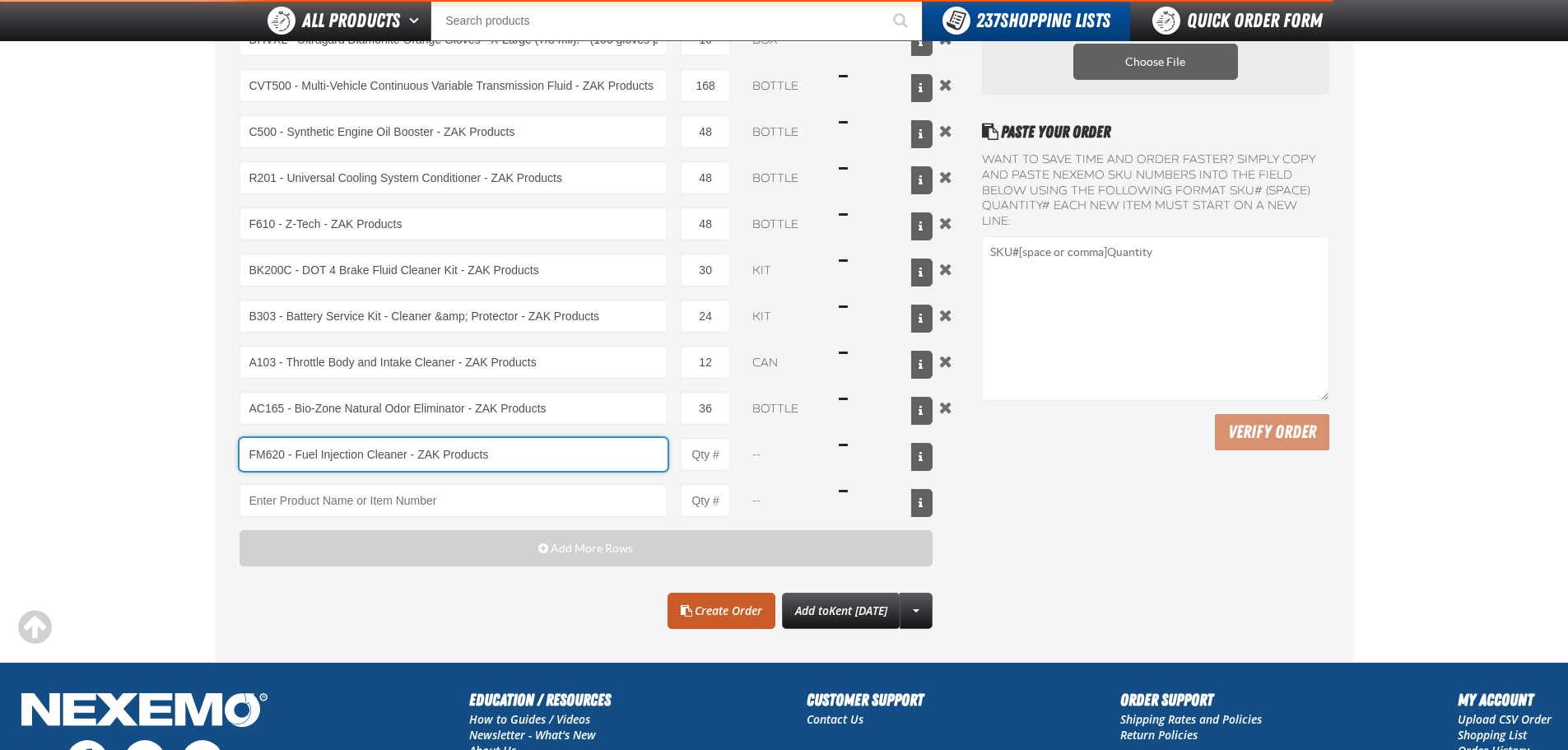
type input "FM620 - Fuel Injection Cleaner - ZAK Products"
type input "1"
select select "bottle"
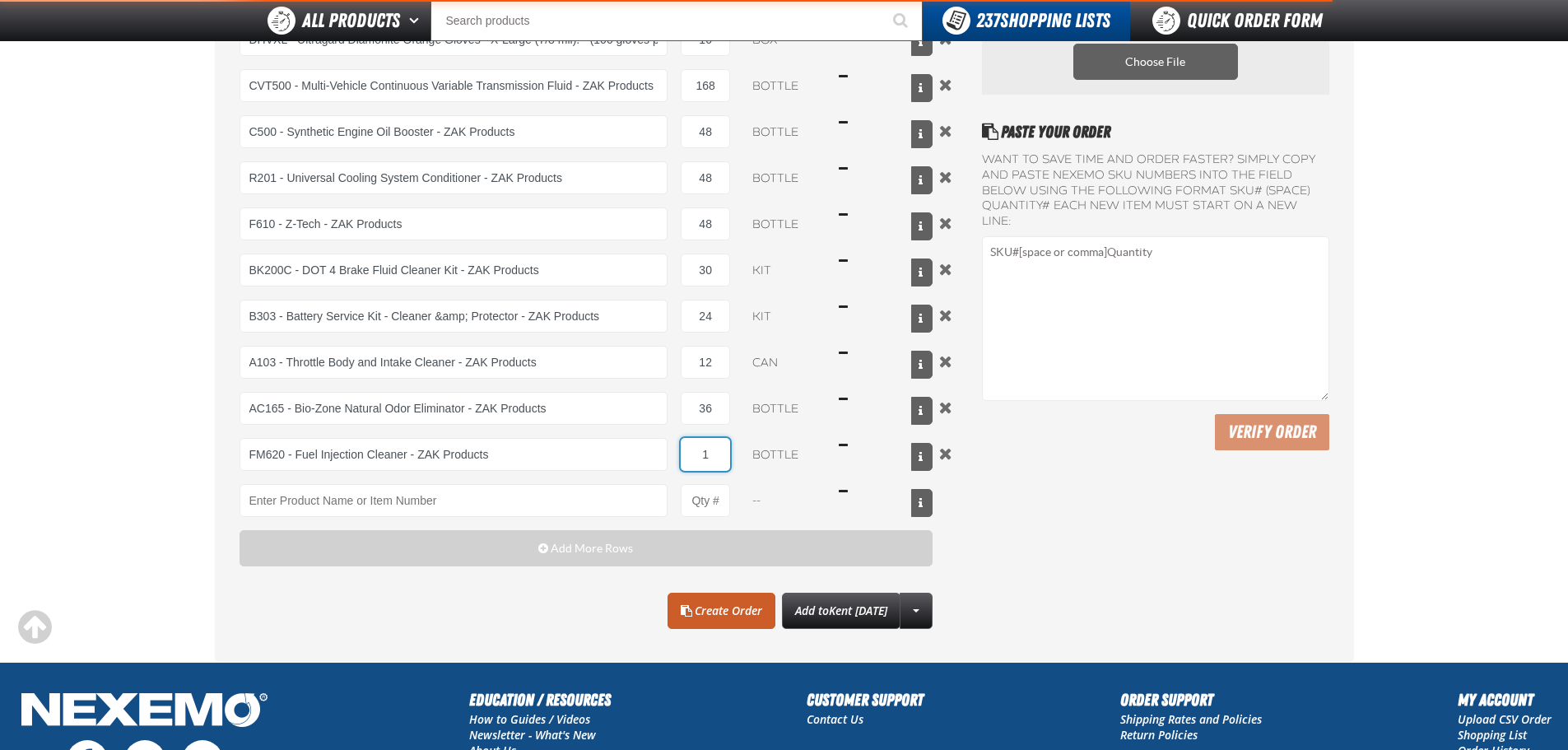
drag, startPoint x: 717, startPoint y: 457, endPoint x: 684, endPoint y: 459, distance: 33.1
click at [684, 459] on input "1" at bounding box center [705, 454] width 49 height 33
type input "FM620 - Fuel Injection Cleaner - ZAK Products"
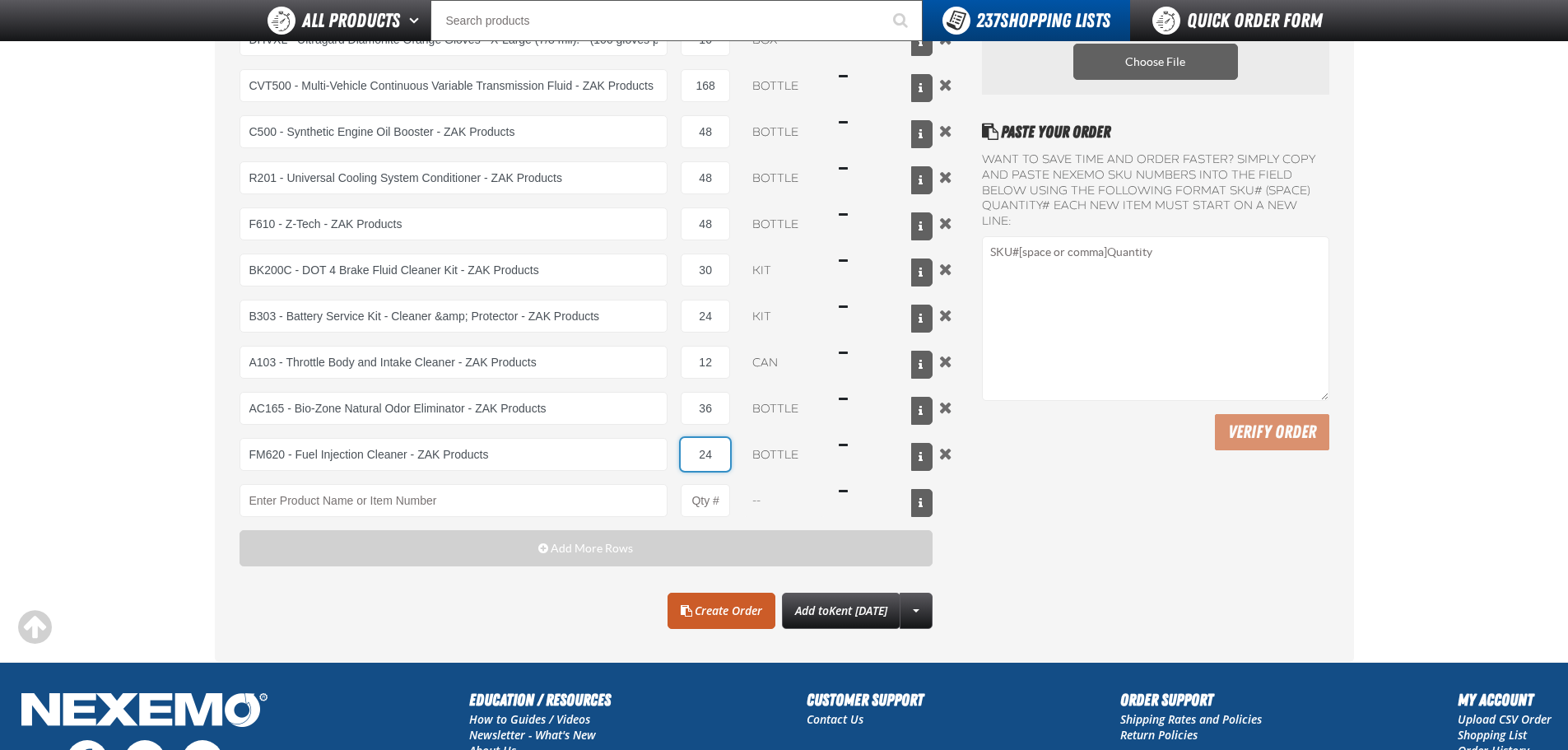
type input "24"
click at [1075, 510] on div "Paste Your Order Want to save time and order faster? Simply copy and paste NEXE…" at bounding box center [1155, 374] width 347 height 510
click at [692, 611] on link "Create Order" at bounding box center [722, 610] width 108 height 36
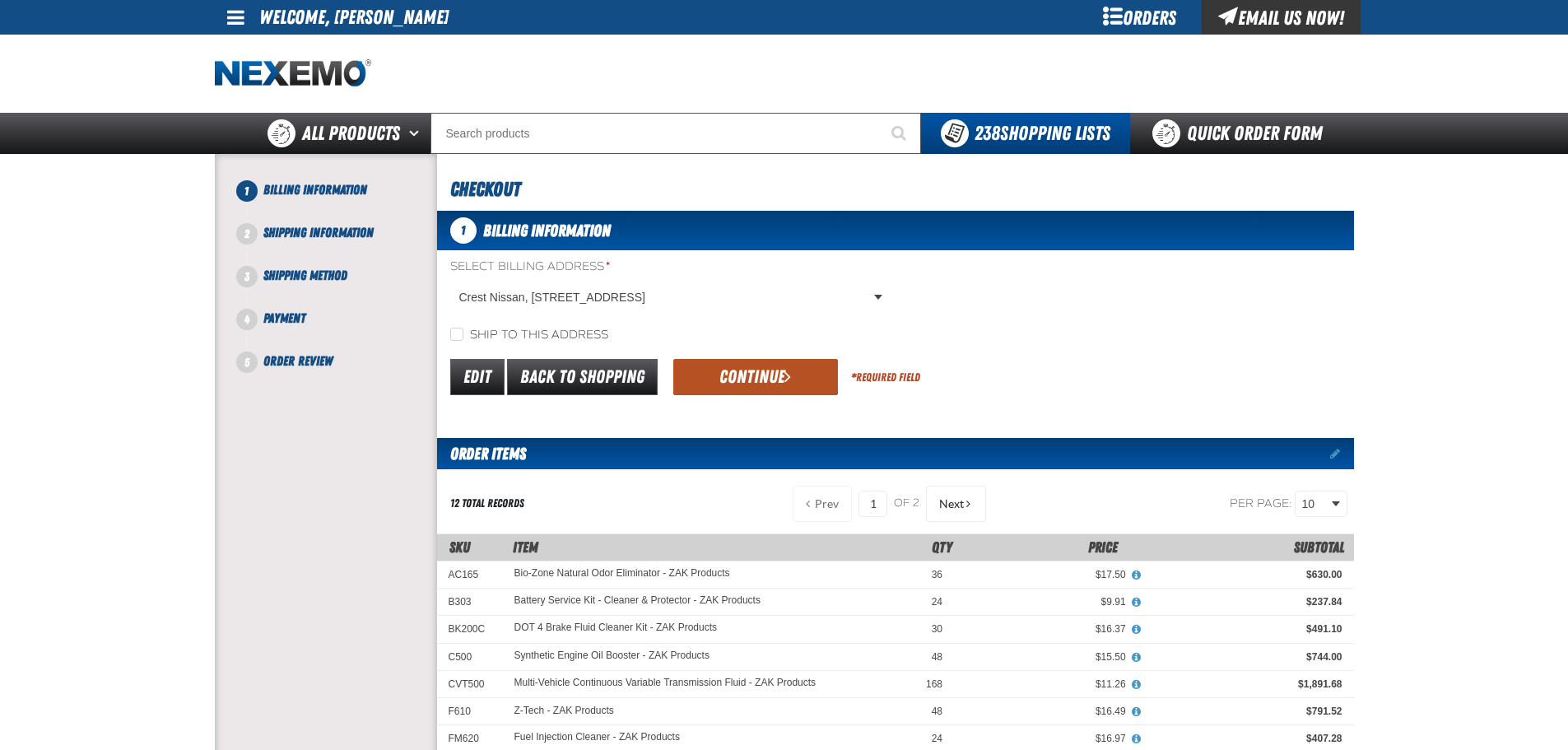
click at [757, 390] on button "Continue" at bounding box center [755, 377] width 165 height 36
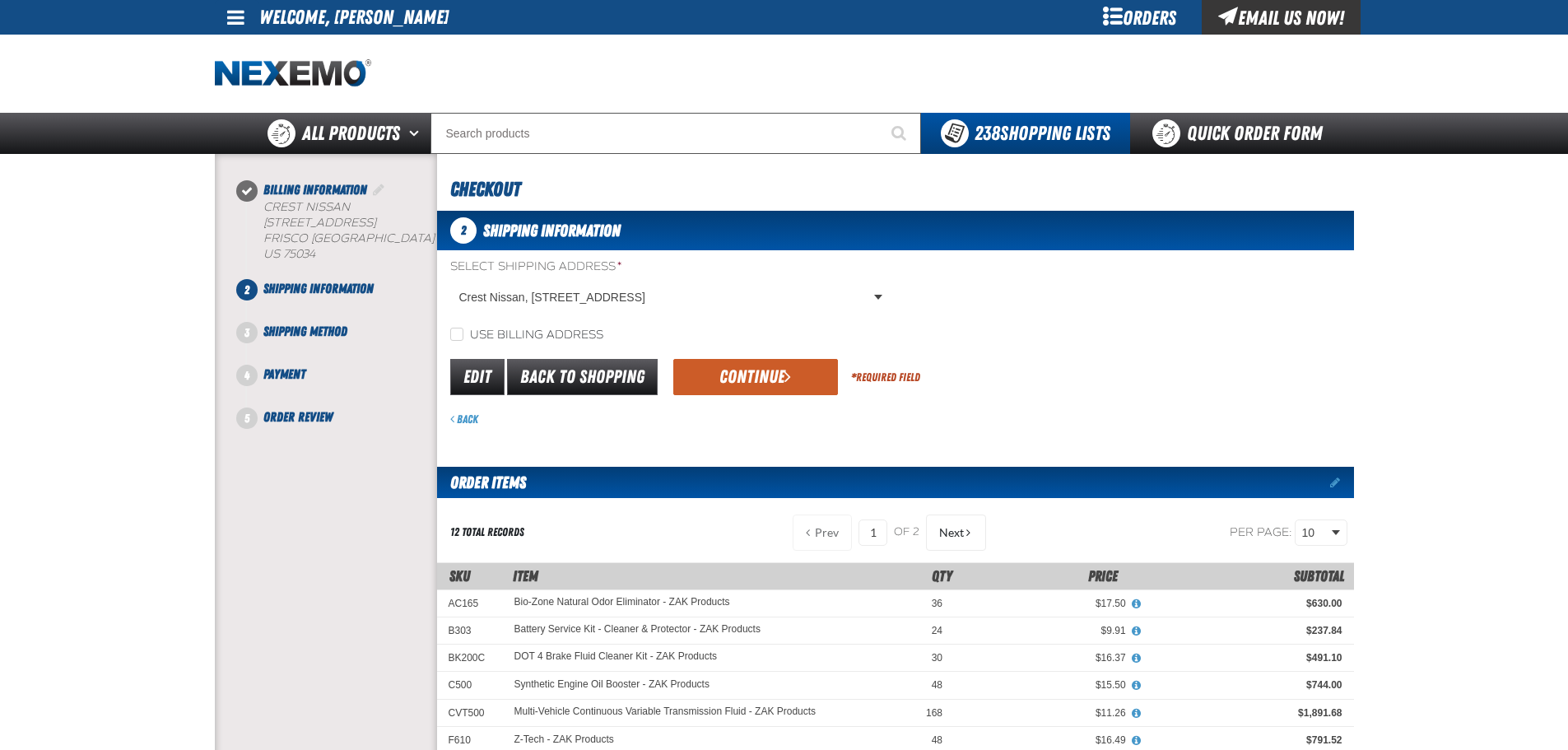
click at [756, 380] on button "Continue" at bounding box center [755, 377] width 165 height 36
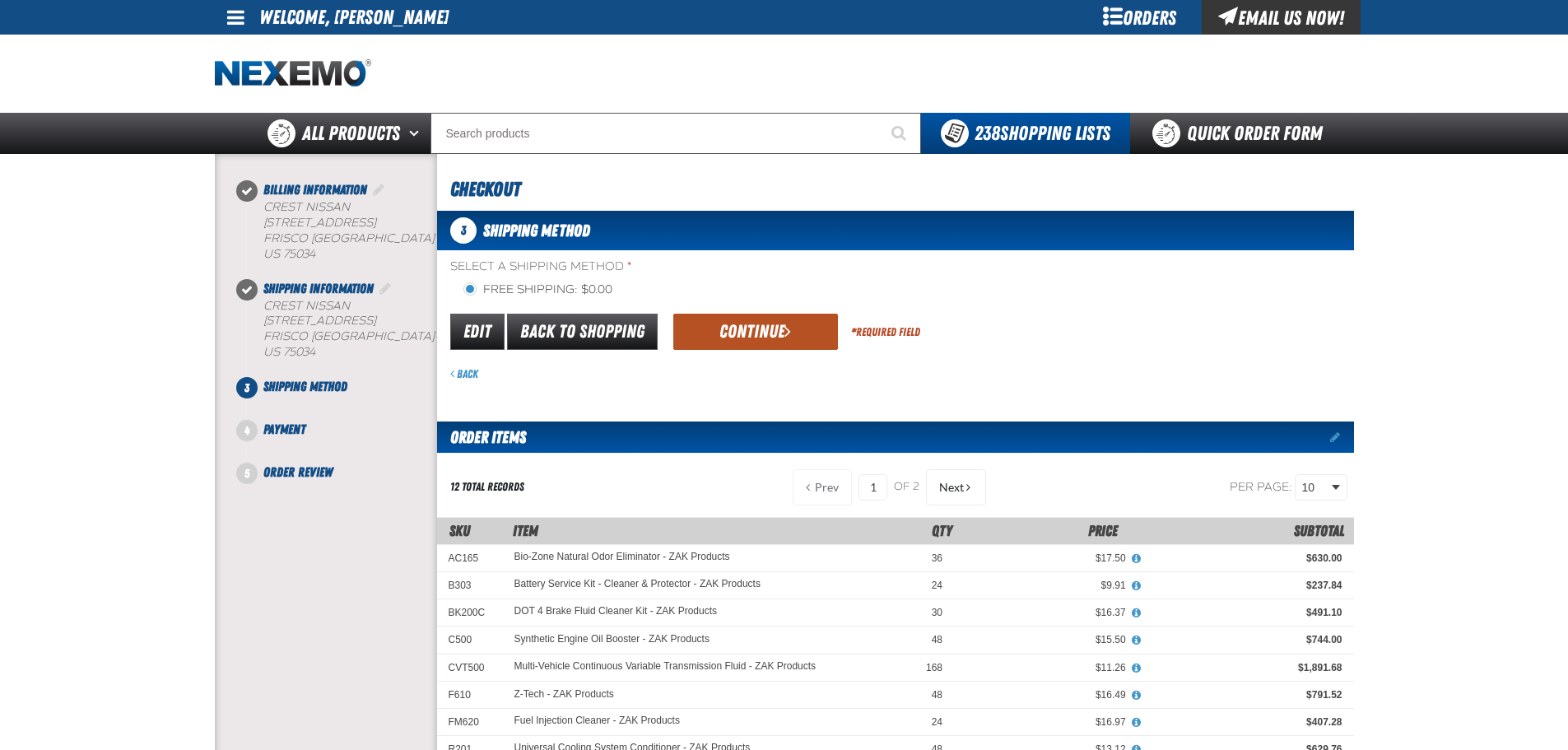
click at [757, 337] on button "Continue" at bounding box center [755, 331] width 165 height 36
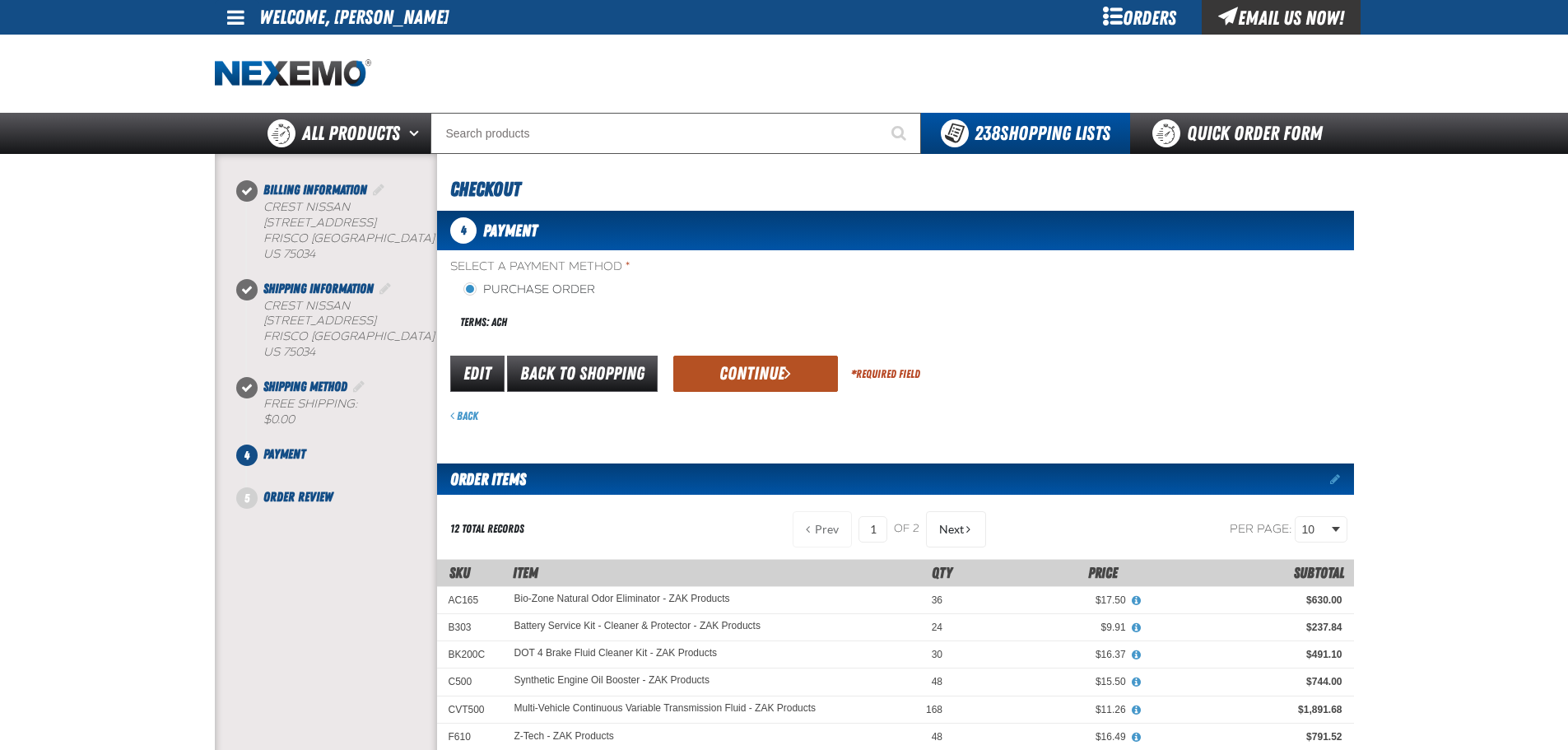
click at [752, 362] on button "Continue" at bounding box center [755, 373] width 165 height 36
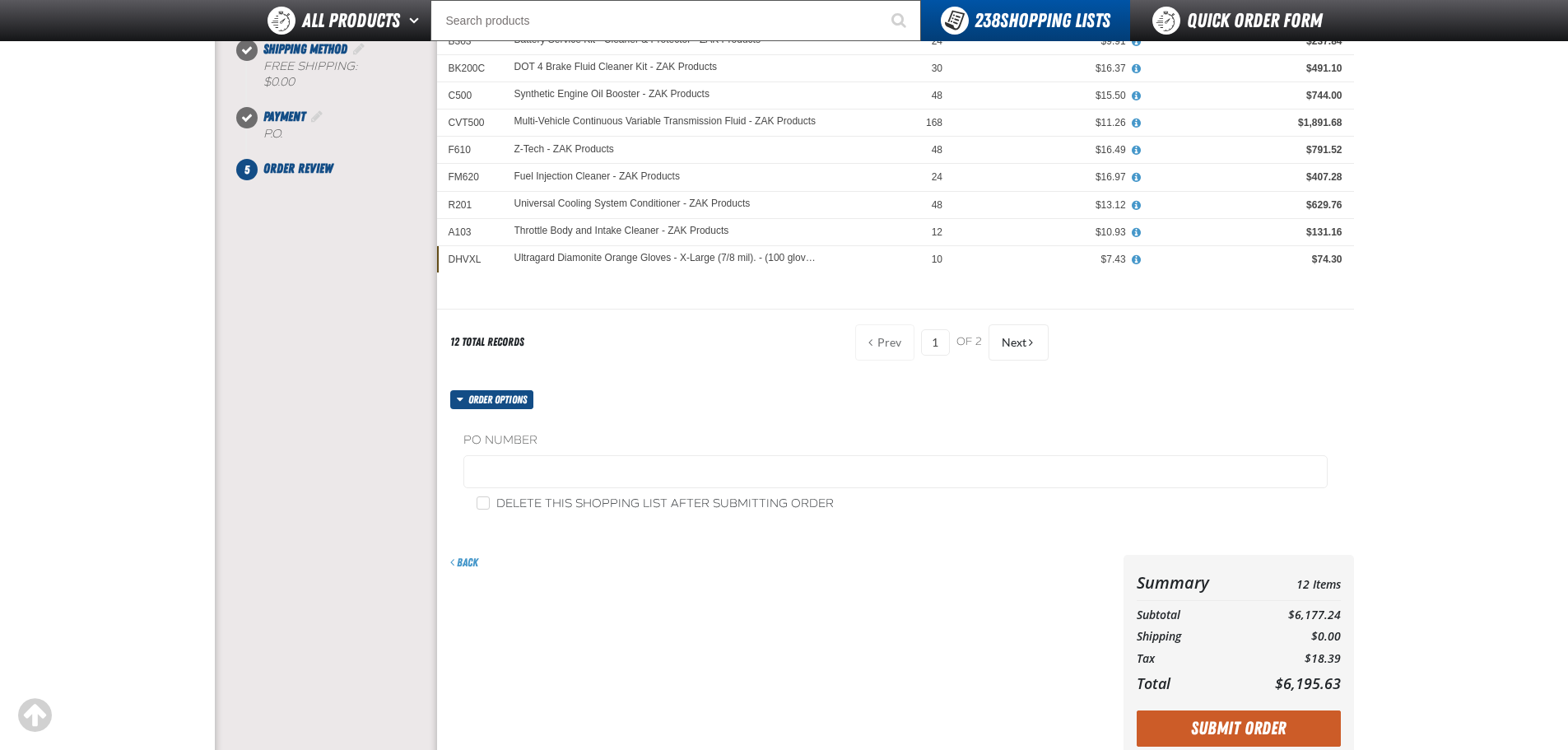
scroll to position [329, 0]
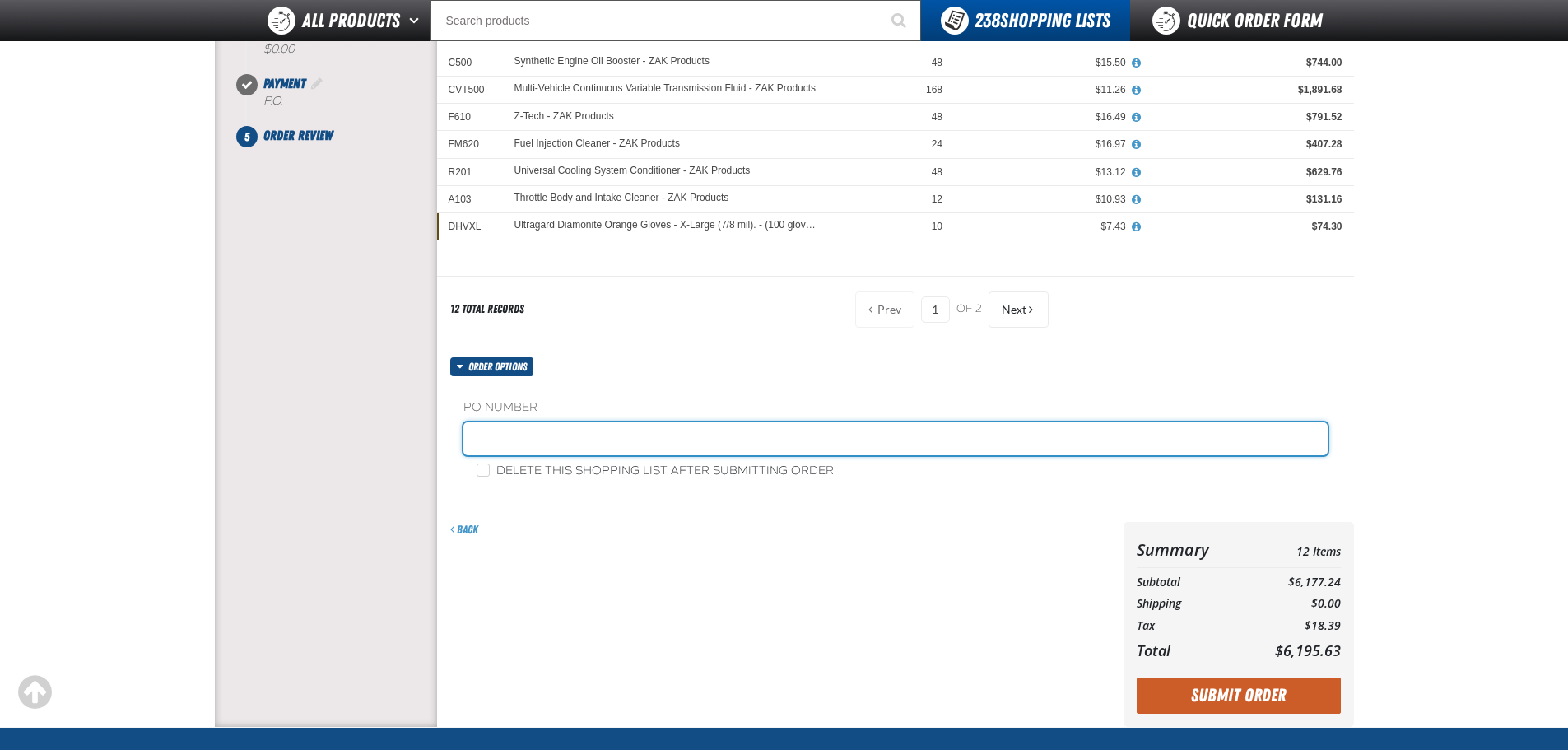
click at [513, 435] on input "text" at bounding box center [896, 438] width 865 height 33
type input "ZAK1002"
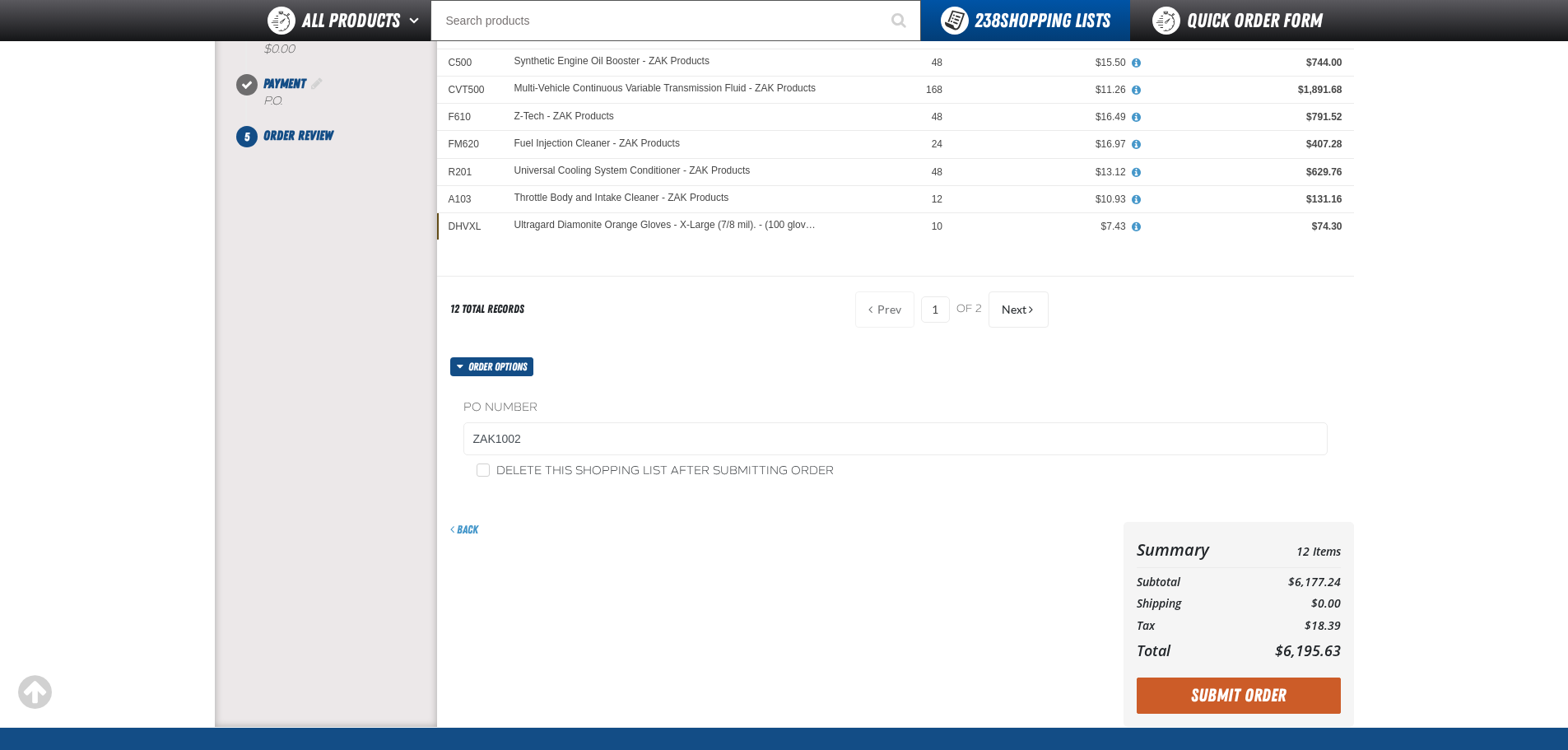
drag, startPoint x: 840, startPoint y: 566, endPoint x: 1055, endPoint y: 619, distance: 221.4
click at [841, 565] on div "Back" at bounding box center [777, 624] width 680 height 205
click at [1252, 693] on button "Submit Order" at bounding box center [1239, 695] width 204 height 36
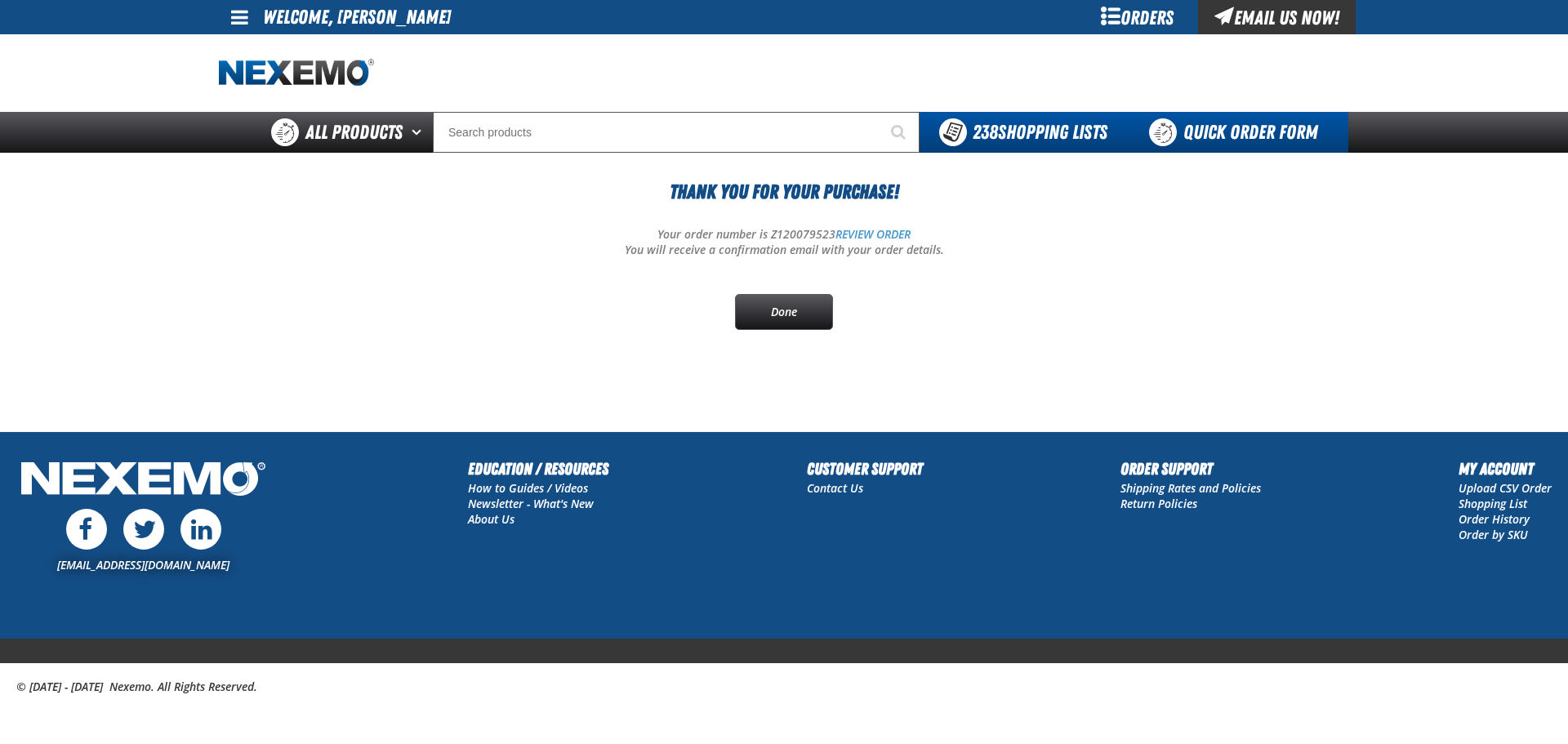
click at [1197, 121] on link "Quick Order Form" at bounding box center [1237, 132] width 221 height 41
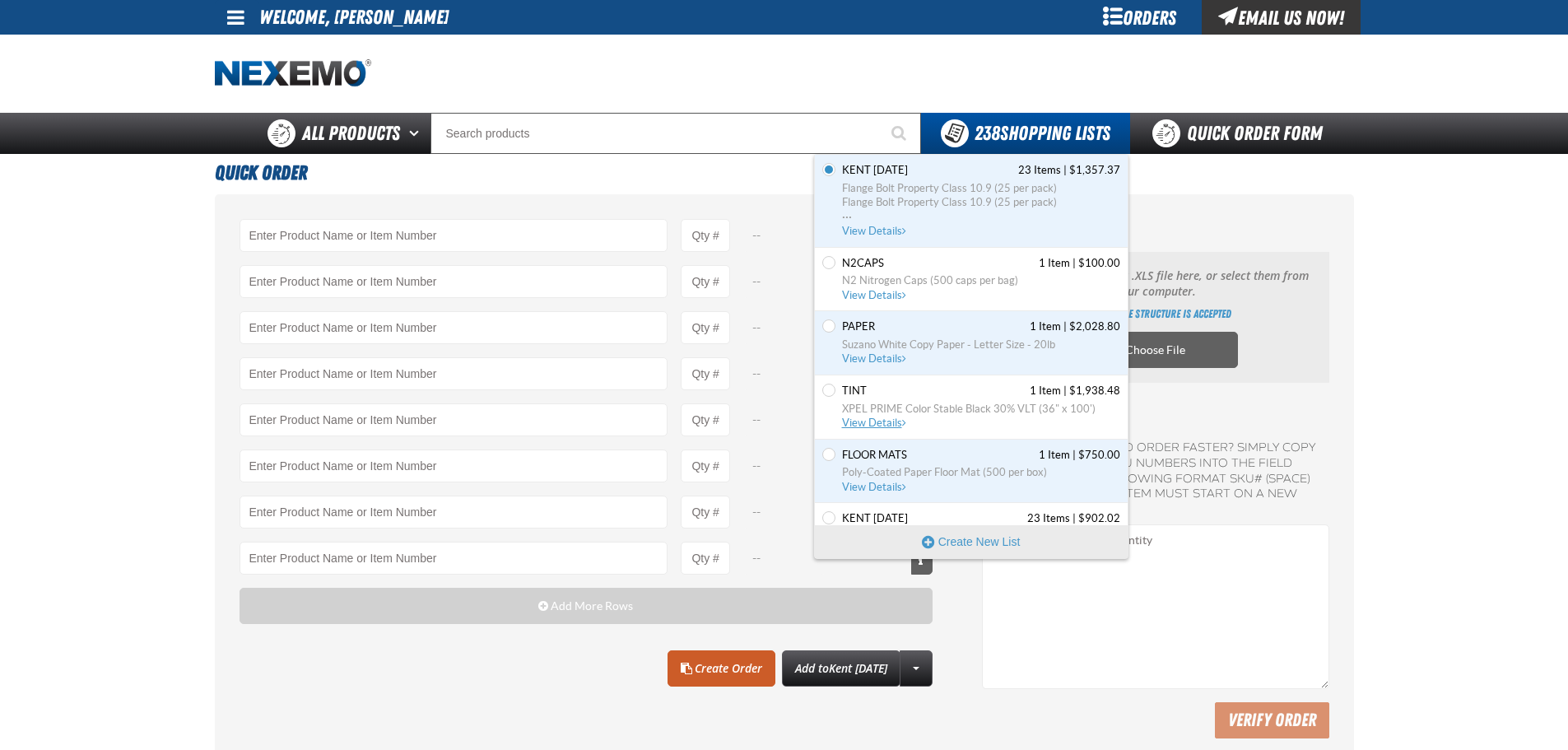
click at [889, 424] on span "View Details" at bounding box center [876, 423] width 67 height 13
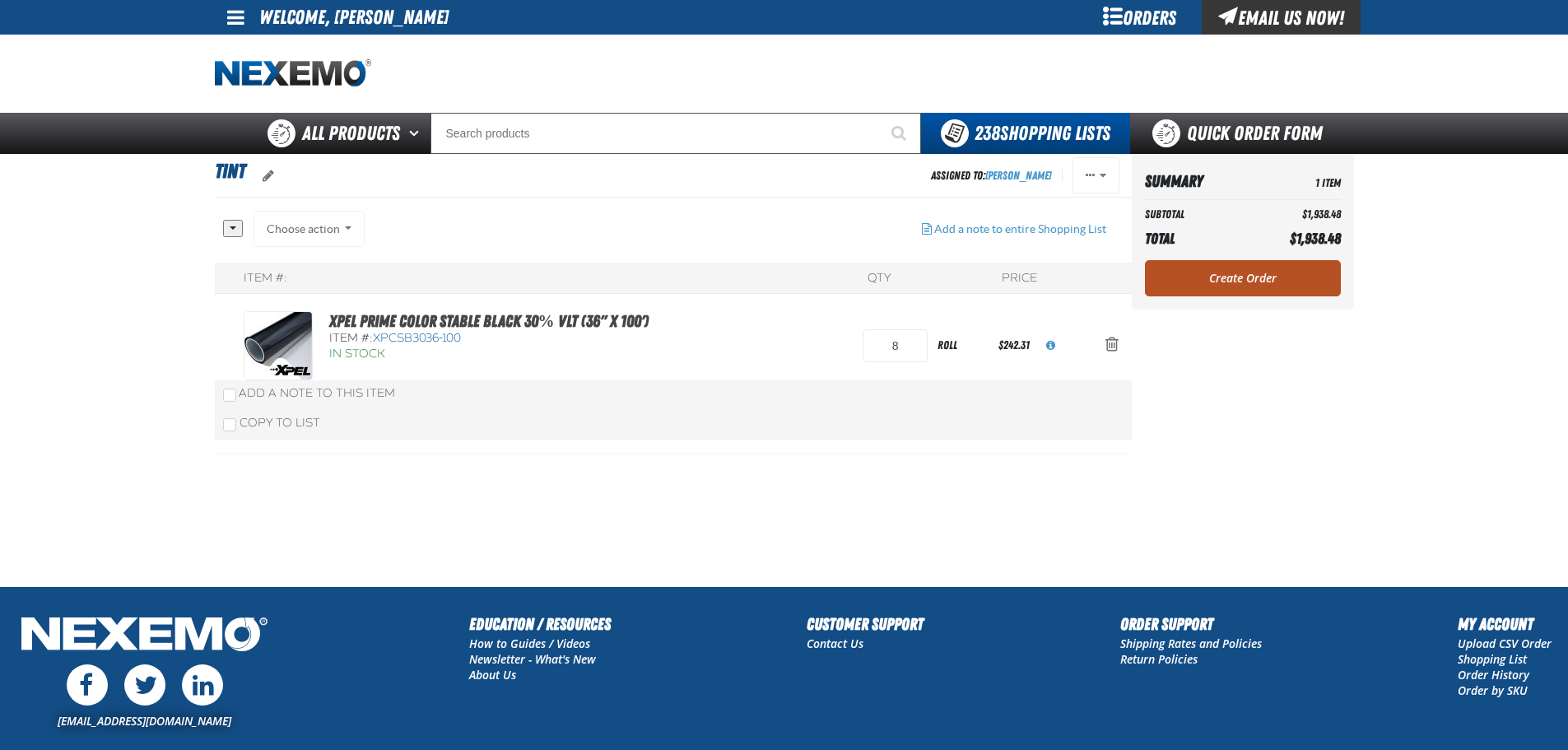
click at [1212, 282] on link "Create Order" at bounding box center [1243, 278] width 196 height 36
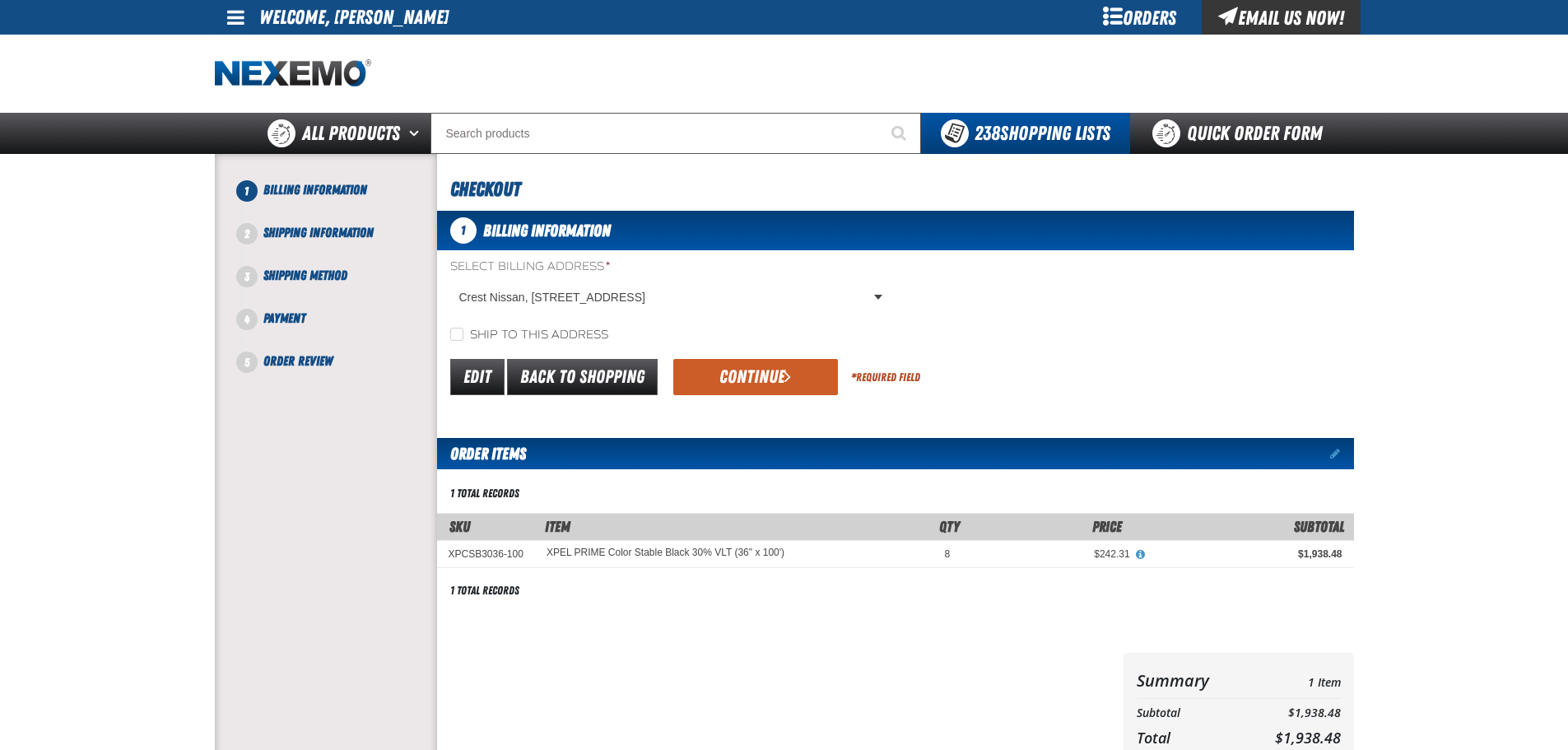
click at [747, 367] on button "Continue" at bounding box center [755, 377] width 165 height 36
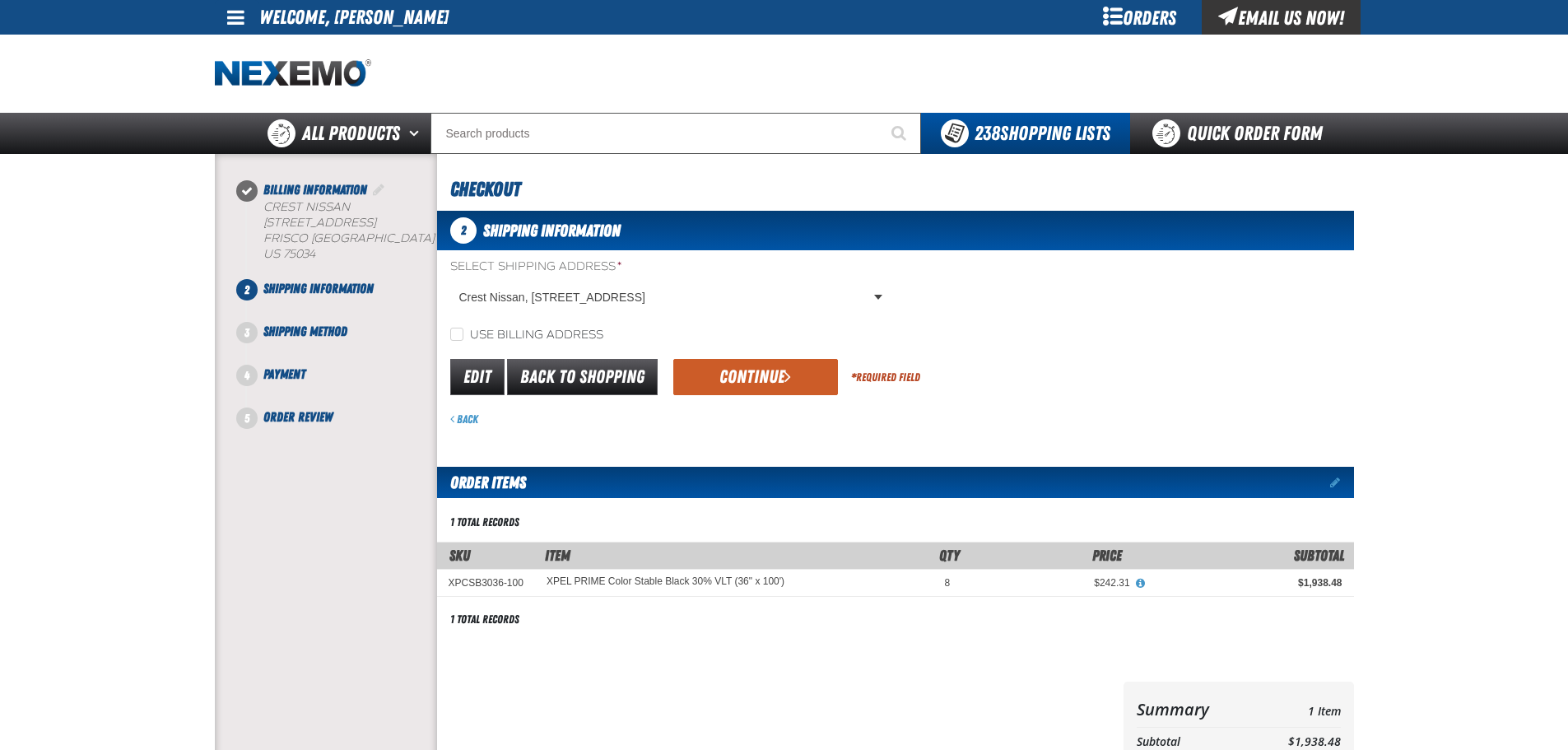
click at [774, 358] on div "Edit Back to Shopping Continue * Required Field" at bounding box center [895, 378] width 917 height 42
click at [776, 372] on button "Continue" at bounding box center [755, 377] width 165 height 36
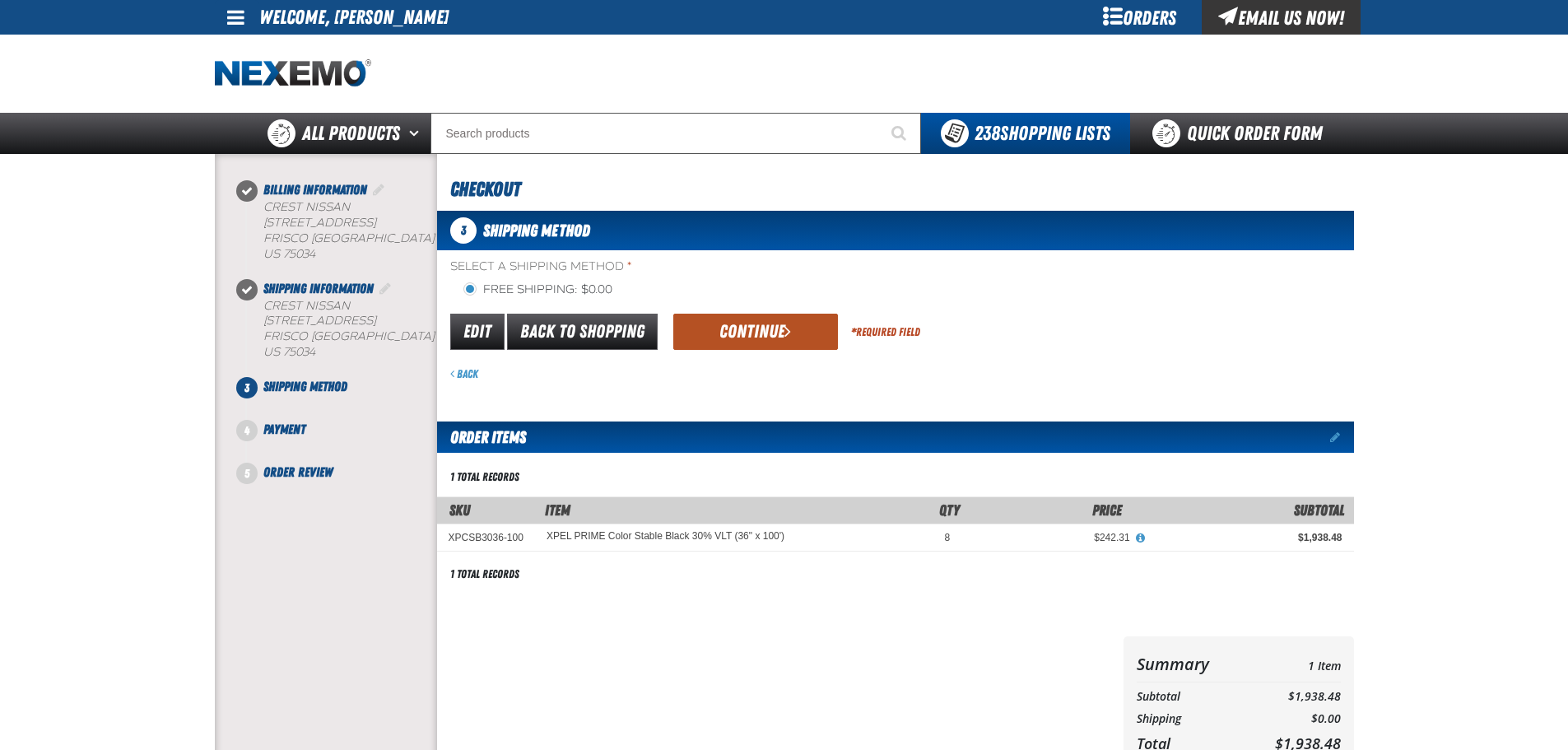
click at [760, 319] on button "Continue" at bounding box center [755, 331] width 165 height 36
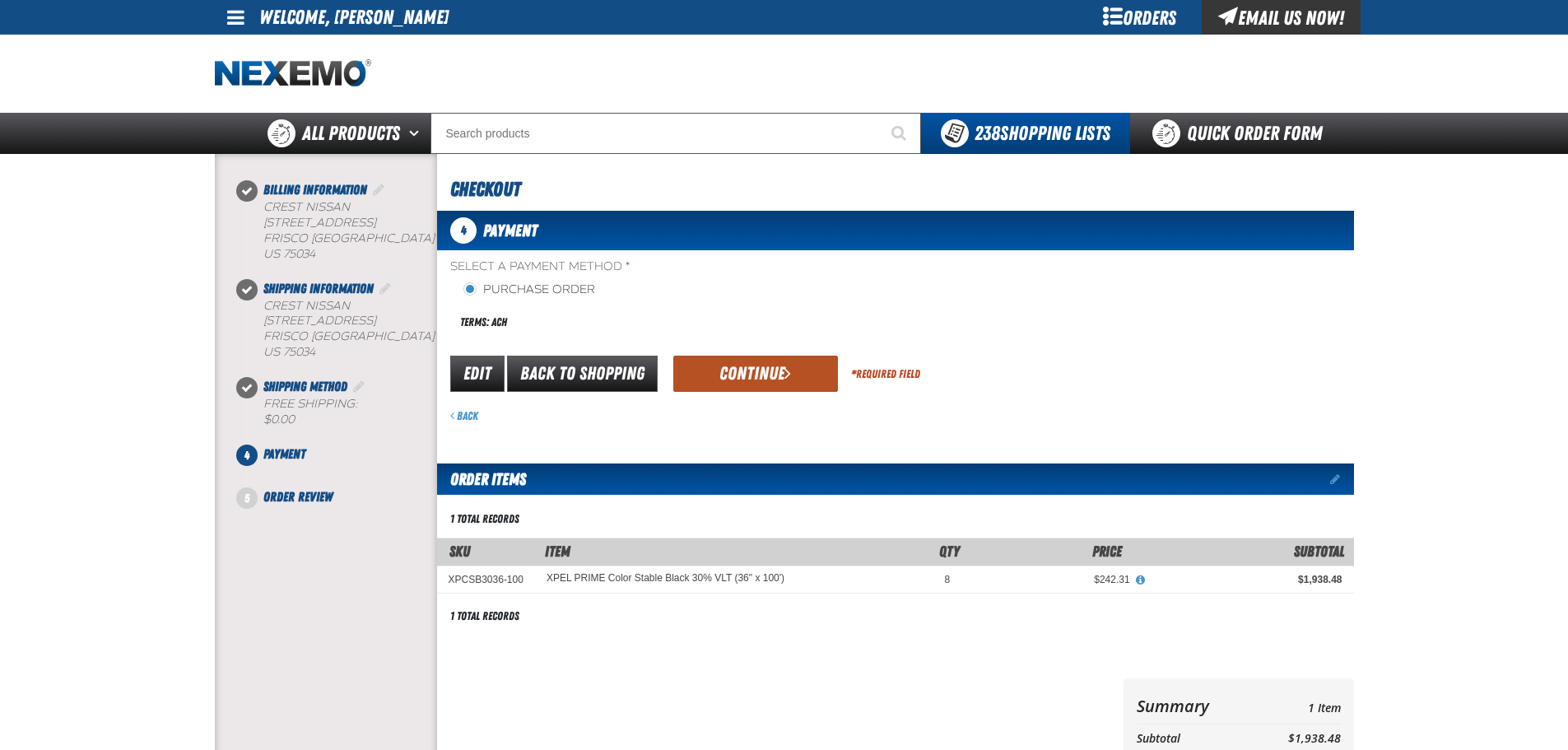
click at [742, 362] on button "Continue" at bounding box center [755, 373] width 165 height 36
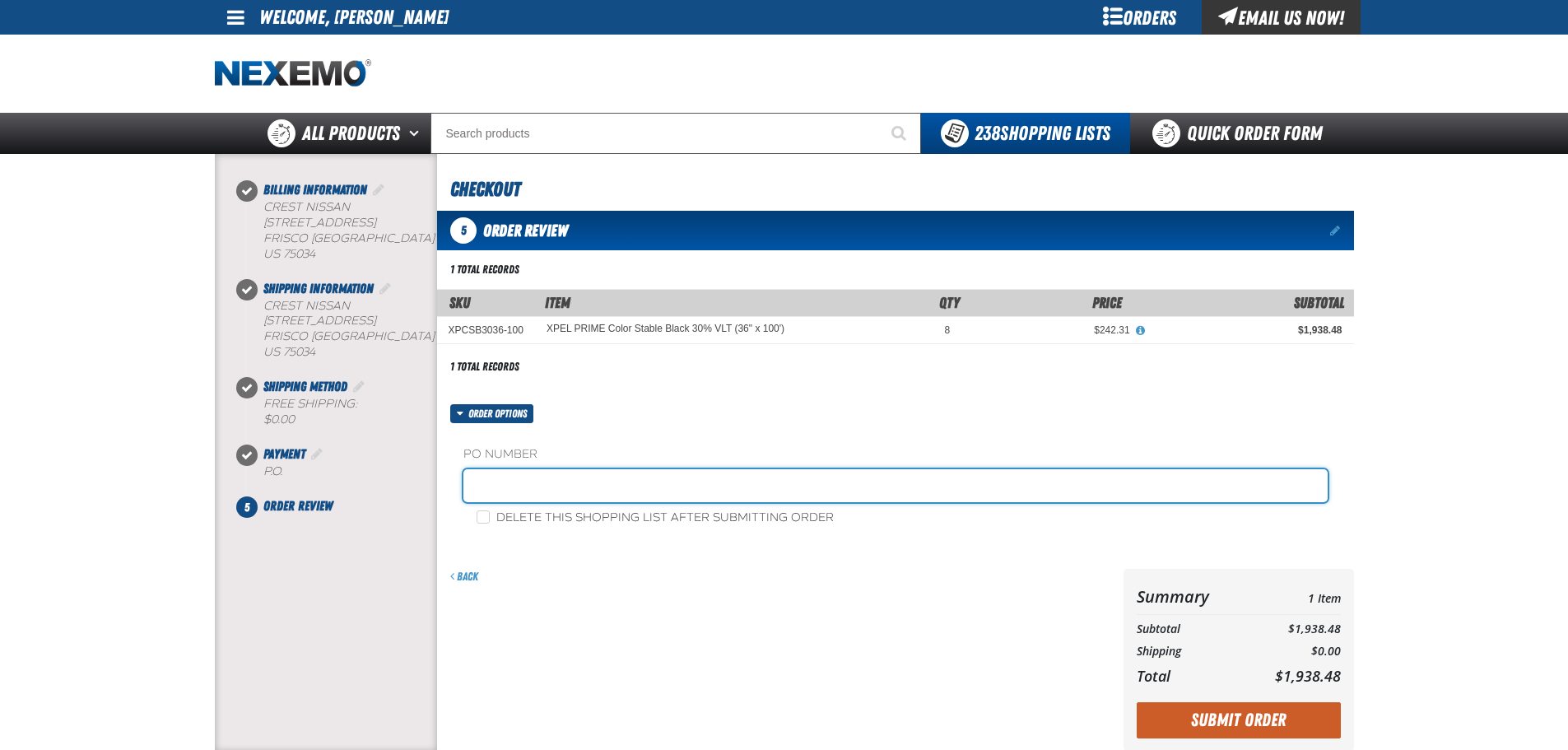
click at [711, 477] on input "text" at bounding box center [896, 485] width 865 height 33
type input "TINT1002"
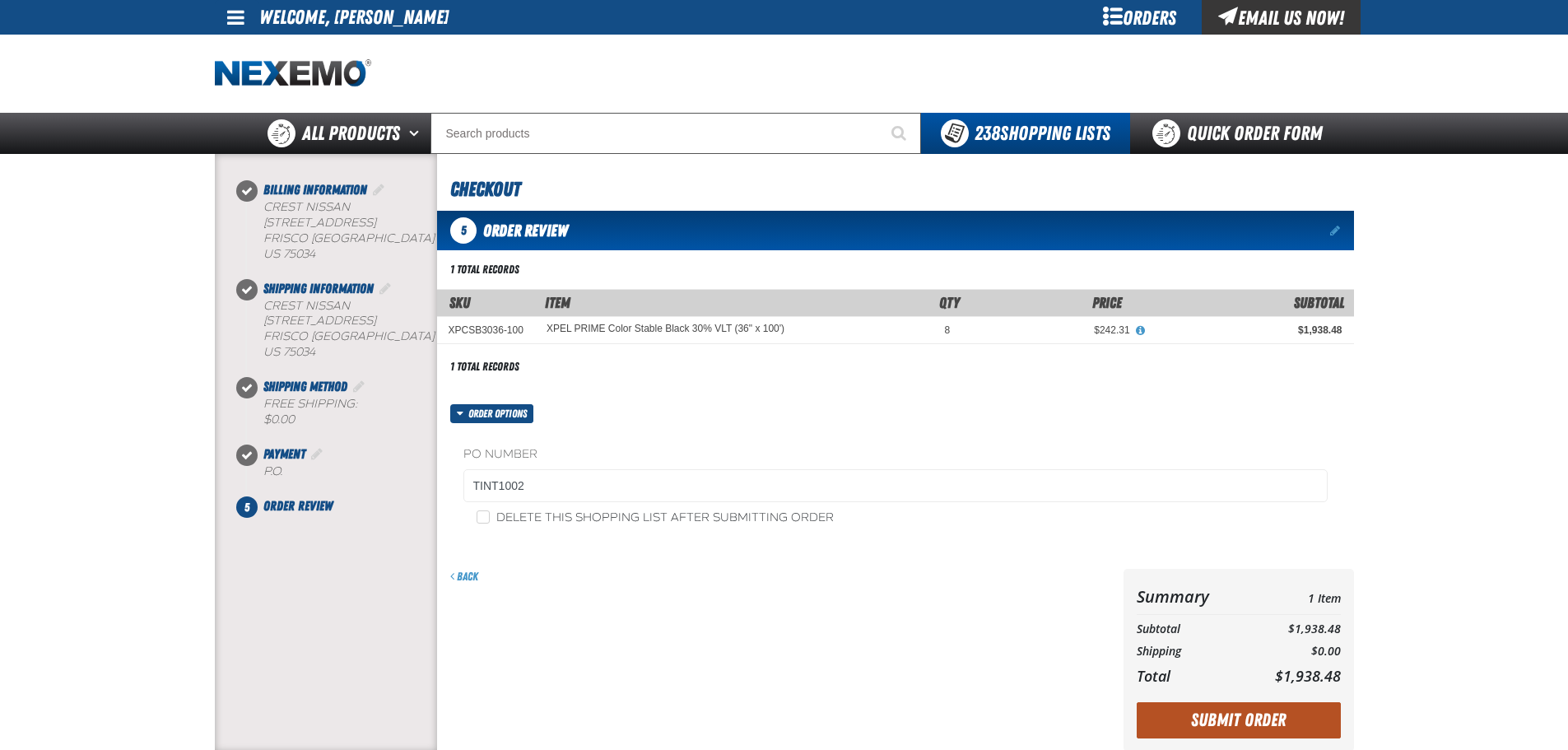
click at [1212, 711] on button "Submit Order" at bounding box center [1239, 720] width 204 height 36
